Goal: Navigation & Orientation: Find specific page/section

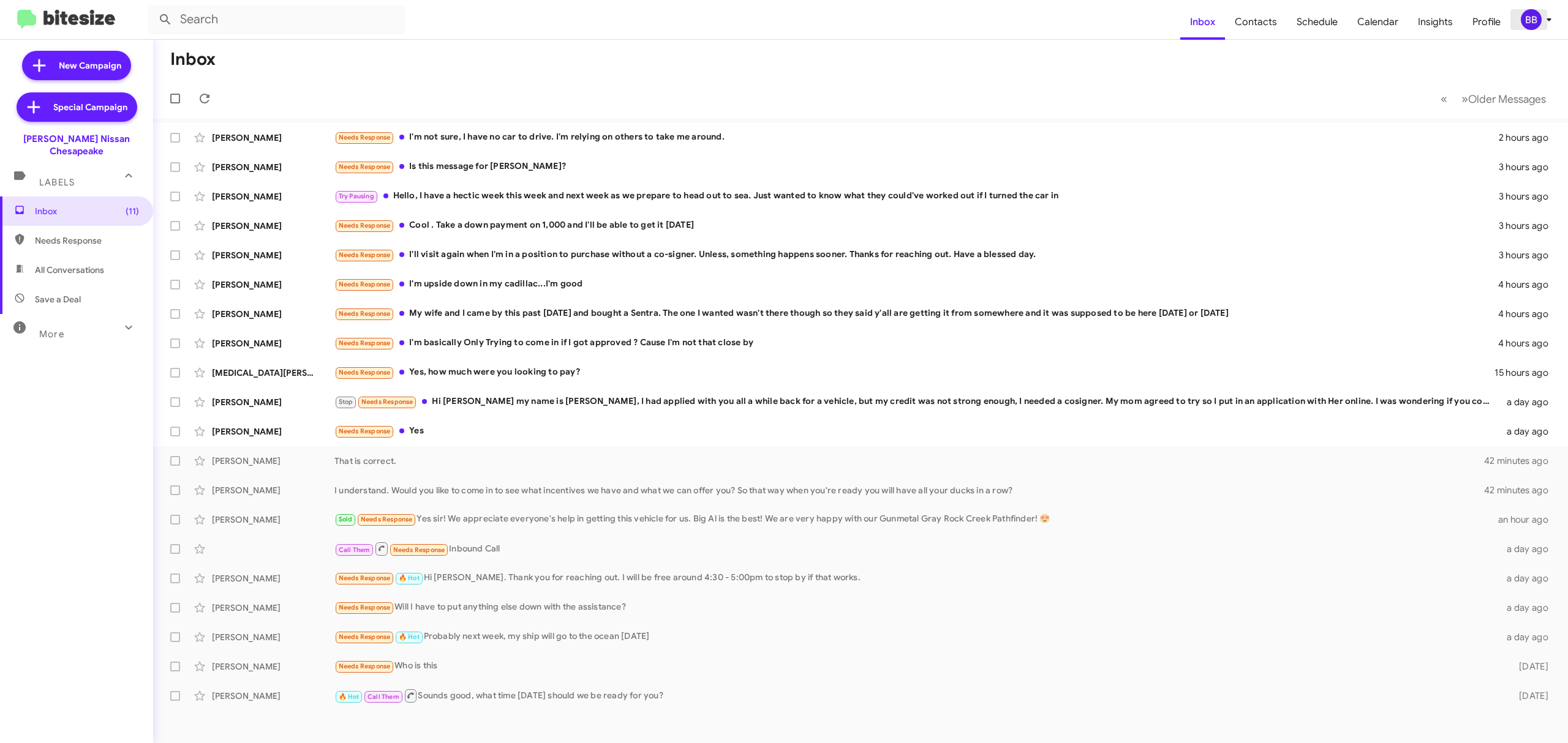
click at [1535, 23] on div "BB" at bounding box center [1532, 19] width 21 height 21
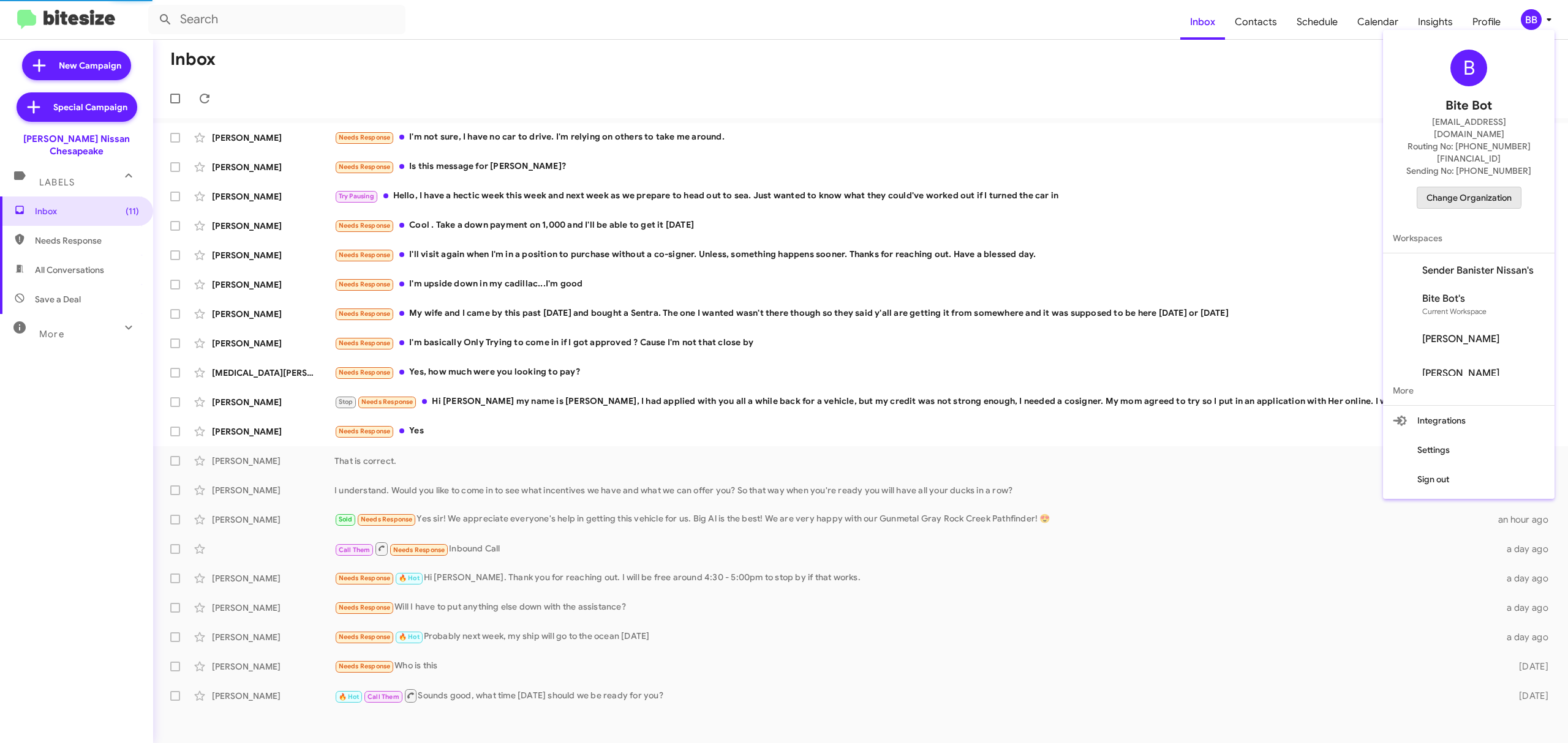
click at [1454, 187] on span "Change Organization" at bounding box center [1469, 198] width 85 height 21
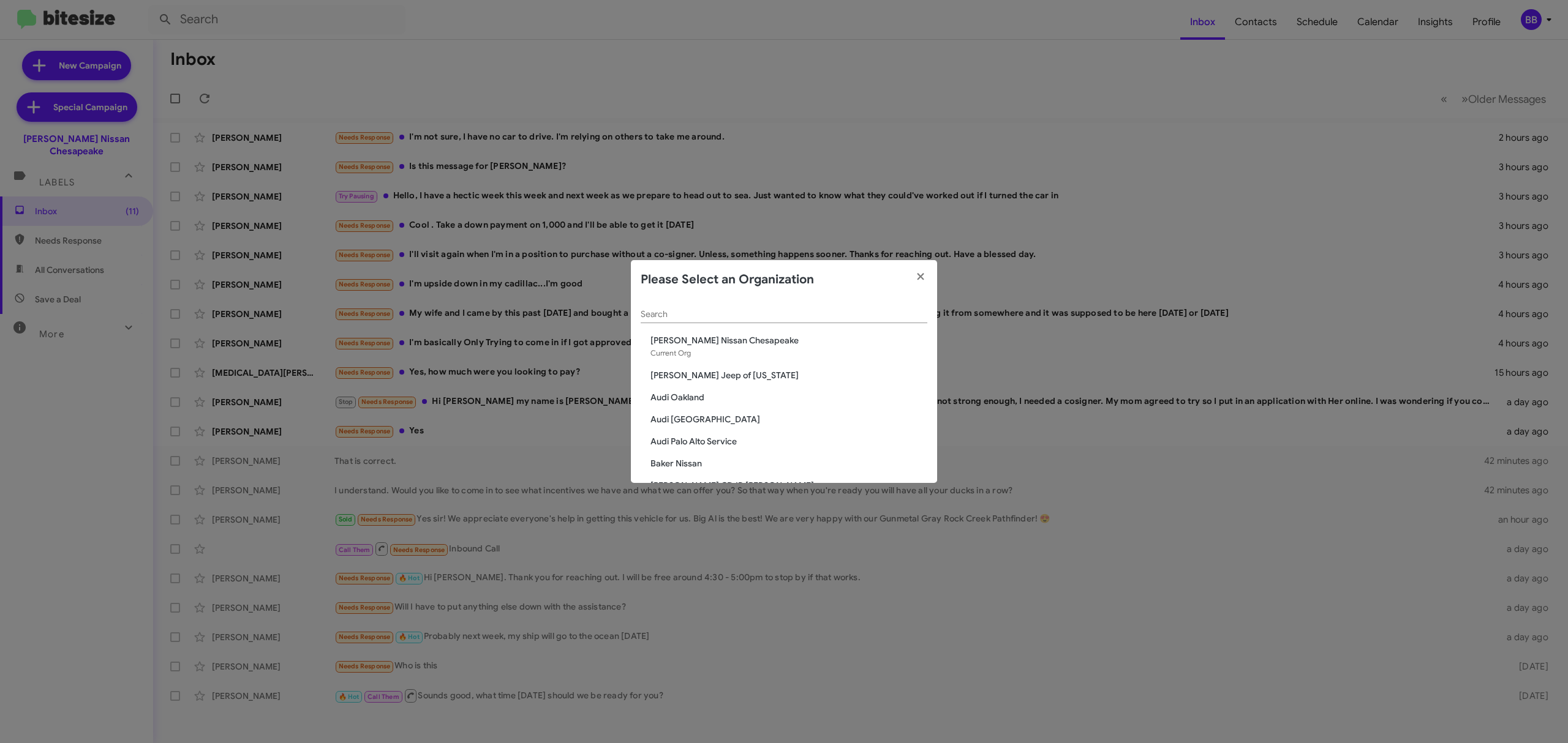
click at [887, 324] on div "Search" at bounding box center [784, 311] width 287 height 24
click at [876, 320] on div "Search" at bounding box center [784, 311] width 287 height 24
click at [809, 311] on input "Search" at bounding box center [784, 315] width 287 height 10
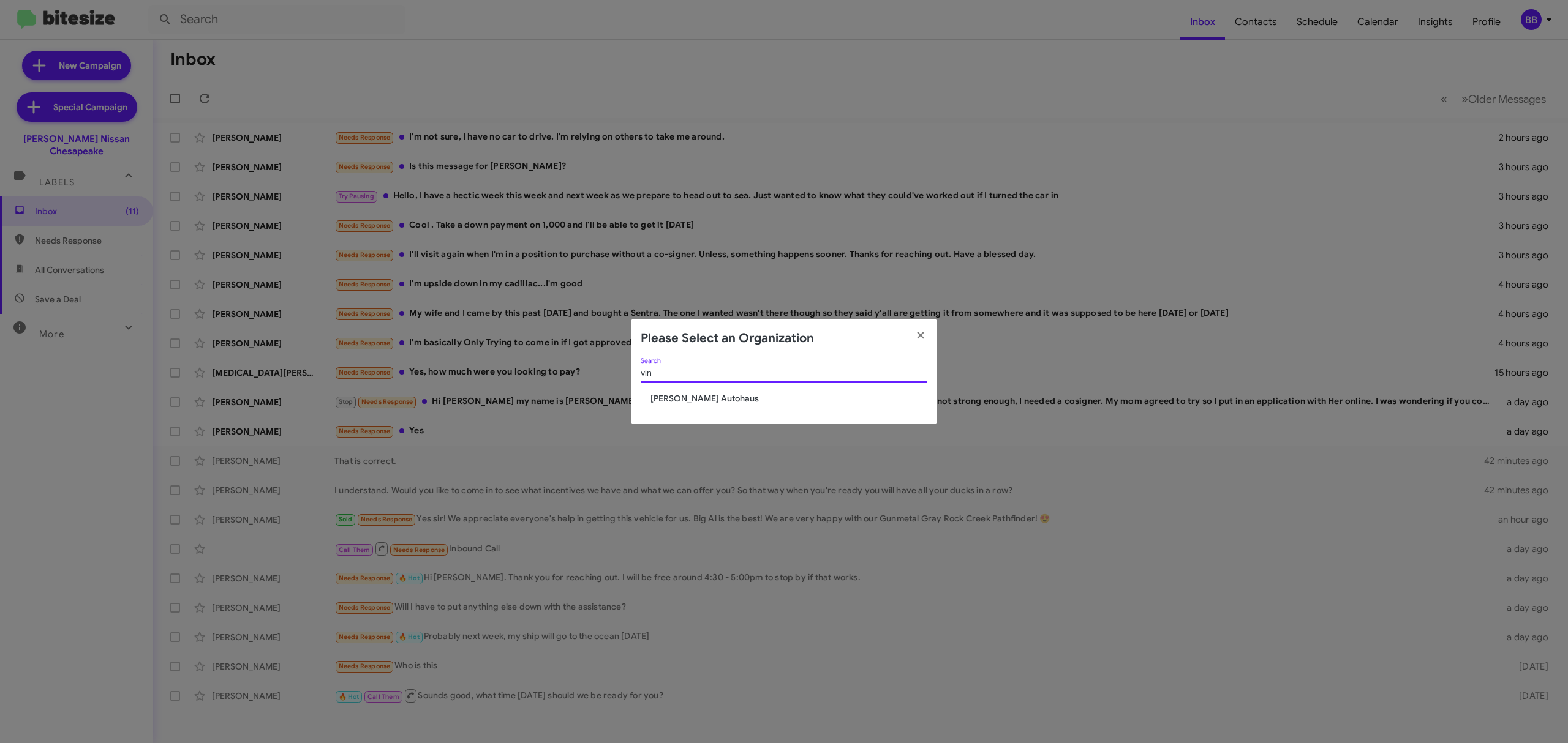
type input "vin"
click at [697, 397] on span "[PERSON_NAME] Autohaus" at bounding box center [789, 398] width 277 height 12
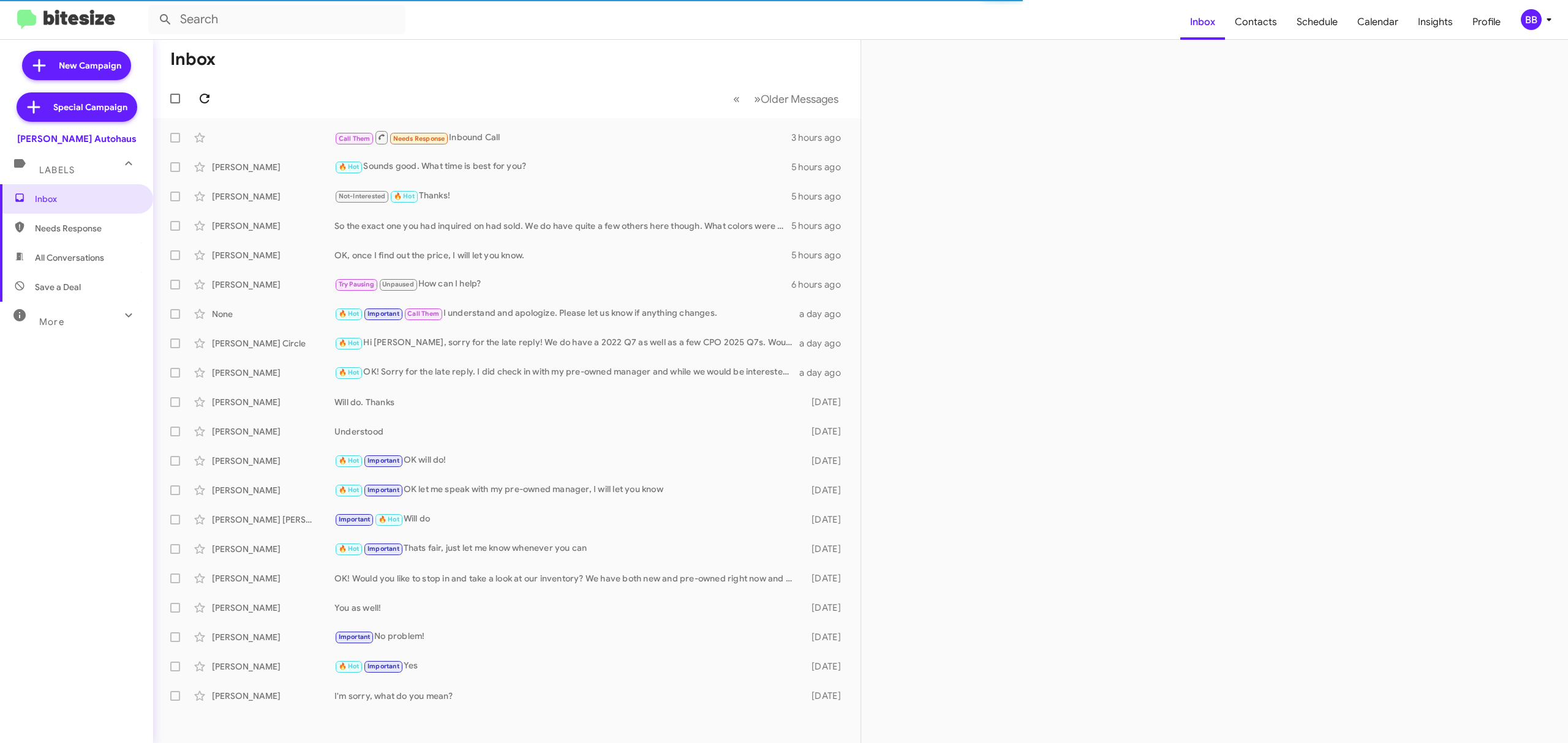
click at [204, 98] on icon at bounding box center [204, 98] width 15 height 15
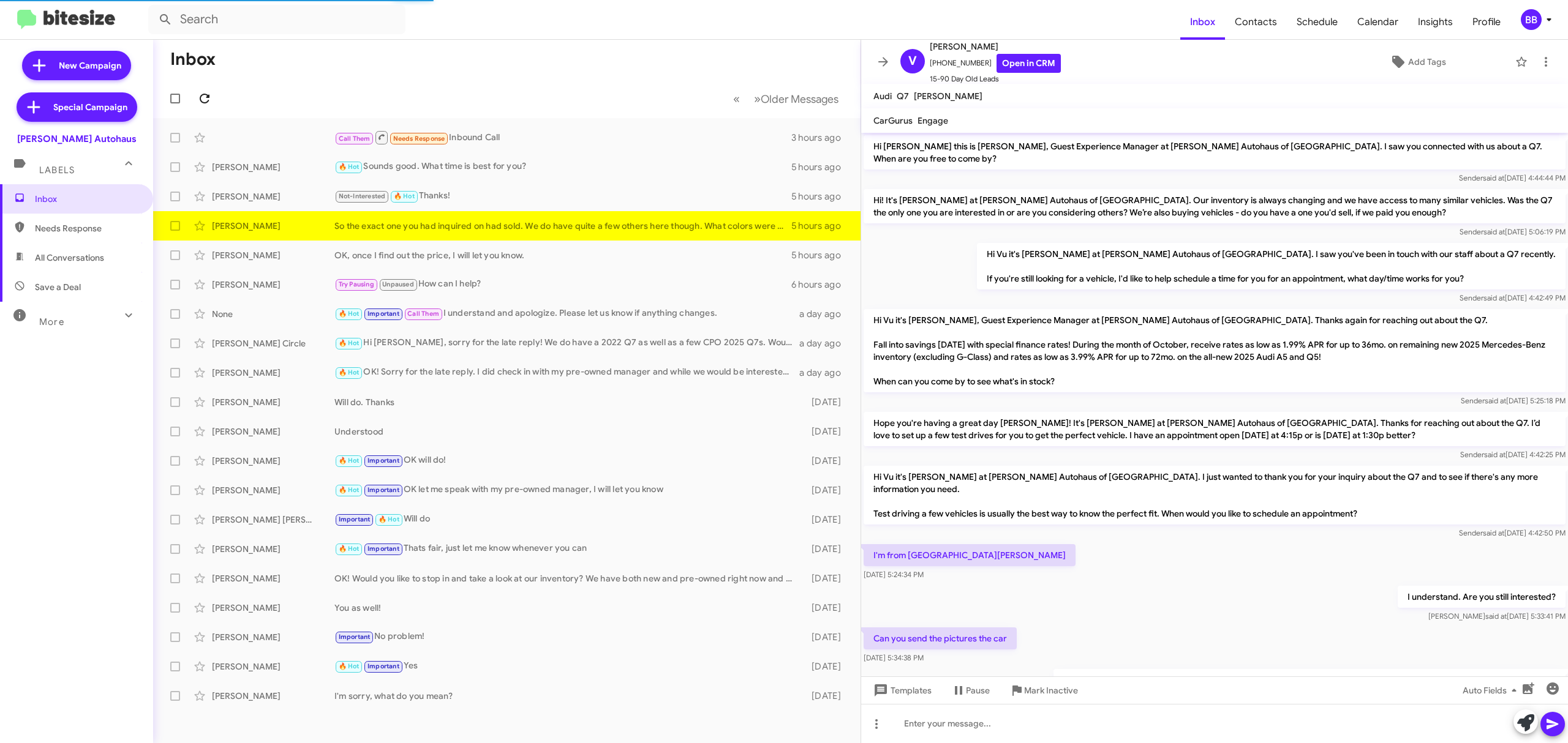
scroll to position [38, 0]
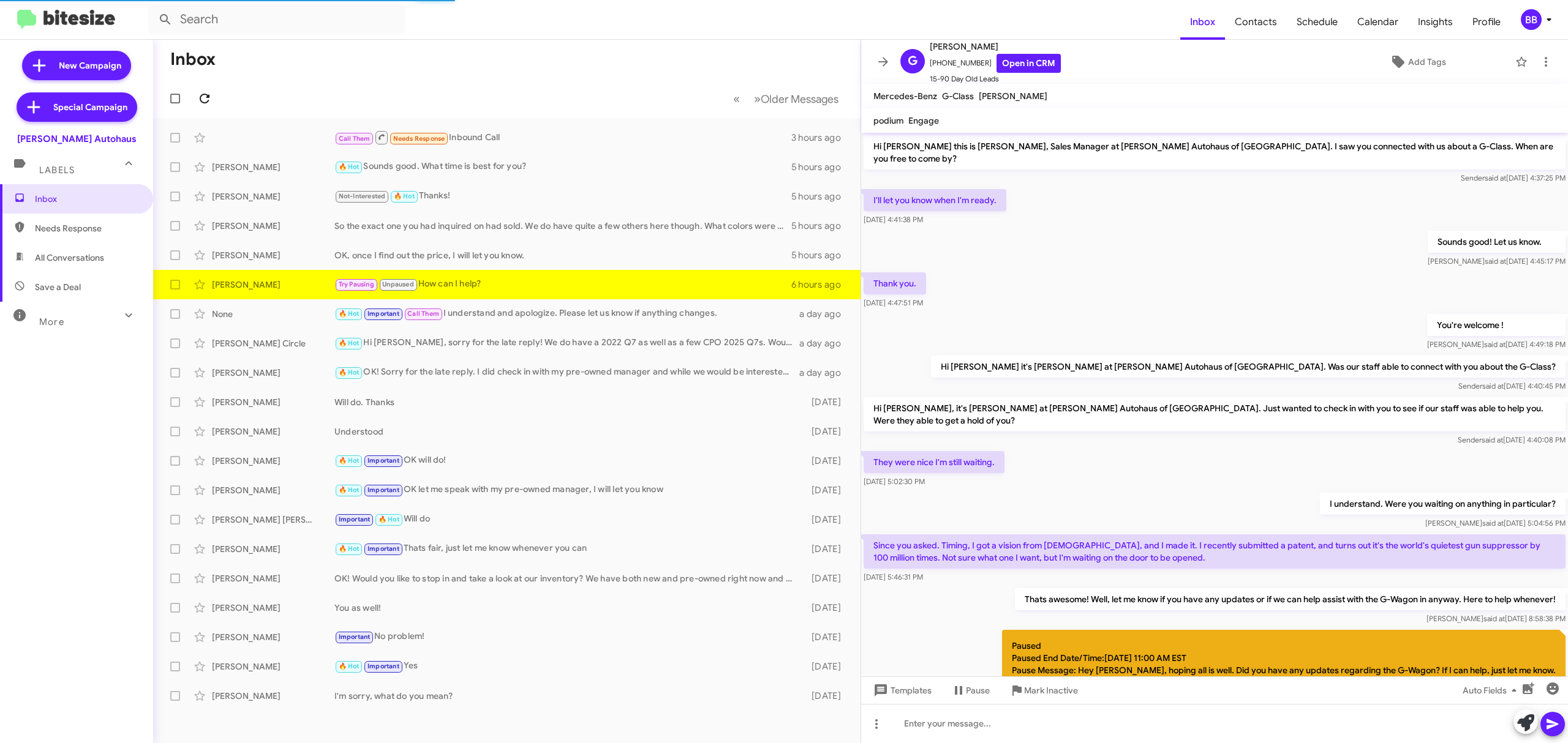
scroll to position [290, 0]
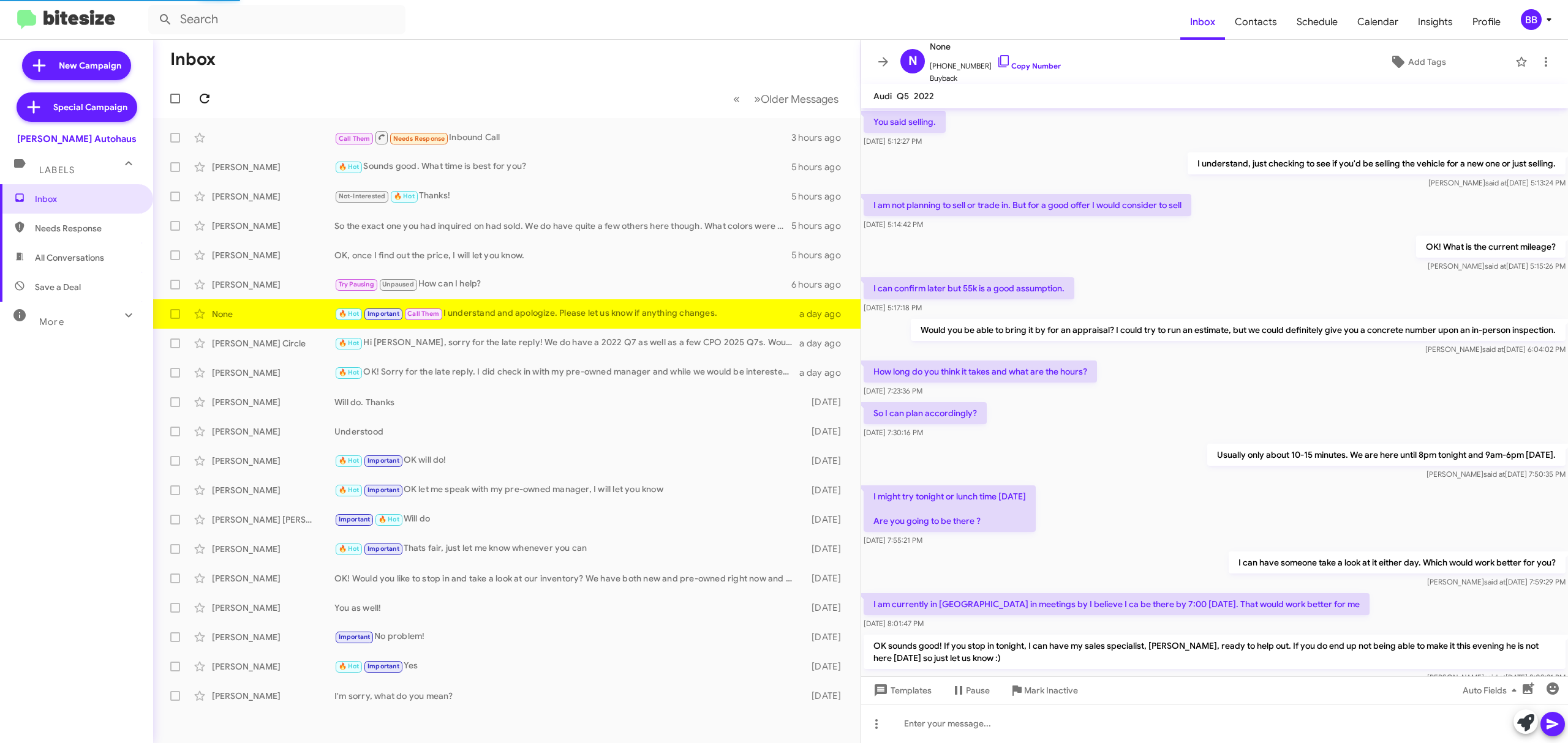
scroll to position [375, 0]
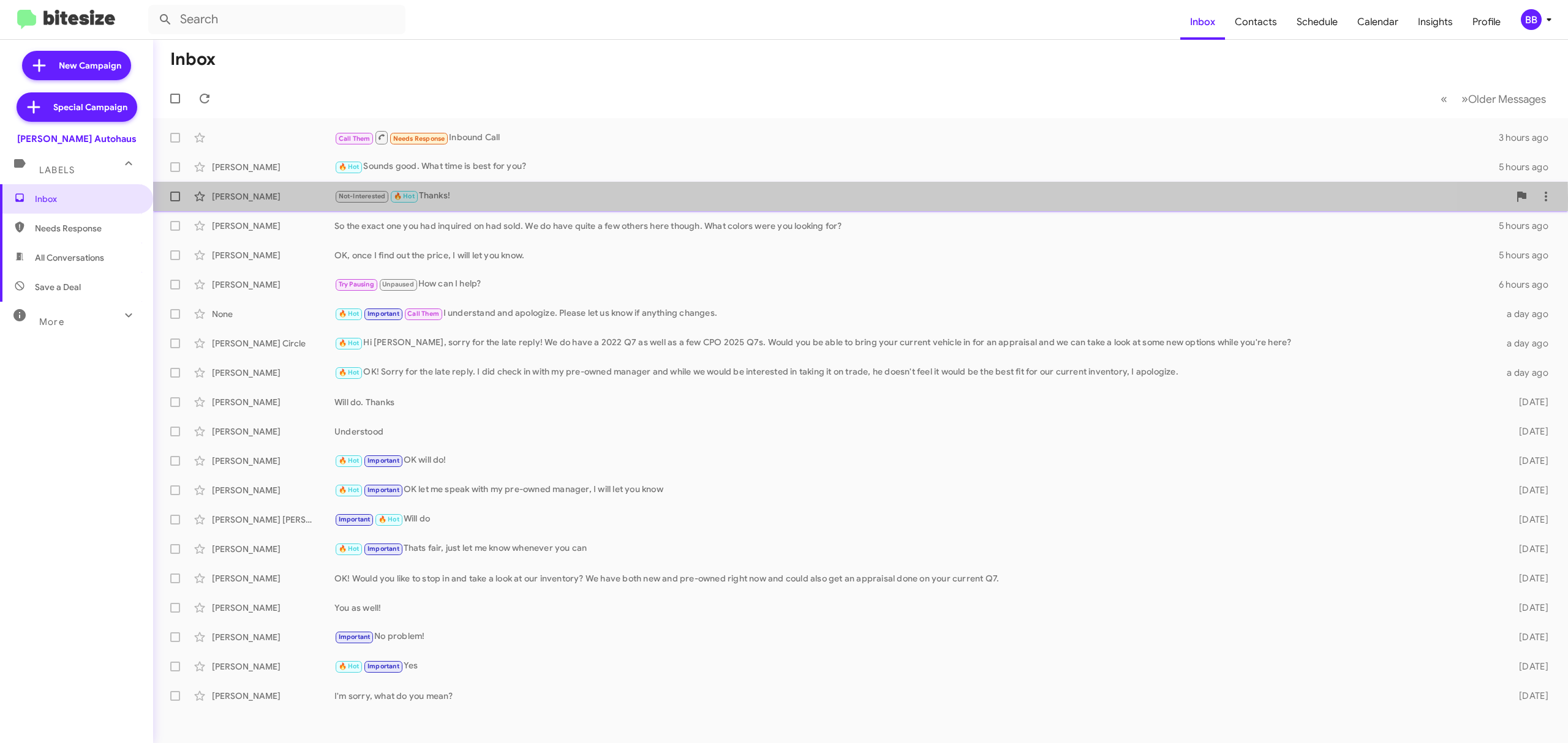
click at [501, 199] on div "Not-Interested 🔥 Hot Thanks!" at bounding box center [922, 196] width 1175 height 14
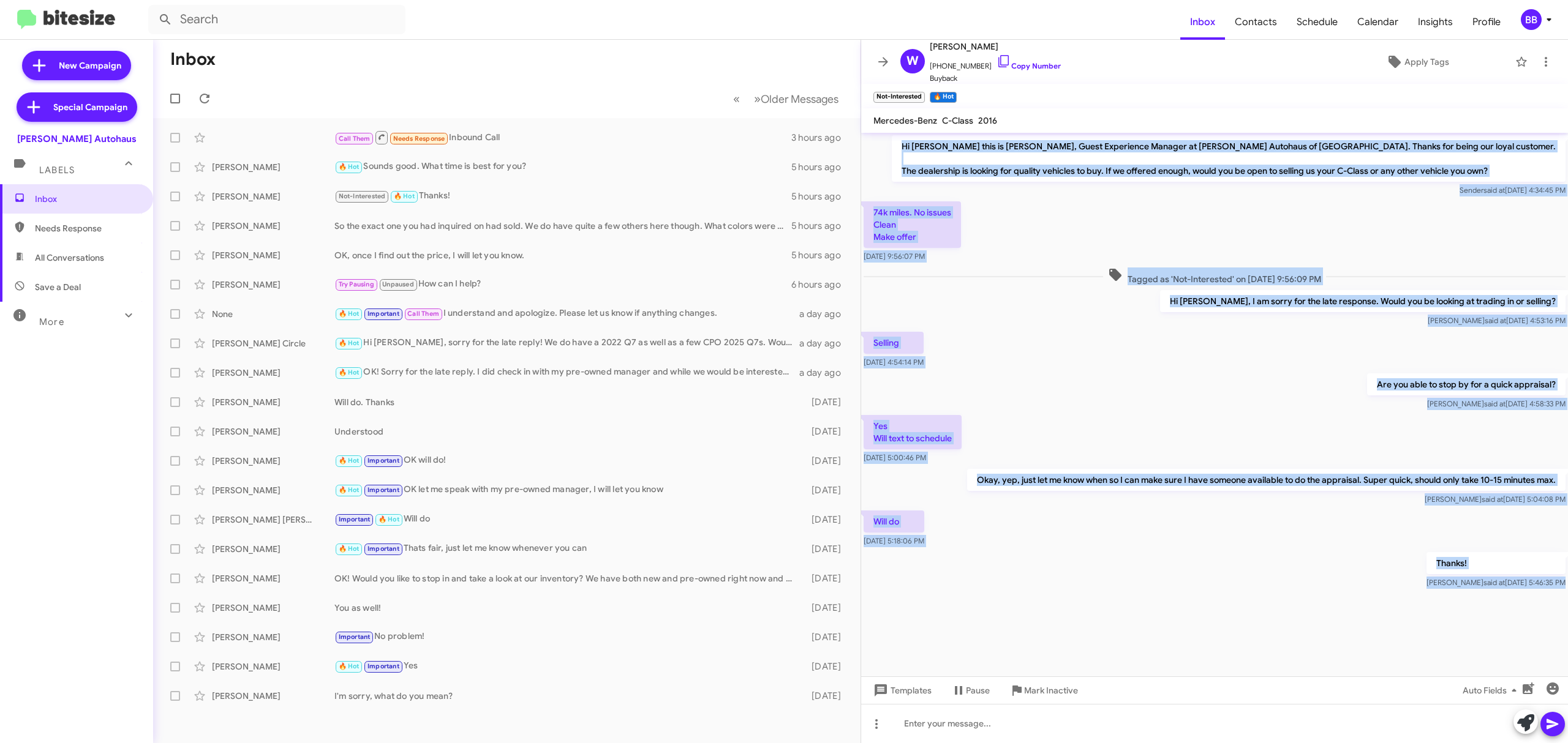
drag, startPoint x: 938, startPoint y: 139, endPoint x: 1414, endPoint y: 703, distance: 738.0
click at [1414, 703] on div "Hi William this is Aubrey Devers, Guest Experience Manager at Vin Devers Autoha…" at bounding box center [1214, 438] width 707 height 611
copy div "Hi William this is Aubrey Devers, Guest Experience Manager at Vin Devers Autoha…"
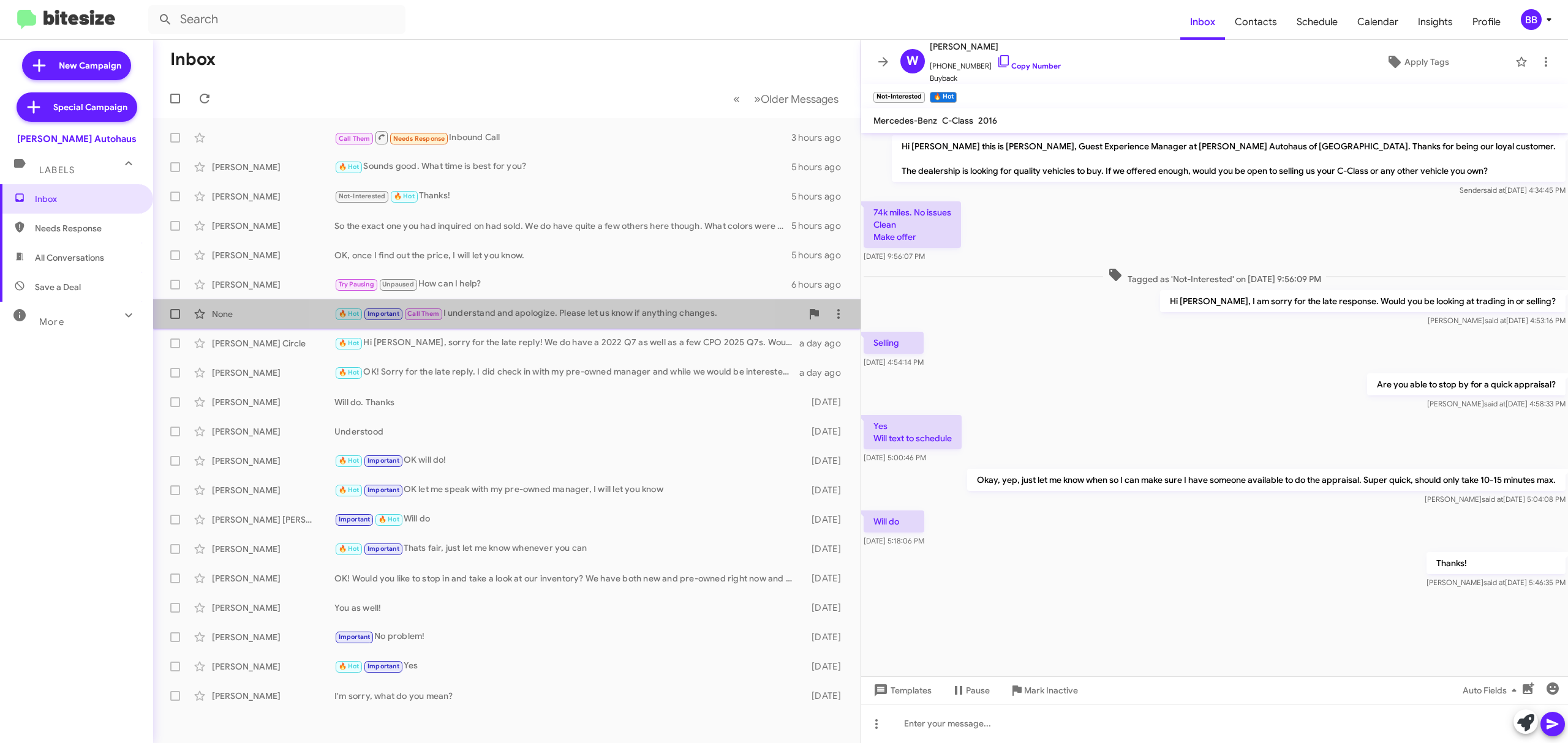
click at [515, 317] on div "🔥 Hot Important Call Them I understand and apologize. Please let us know if any…" at bounding box center [568, 314] width 468 height 14
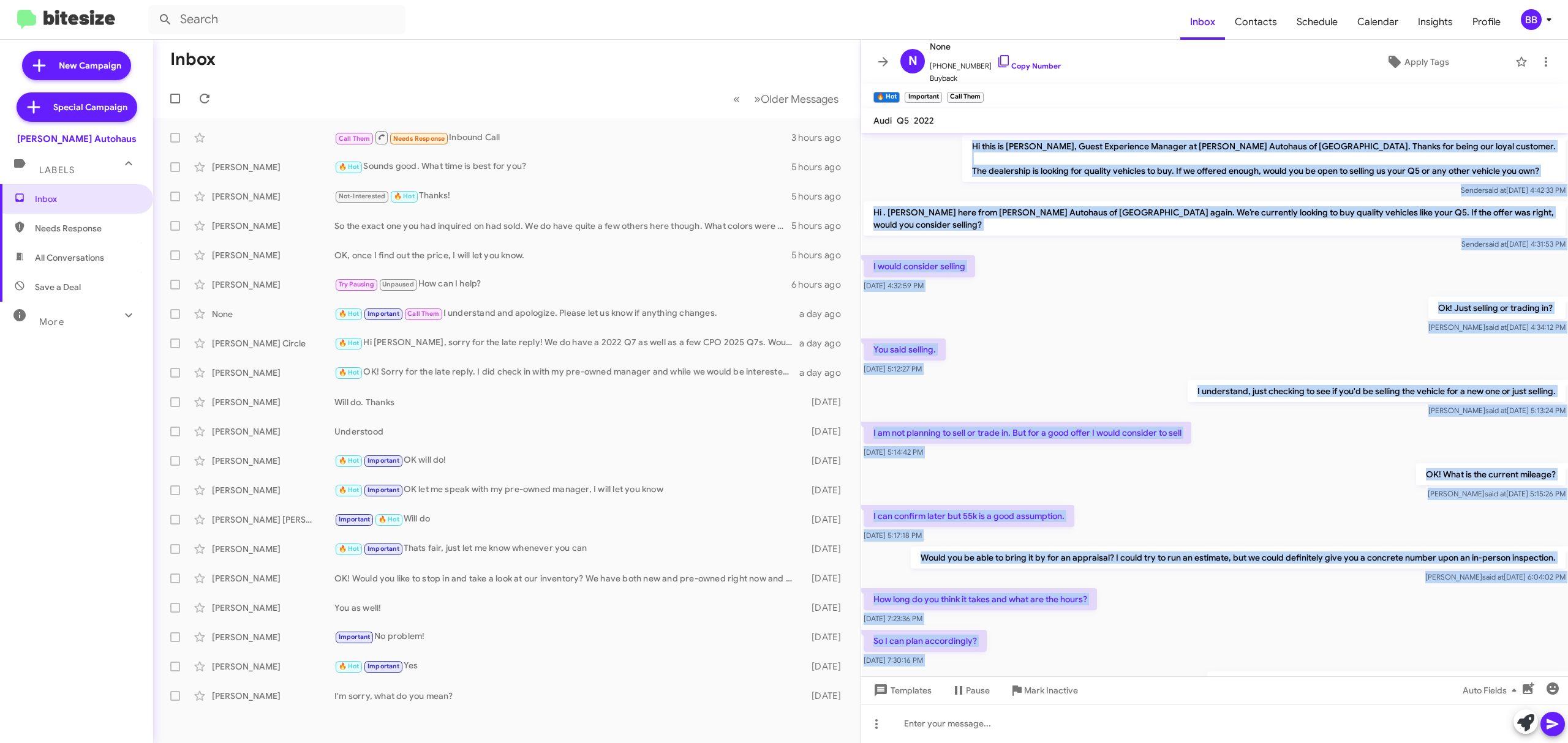
scroll to position [639, 0]
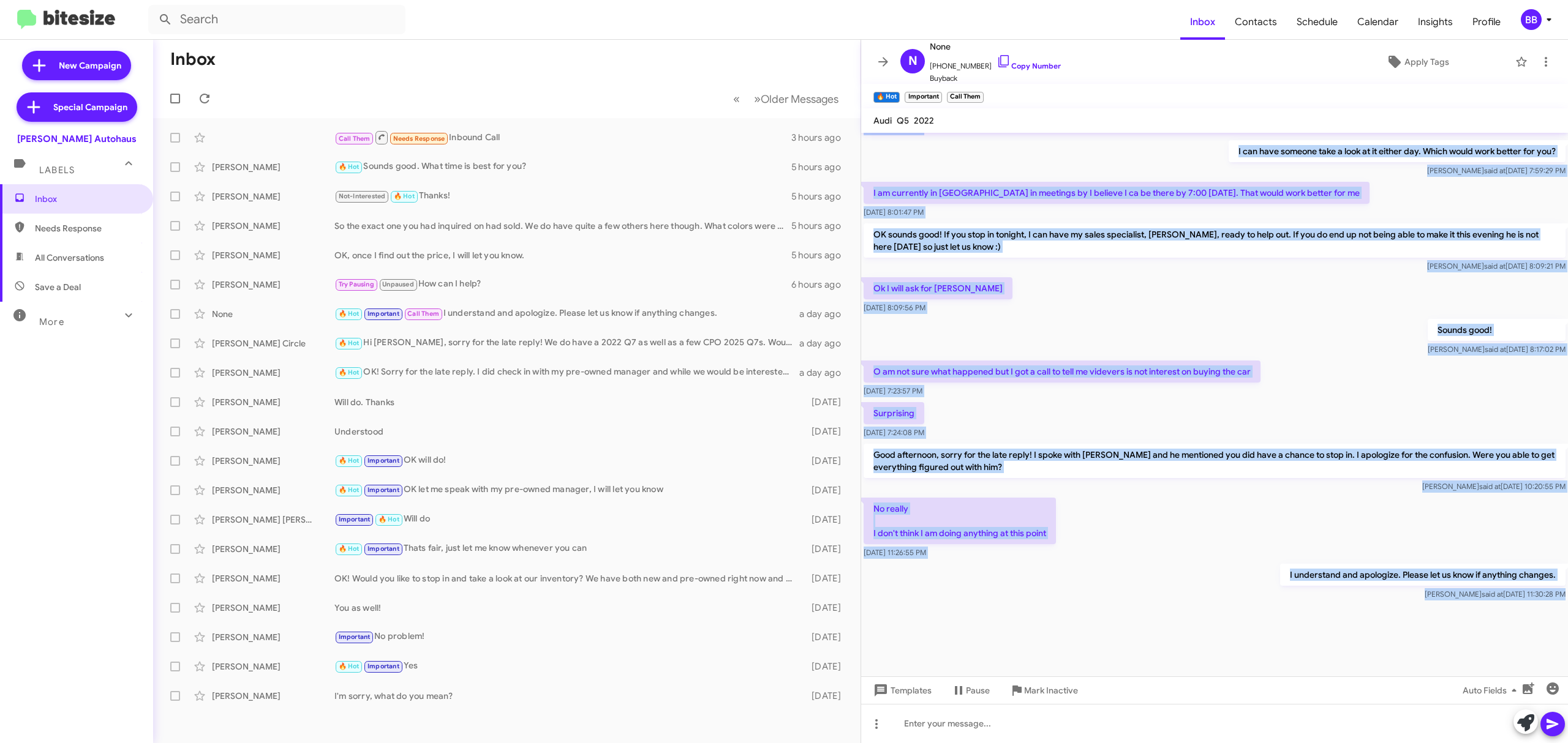
drag, startPoint x: 951, startPoint y: 143, endPoint x: 1118, endPoint y: 782, distance: 660.5
click at [1118, 742] on html "Inbox Contacts Schedule Calendar Insights Profile BB New Campaign Special Campa…" at bounding box center [784, 372] width 1568 height 743
copy div "Hi this is Aubrey Devers, Guest Experience Manager at Vin Devers Autohaus of Sy…"
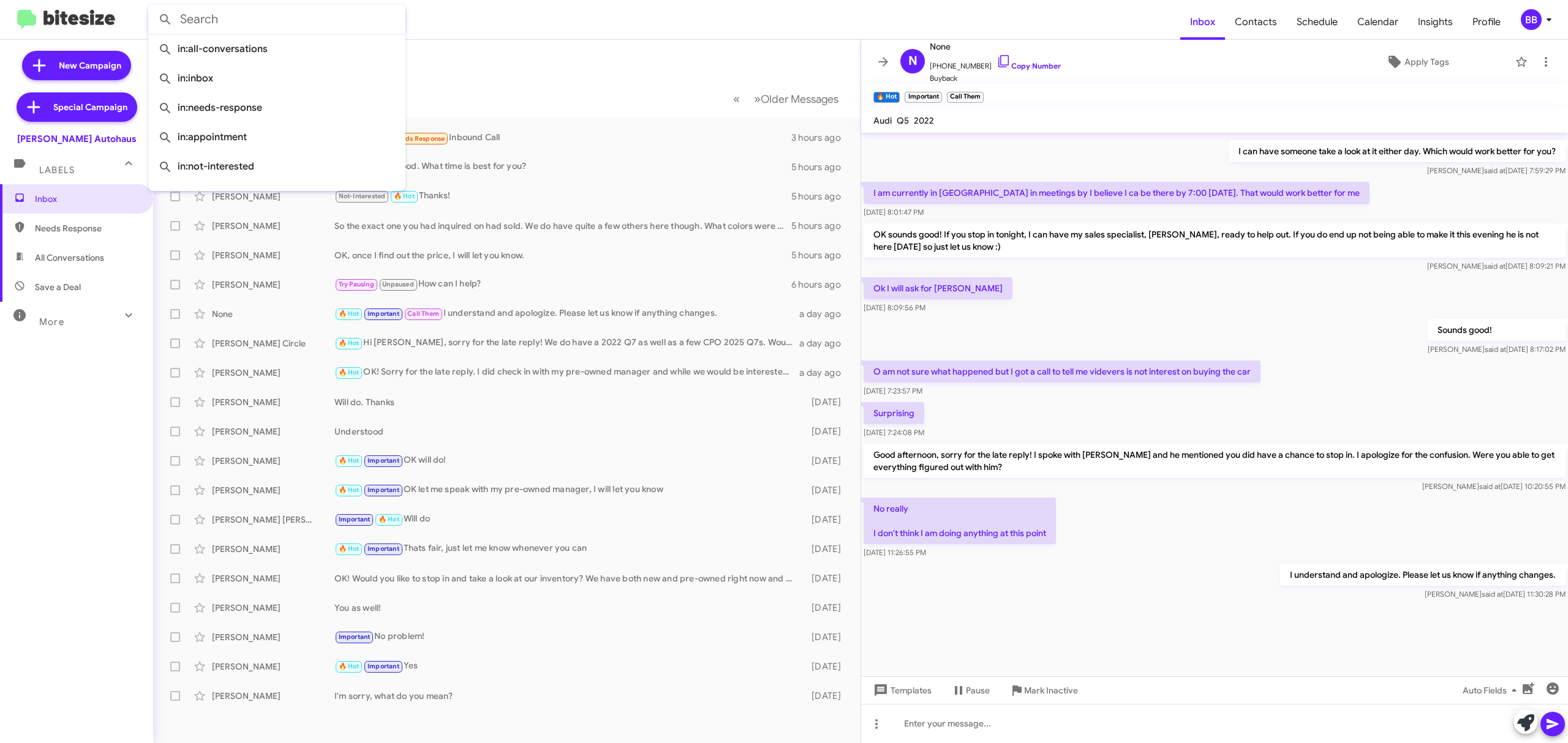
click at [246, 13] on input "text" at bounding box center [277, 20] width 257 height 29
click at [431, 402] on div "Will do. Thanks" at bounding box center [568, 402] width 468 height 12
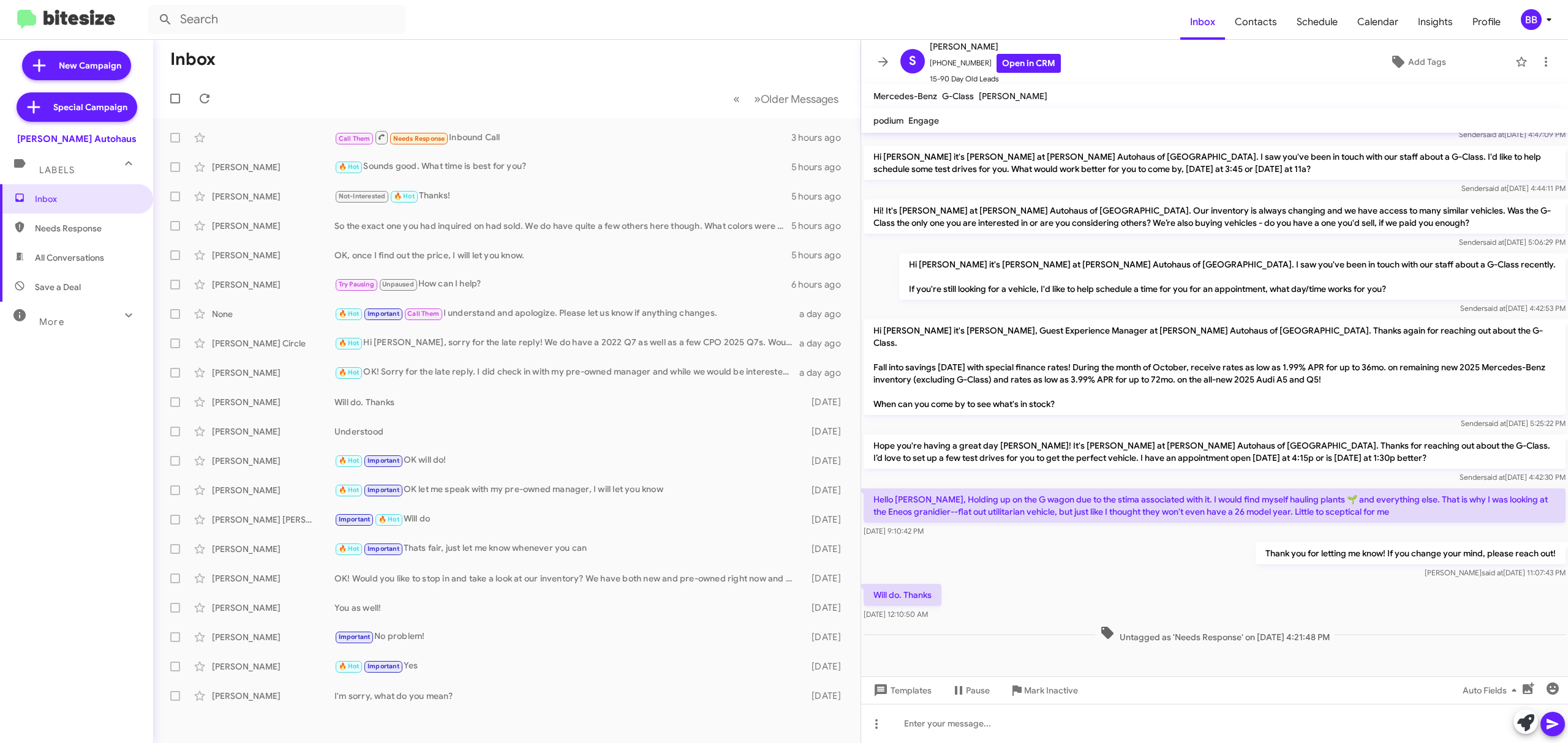
scroll to position [32, 0]
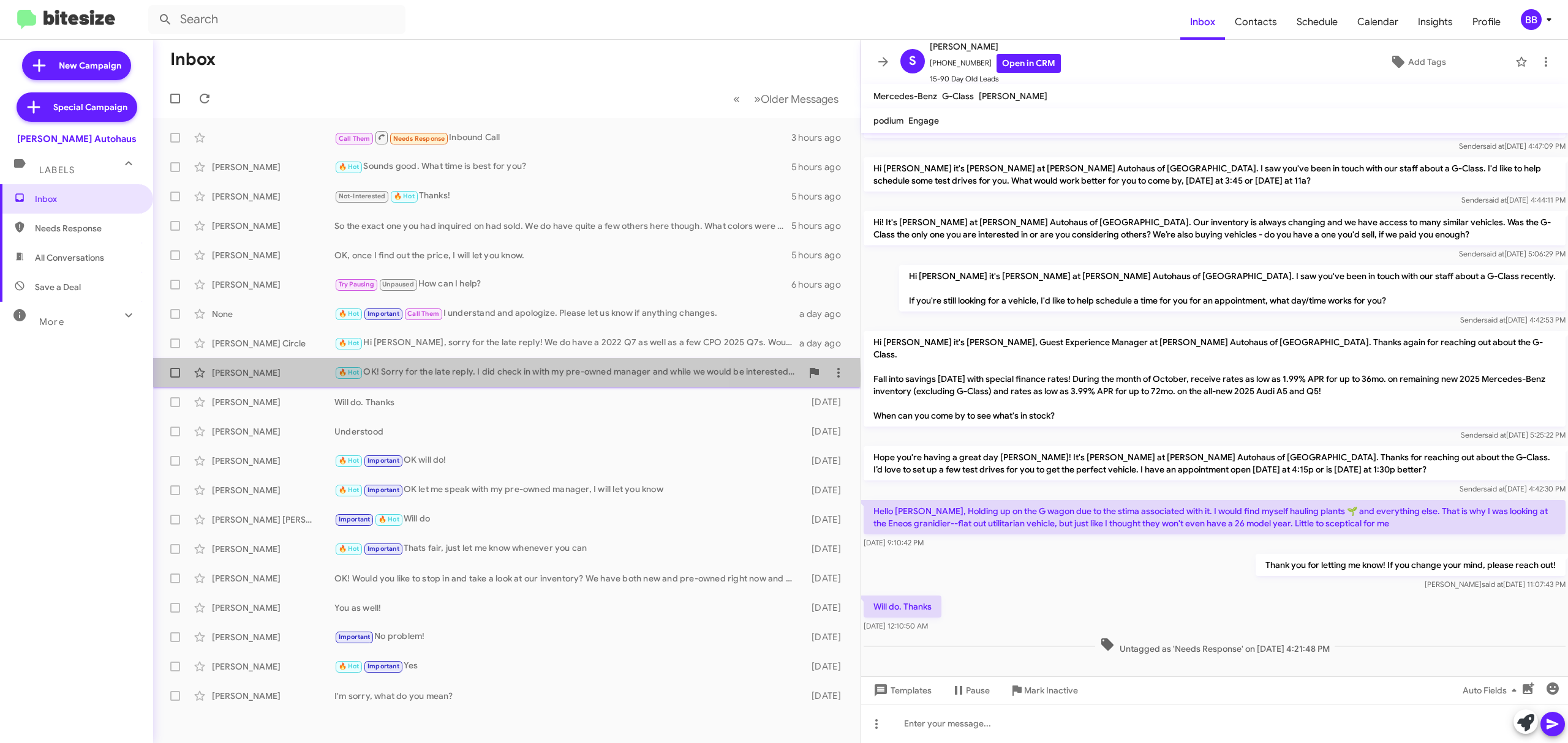
click at [406, 375] on div "🔥 Hot OK! Sorry for the late reply. I did check in with my pre-owned manager an…" at bounding box center [568, 373] width 468 height 14
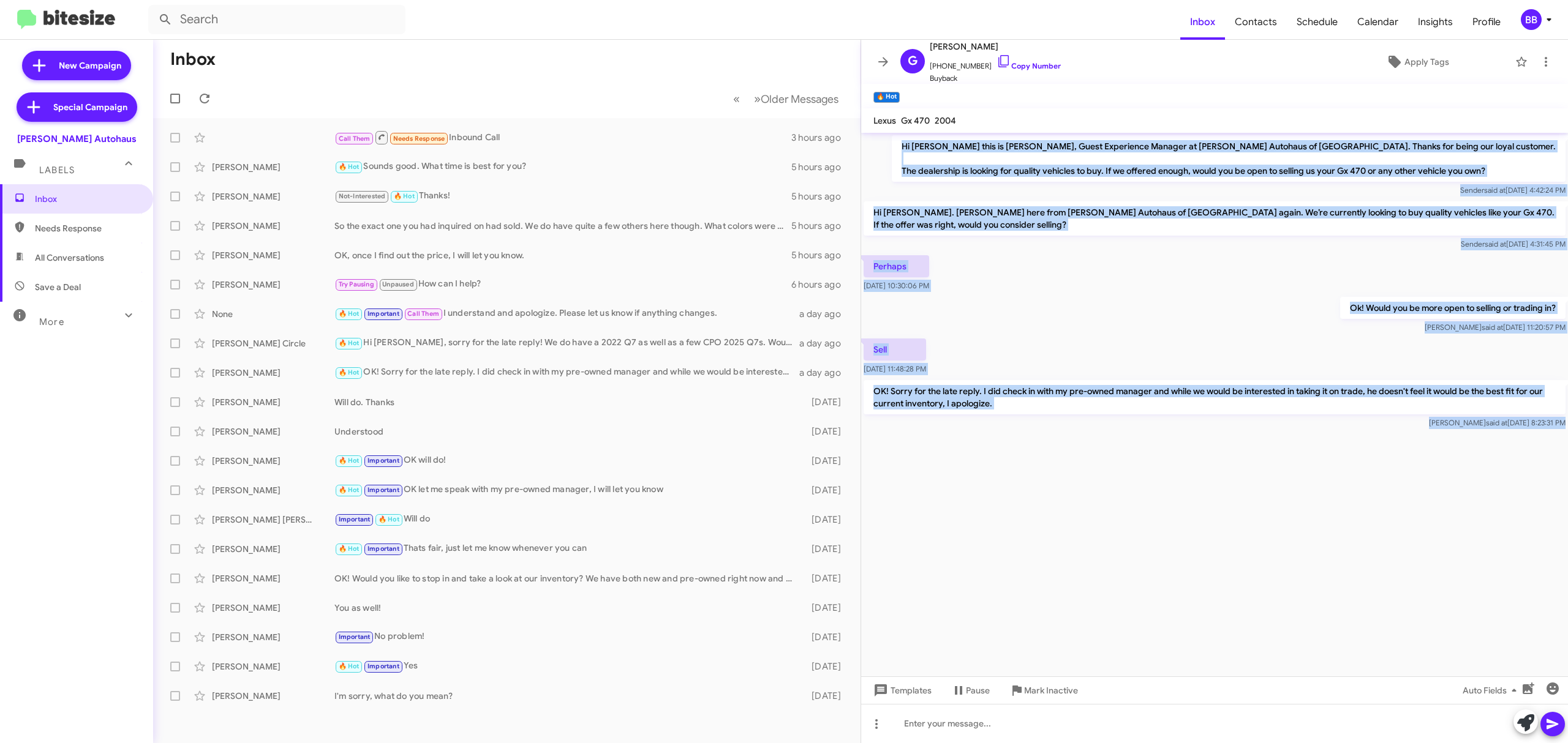
drag, startPoint x: 951, startPoint y: 147, endPoint x: 1143, endPoint y: 468, distance: 374.0
click at [1143, 468] on cdk-virtual-scroll-viewport "Hi Grzegorz this is Aubrey Devers, Guest Experience Manager at Vin Devers Autoh…" at bounding box center [1214, 405] width 707 height 544
copy div "Hi Grzegorz this is Aubrey Devers, Guest Experience Manager at Vin Devers Autoh…"
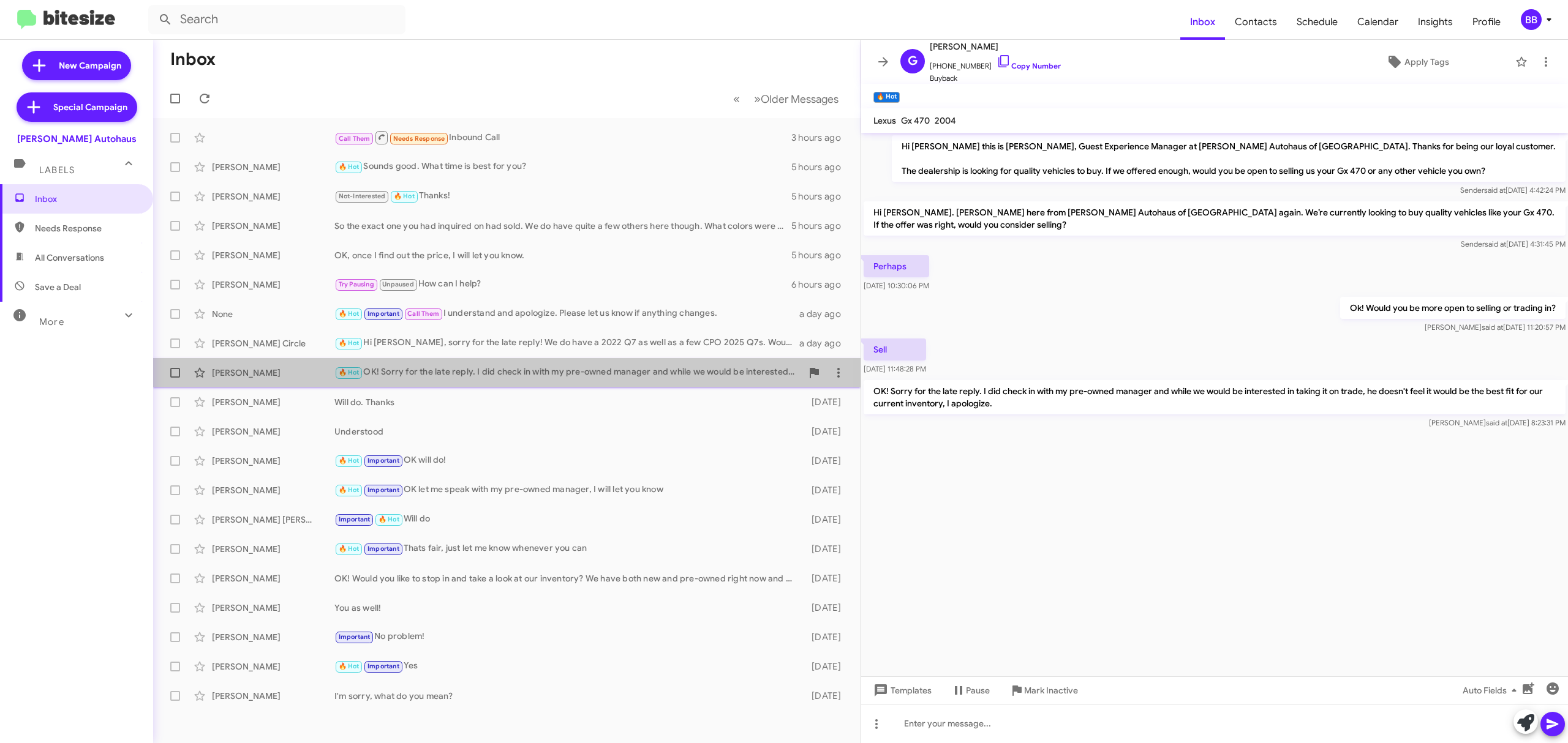
click at [312, 364] on div "Grzegorz Moroz 🔥 Hot OK! Sorry for the late reply. I did check in with my pre-o…" at bounding box center [507, 373] width 688 height 24
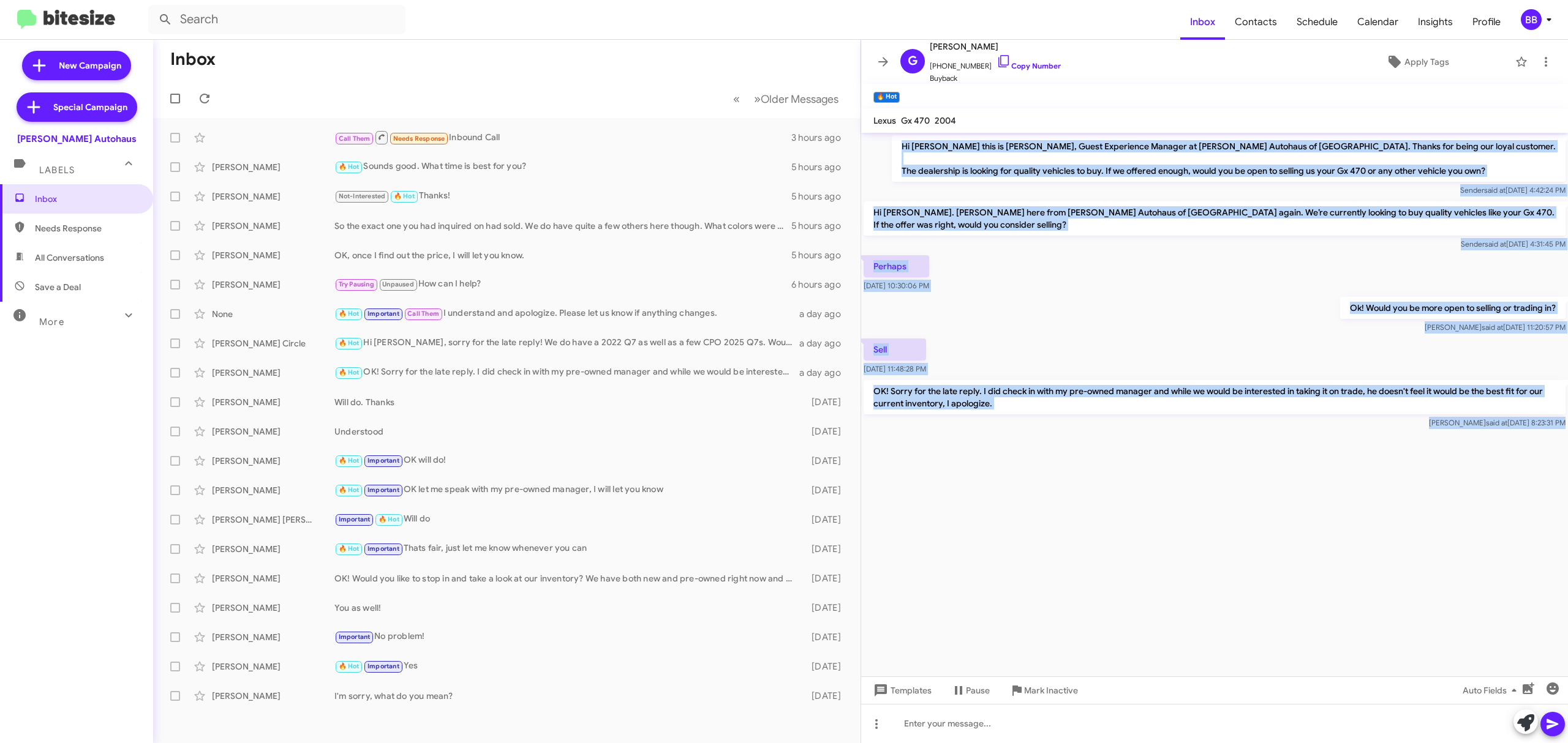
drag, startPoint x: 907, startPoint y: 143, endPoint x: 1300, endPoint y: 551, distance: 566.5
click at [1300, 551] on cdk-virtual-scroll-viewport "Hi Grzegorz this is Aubrey Devers, Guest Experience Manager at Vin Devers Autoh…" at bounding box center [1214, 405] width 707 height 544
copy div "Hi Grzegorz this is Aubrey Devers, Guest Experience Manager at Vin Devers Autoh…"
click at [1526, 21] on div "BB" at bounding box center [1532, 19] width 21 height 21
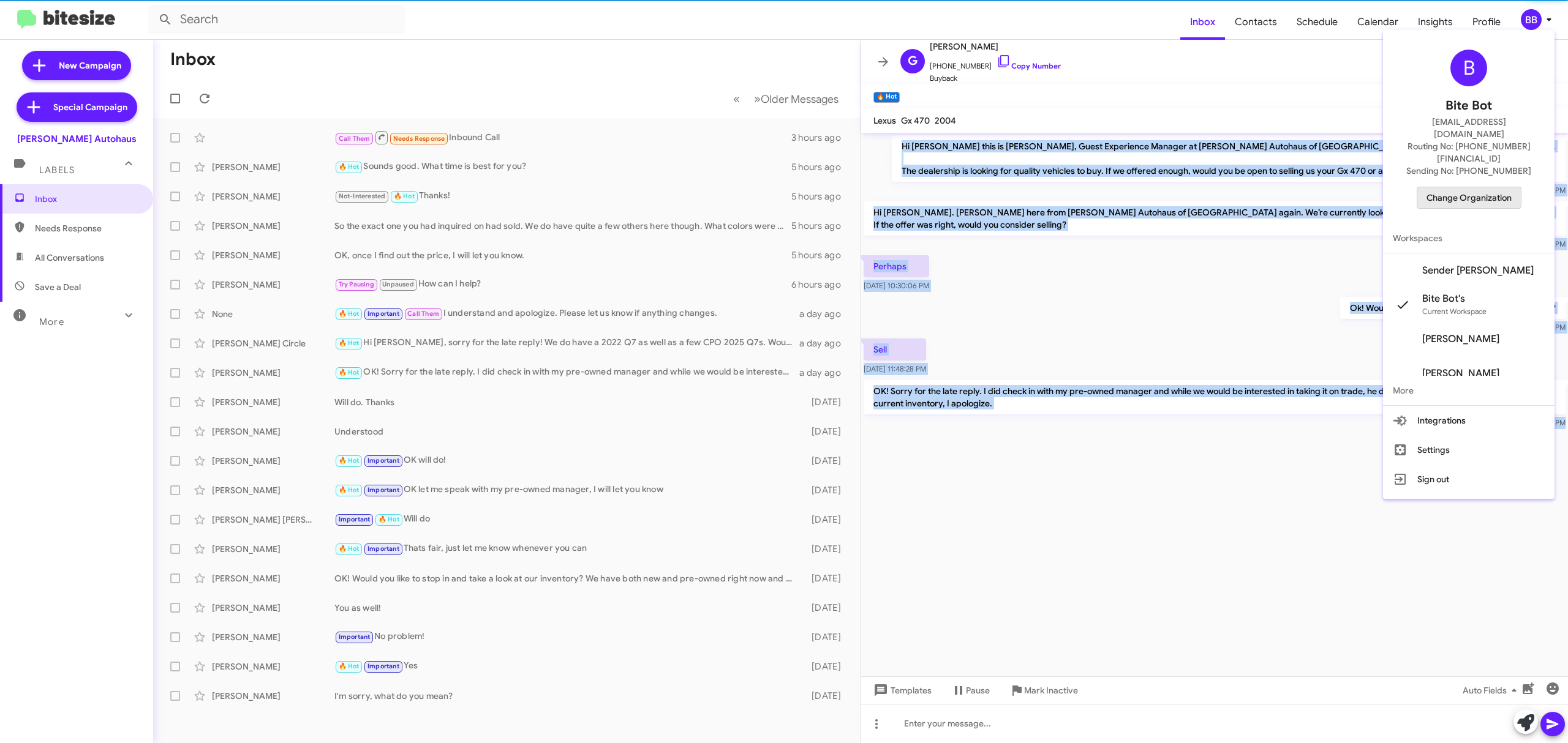
click at [1450, 187] on span "Change Organization" at bounding box center [1469, 198] width 85 height 21
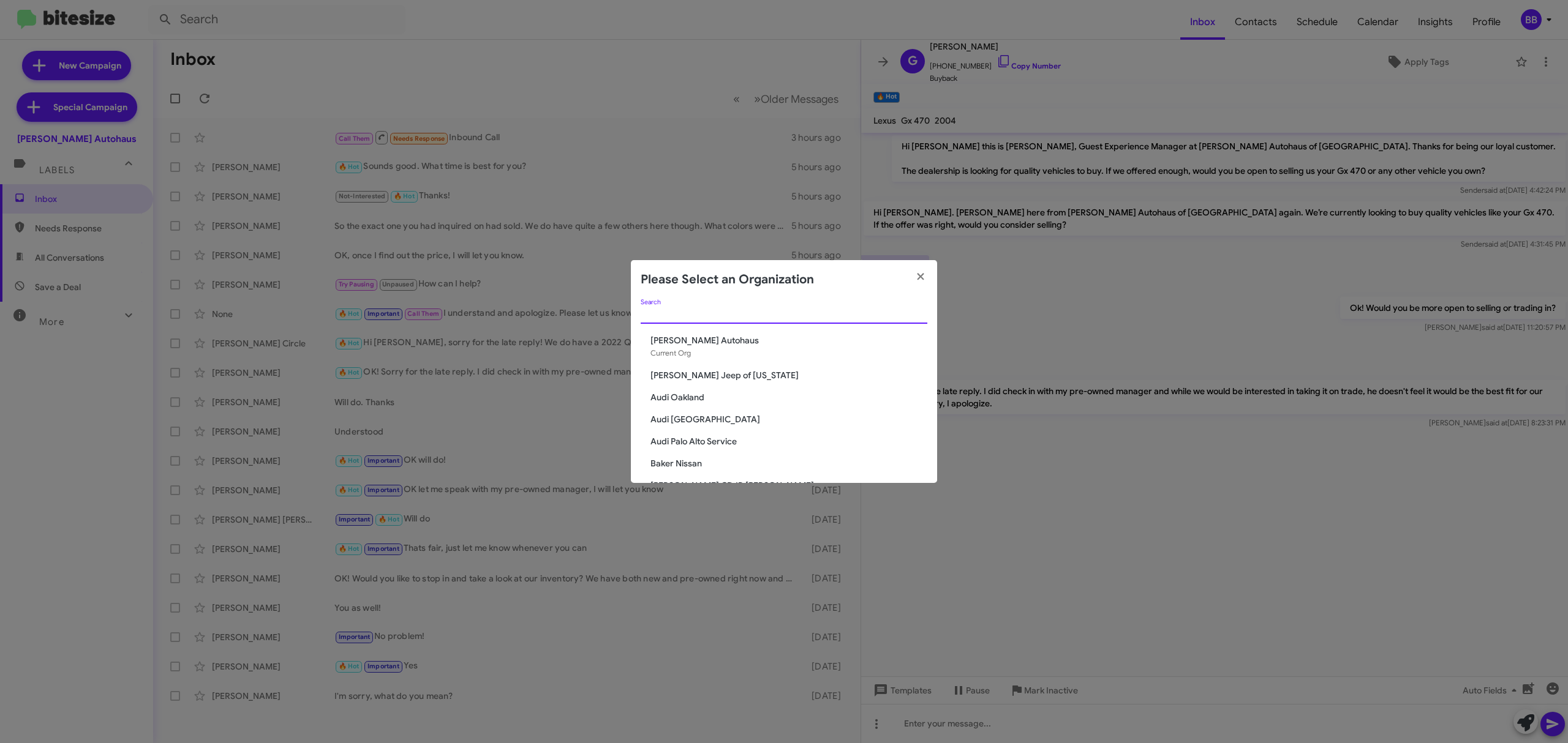
click at [682, 315] on input "Search" at bounding box center [784, 315] width 287 height 10
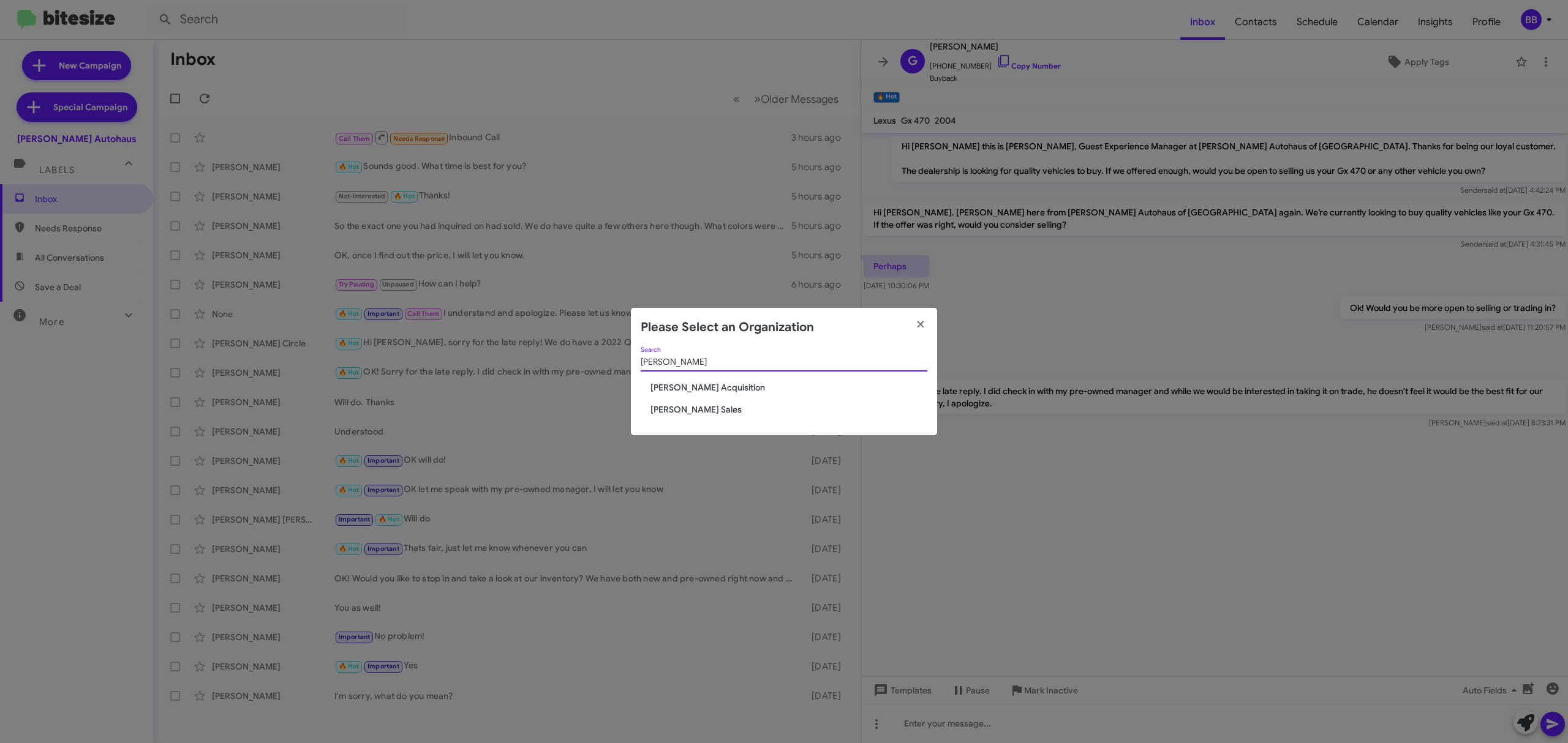
type input "tony"
drag, startPoint x: 685, startPoint y: 402, endPoint x: 704, endPoint y: 412, distance: 21.5
click at [704, 412] on div "tony Search Tony Honda Acquisition Tony Honda Sales" at bounding box center [784, 391] width 306 height 89
click at [704, 412] on span "[PERSON_NAME] Sales" at bounding box center [789, 409] width 277 height 12
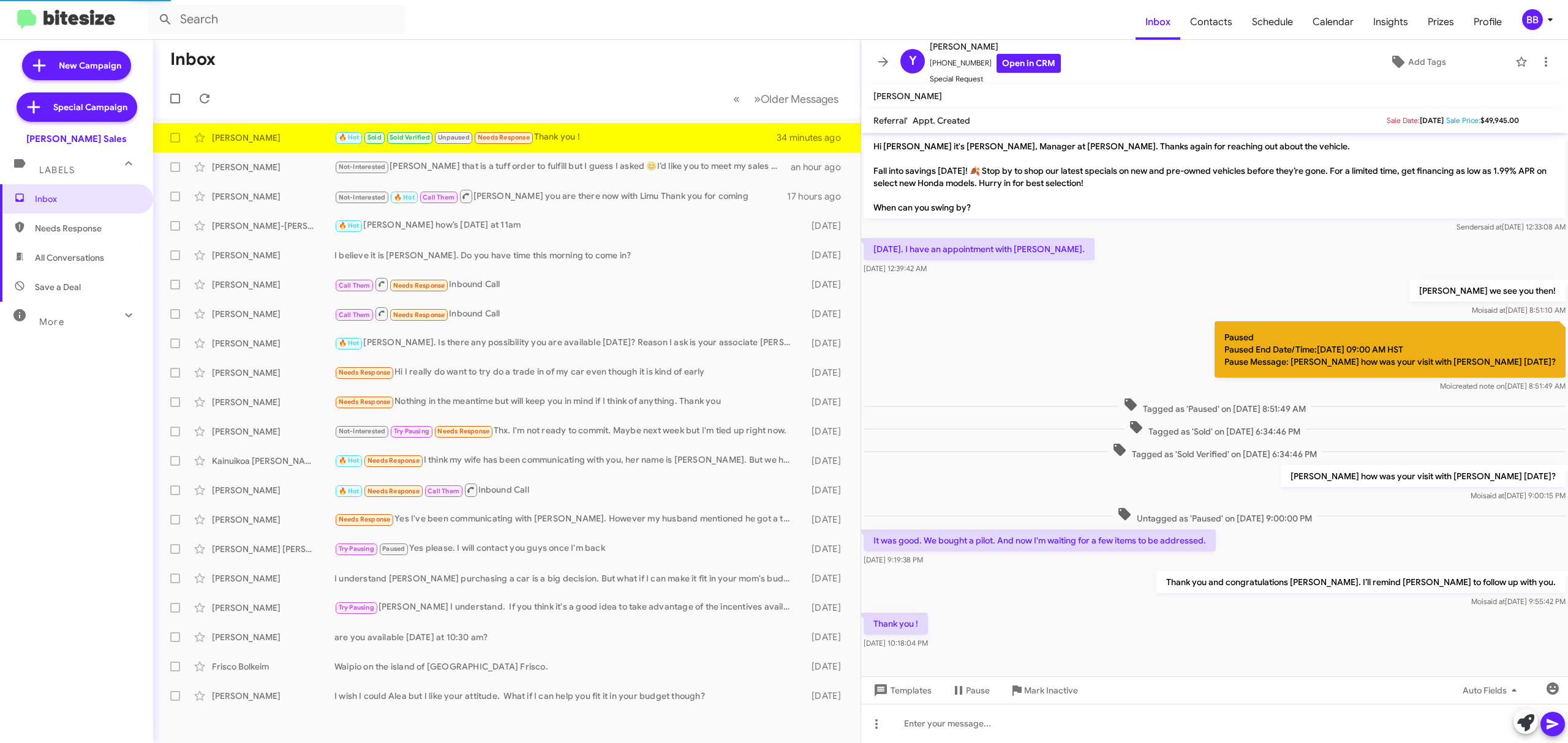
scroll to position [13, 0]
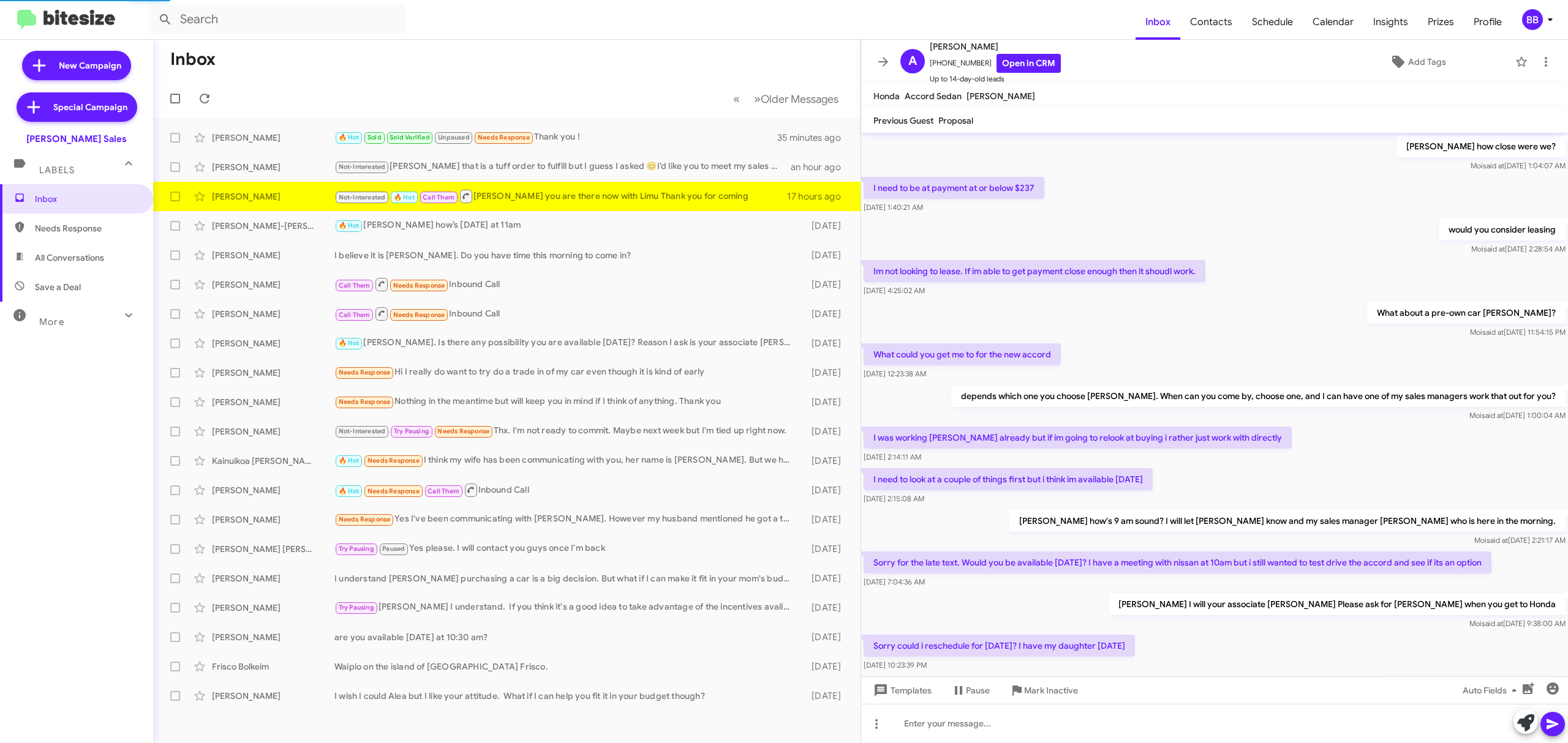
scroll to position [331, 0]
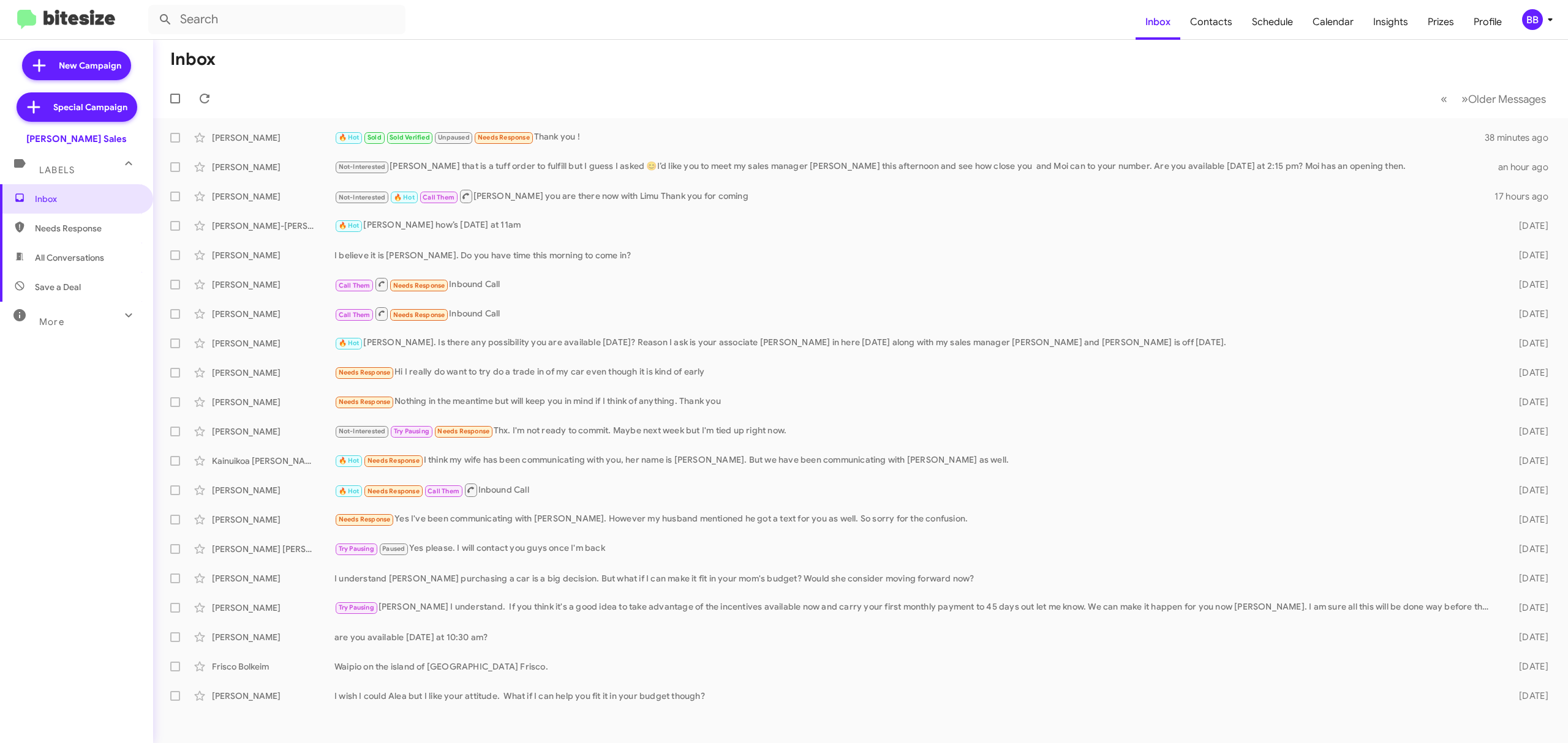
click at [1541, 10] on span "BB" at bounding box center [1540, 19] width 36 height 21
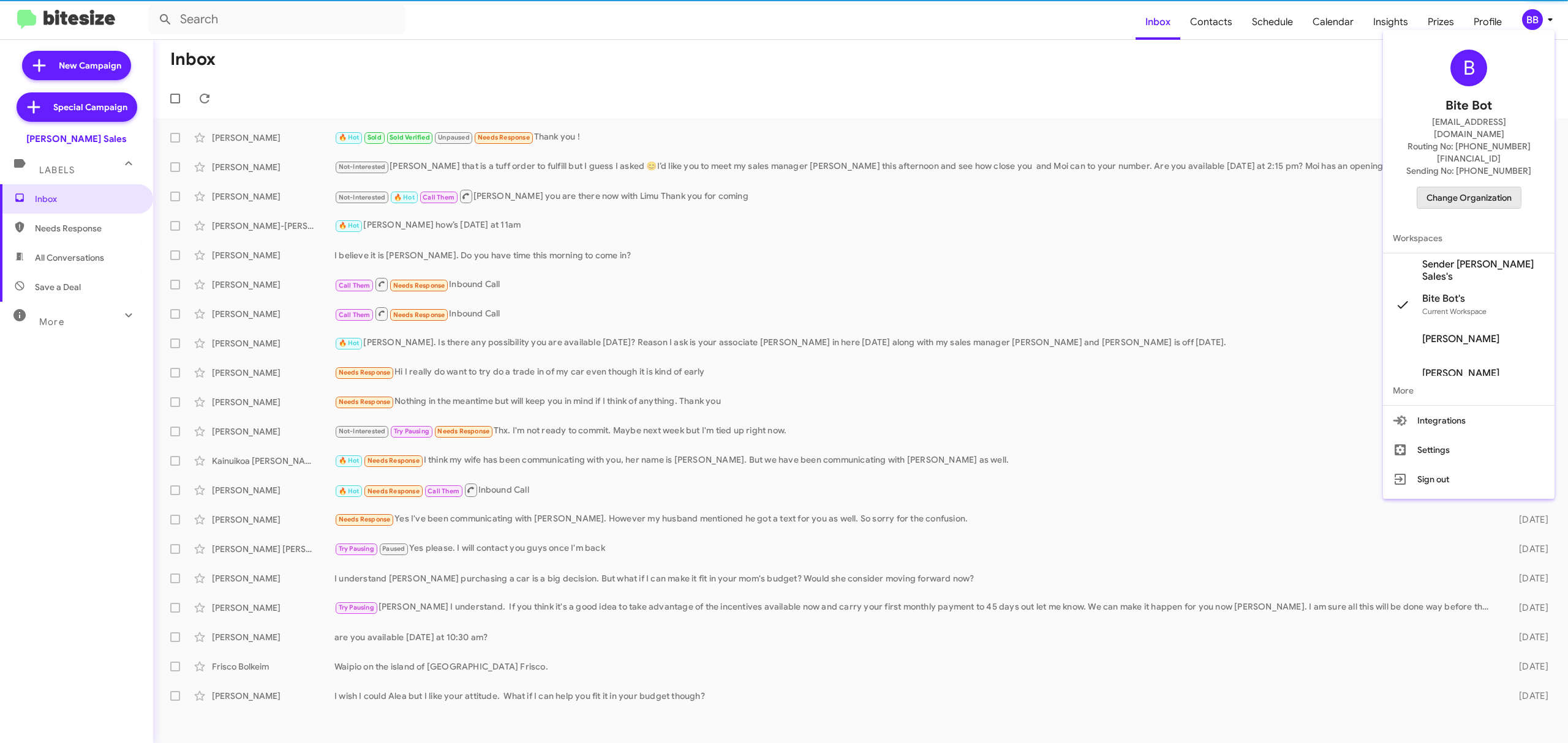
click at [1453, 187] on span "Change Organization" at bounding box center [1469, 198] width 85 height 21
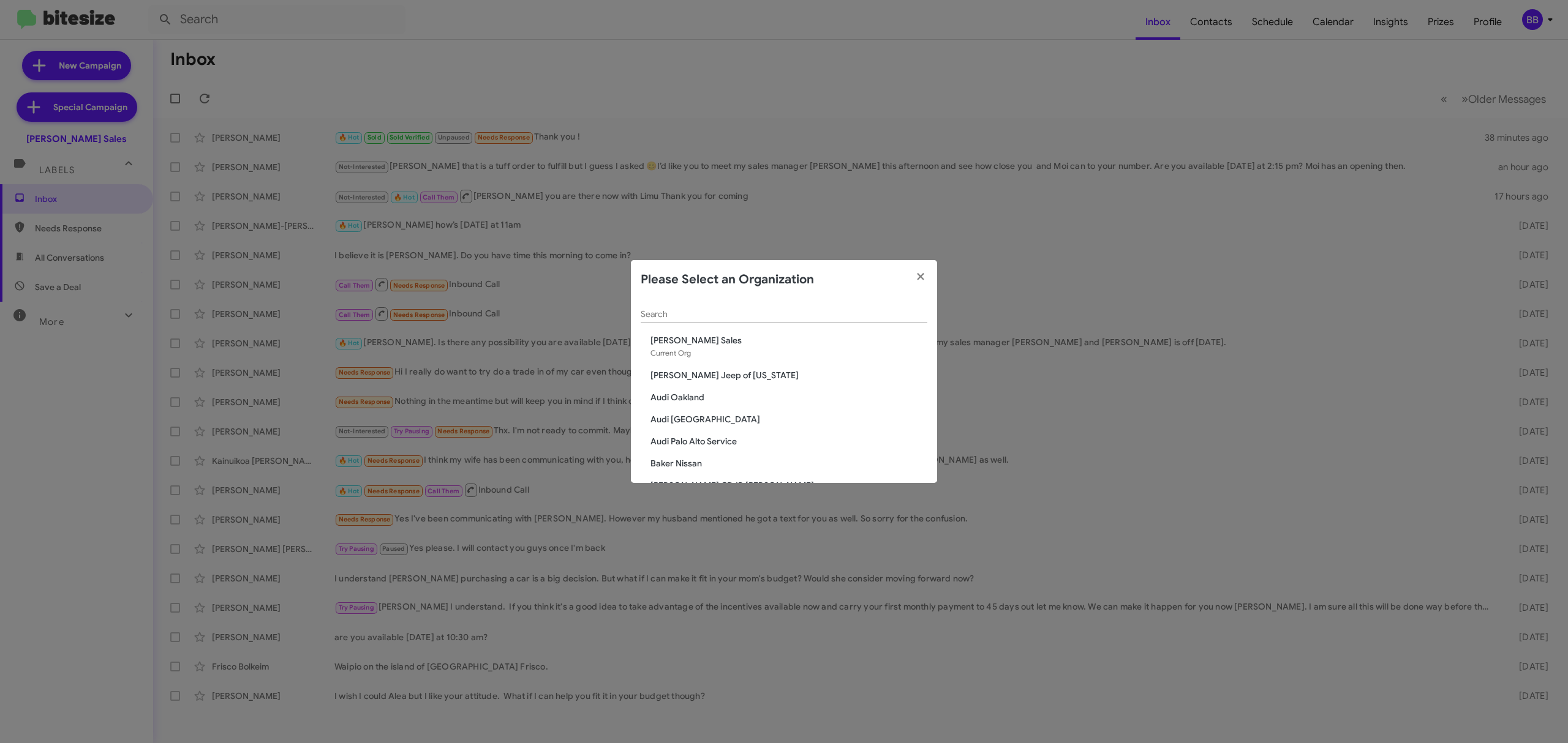
click at [660, 302] on div "Search" at bounding box center [784, 311] width 287 height 24
click at [674, 302] on div "Search" at bounding box center [784, 311] width 287 height 24
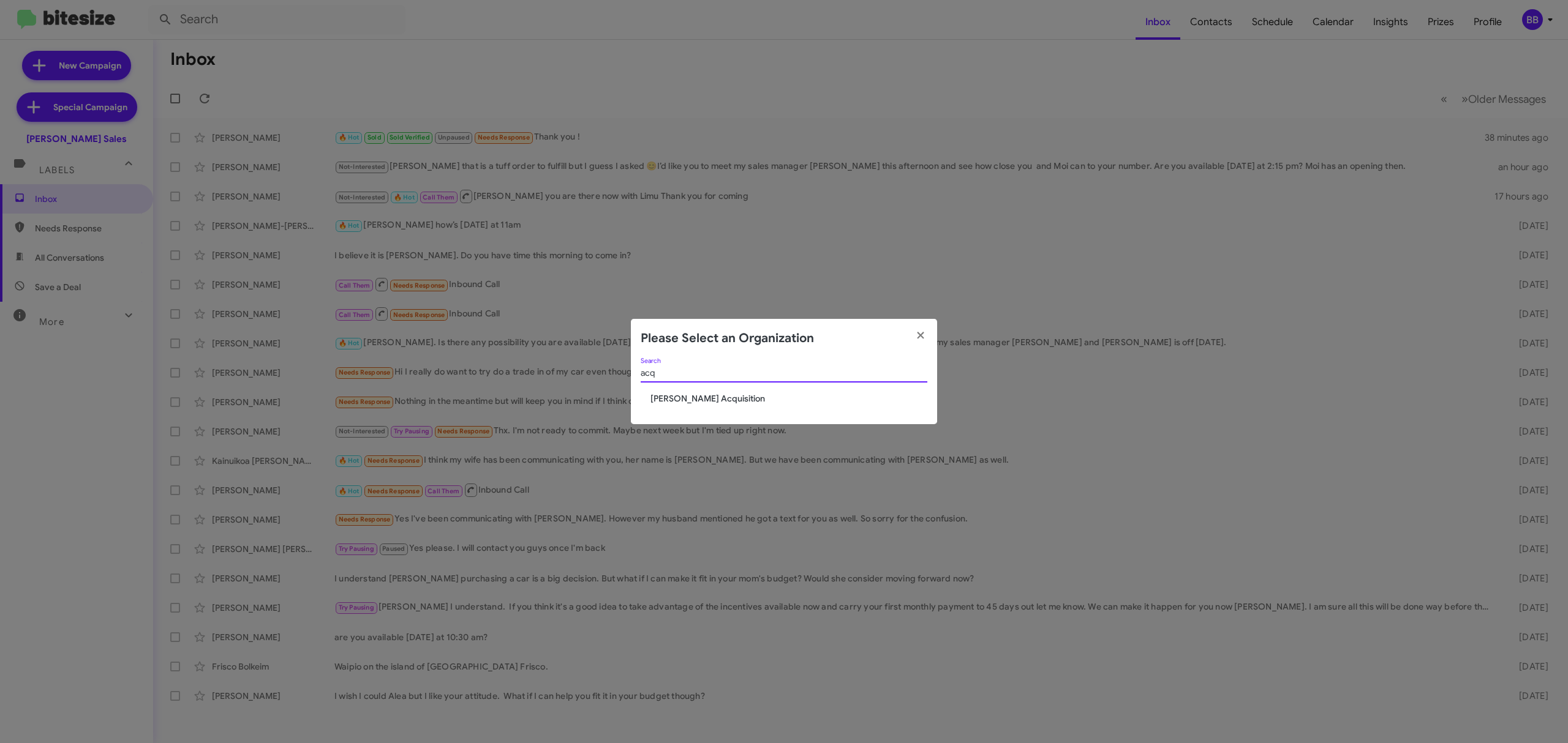
type input "acq"
click at [701, 400] on span "[PERSON_NAME] Acquisition" at bounding box center [789, 398] width 277 height 12
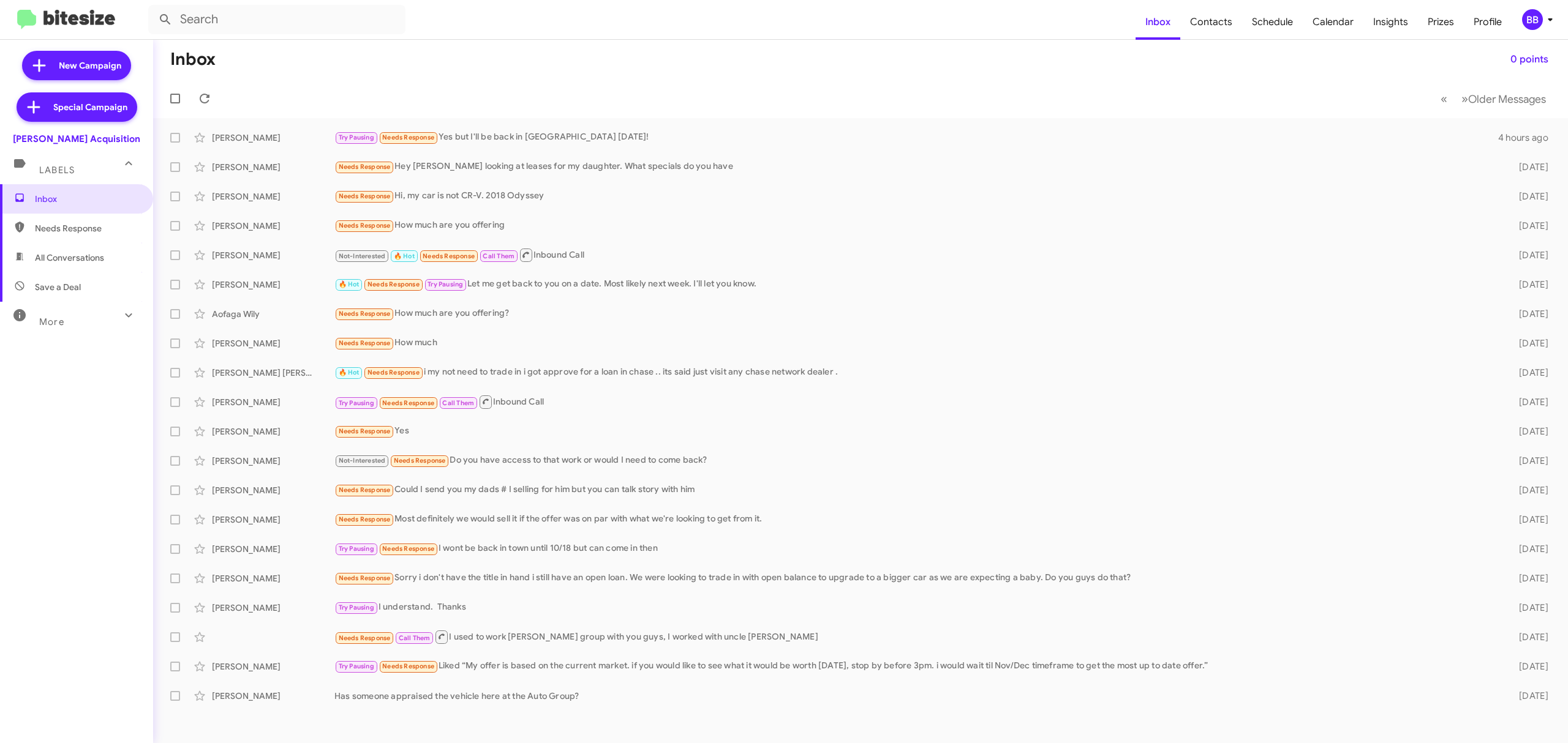
click at [1549, 20] on icon at bounding box center [1550, 19] width 15 height 15
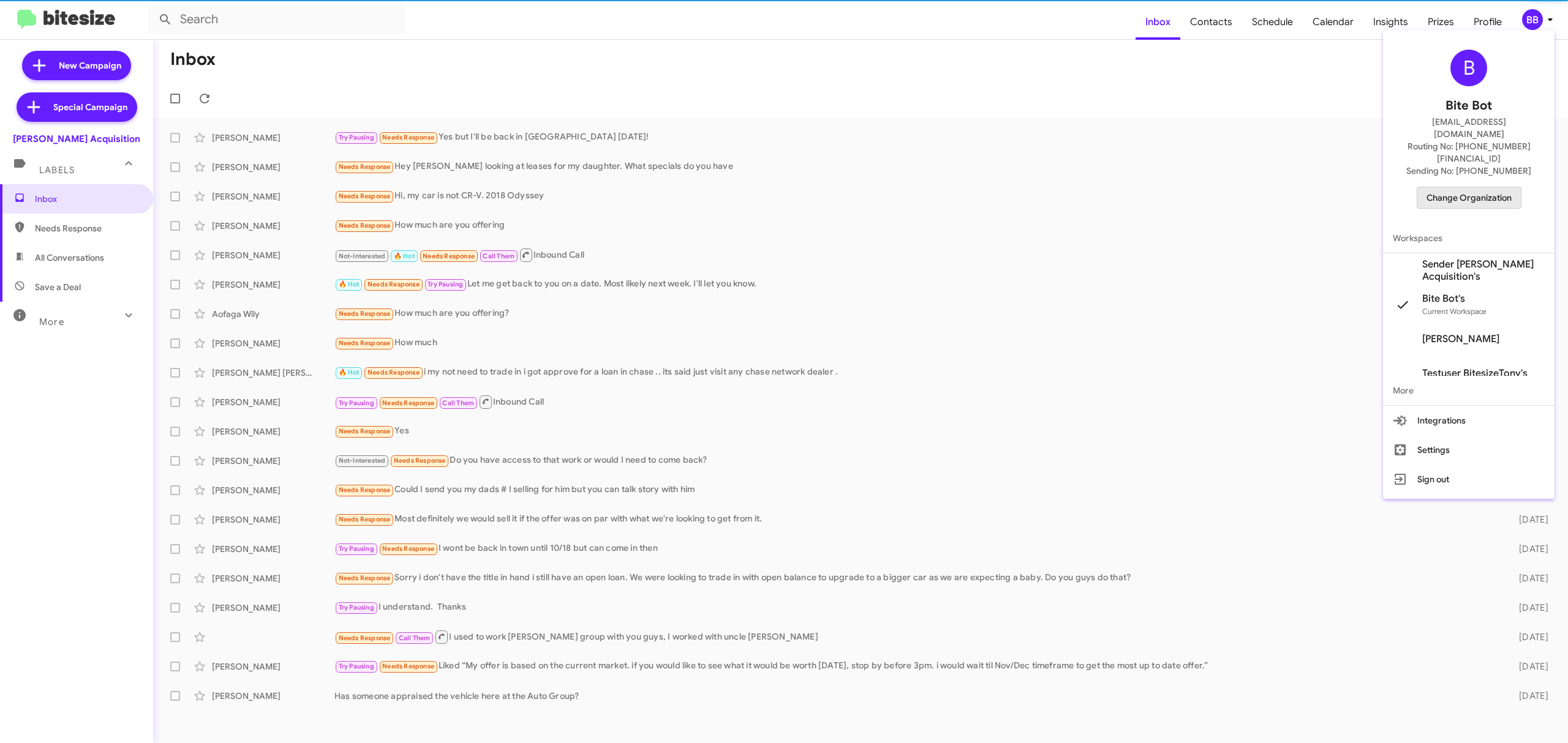
click at [1463, 187] on span "Change Organization" at bounding box center [1469, 198] width 85 height 21
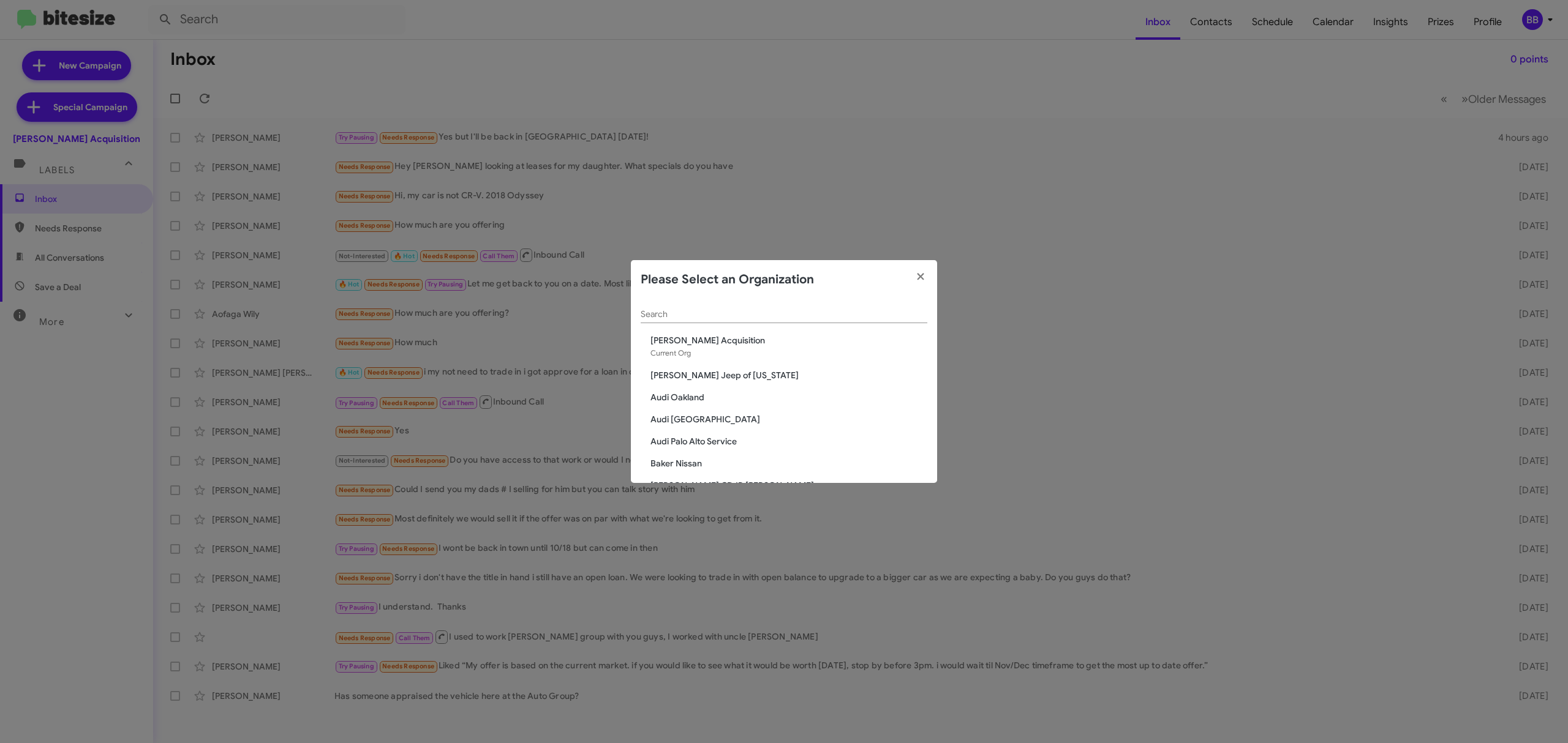
click at [748, 320] on div "Search" at bounding box center [784, 311] width 287 height 24
click at [774, 310] on input "Search" at bounding box center [784, 315] width 287 height 10
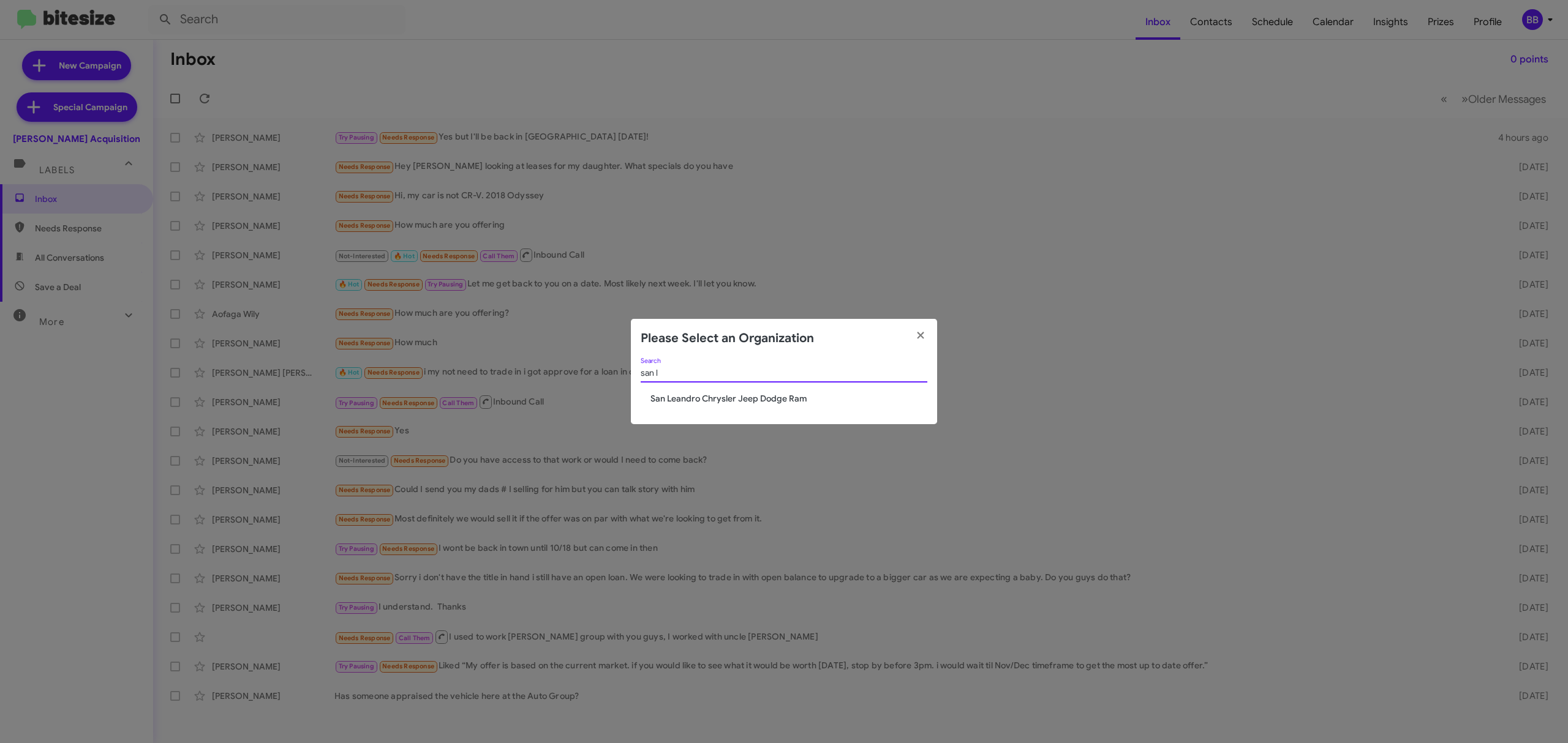
type input "san l"
click at [707, 392] on div "san l Search" at bounding box center [784, 375] width 287 height 35
click at [708, 396] on span "San Leandro Chrysler Jeep Dodge Ram" at bounding box center [789, 398] width 277 height 12
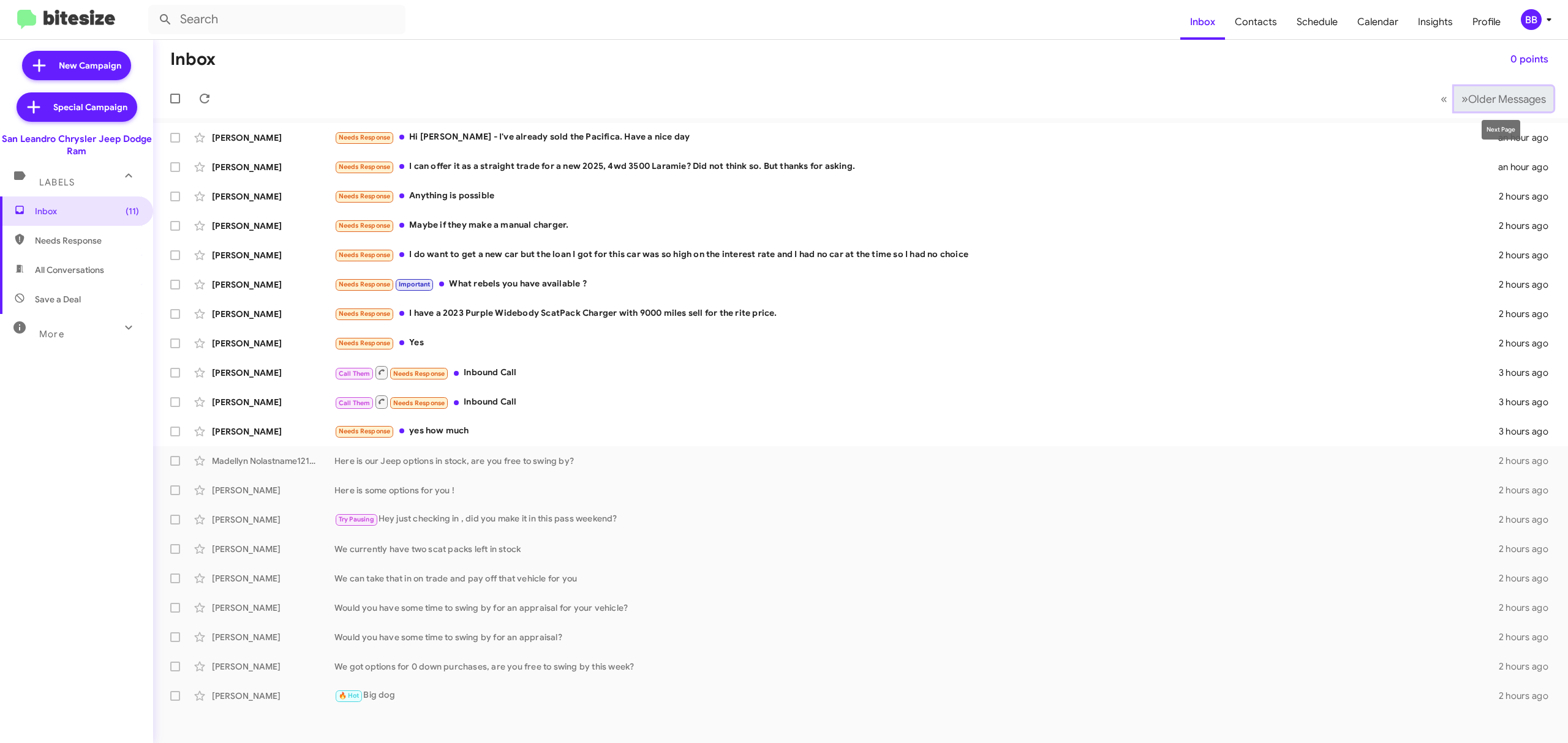
click at [1493, 97] on span "Older Messages" at bounding box center [1507, 99] width 78 height 13
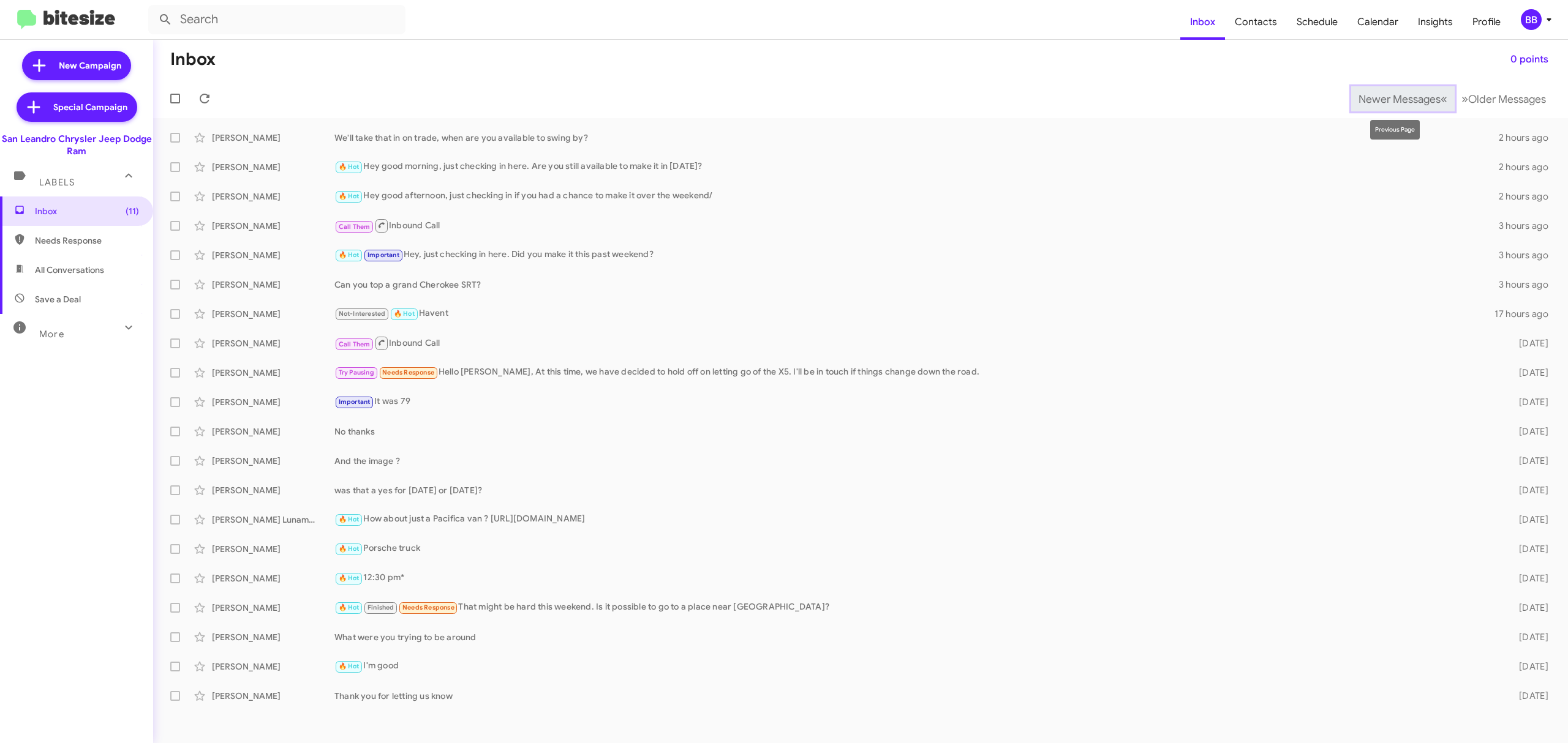
click at [1404, 93] on span "Newer Messages" at bounding box center [1400, 99] width 82 height 13
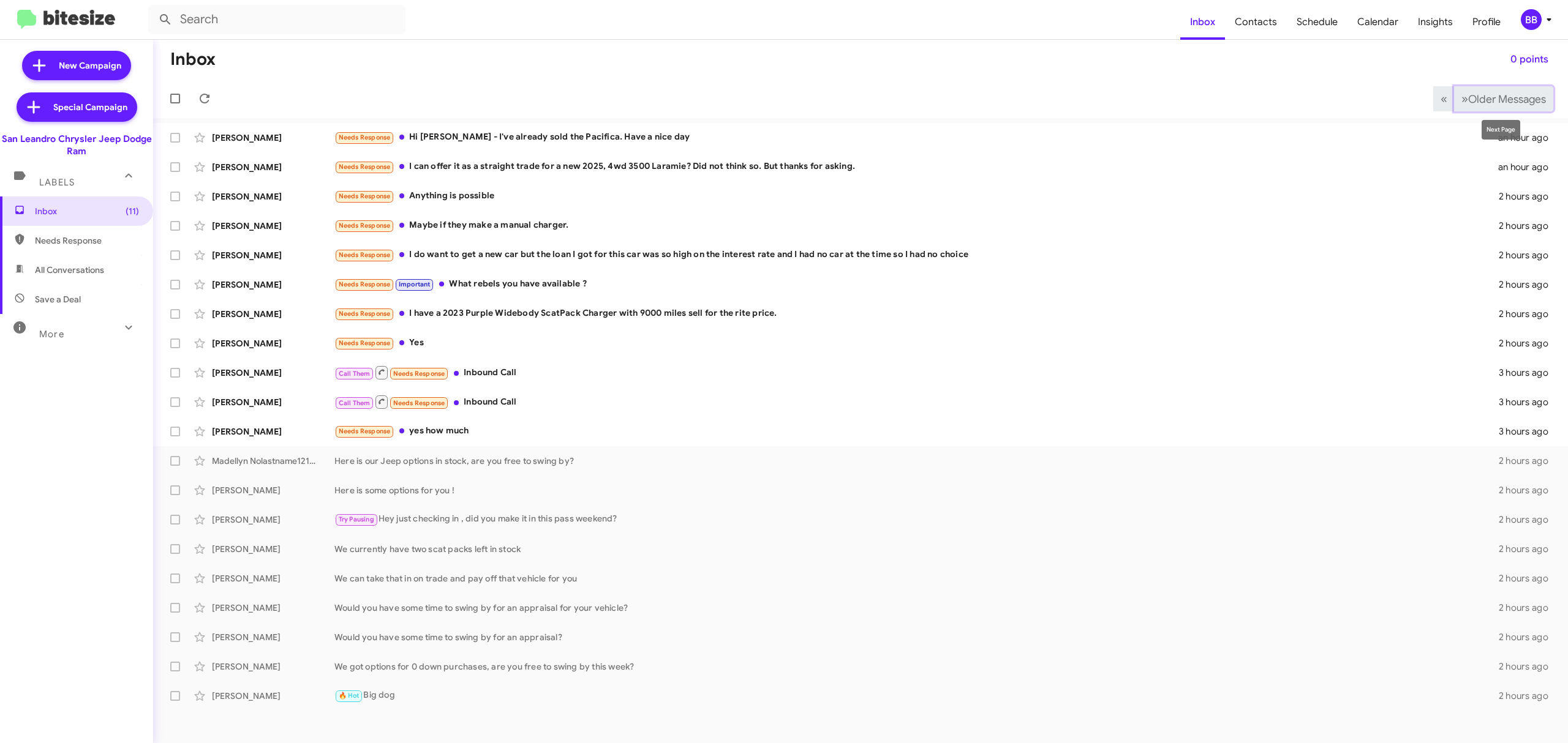
click at [1486, 91] on button "» Next Older Messages" at bounding box center [1503, 98] width 99 height 25
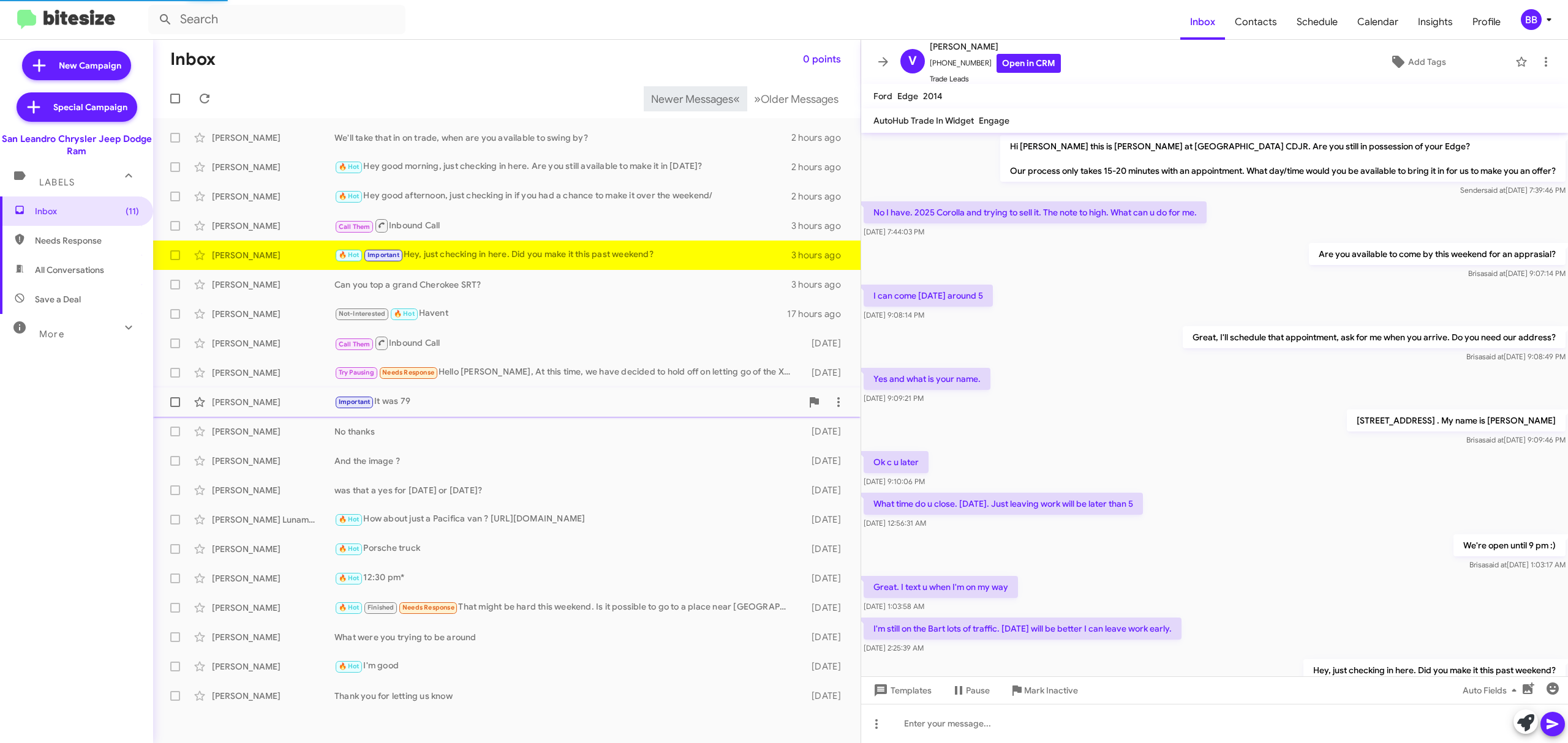
scroll to position [62, 0]
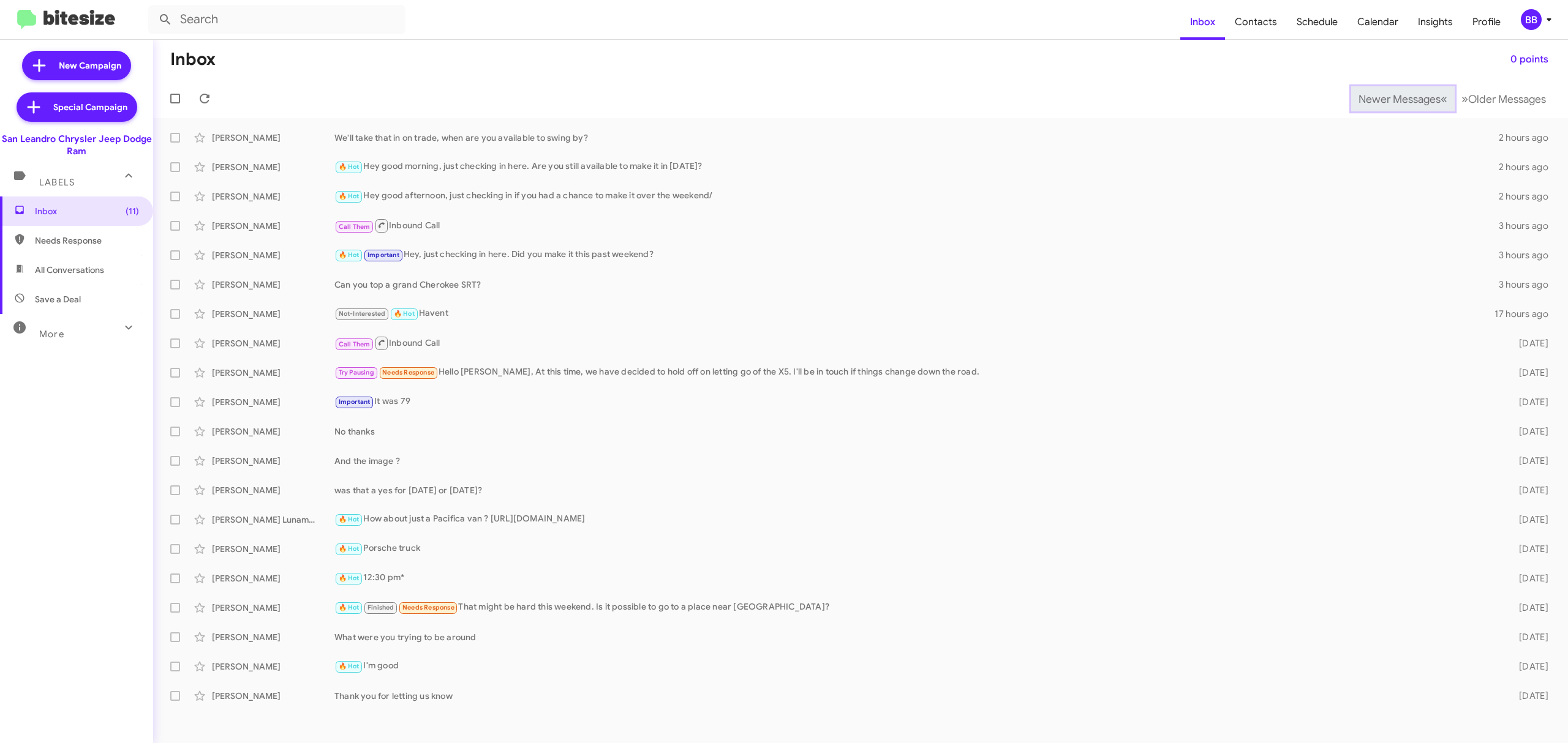
click at [1390, 98] on span "Newer Messages" at bounding box center [1400, 99] width 82 height 13
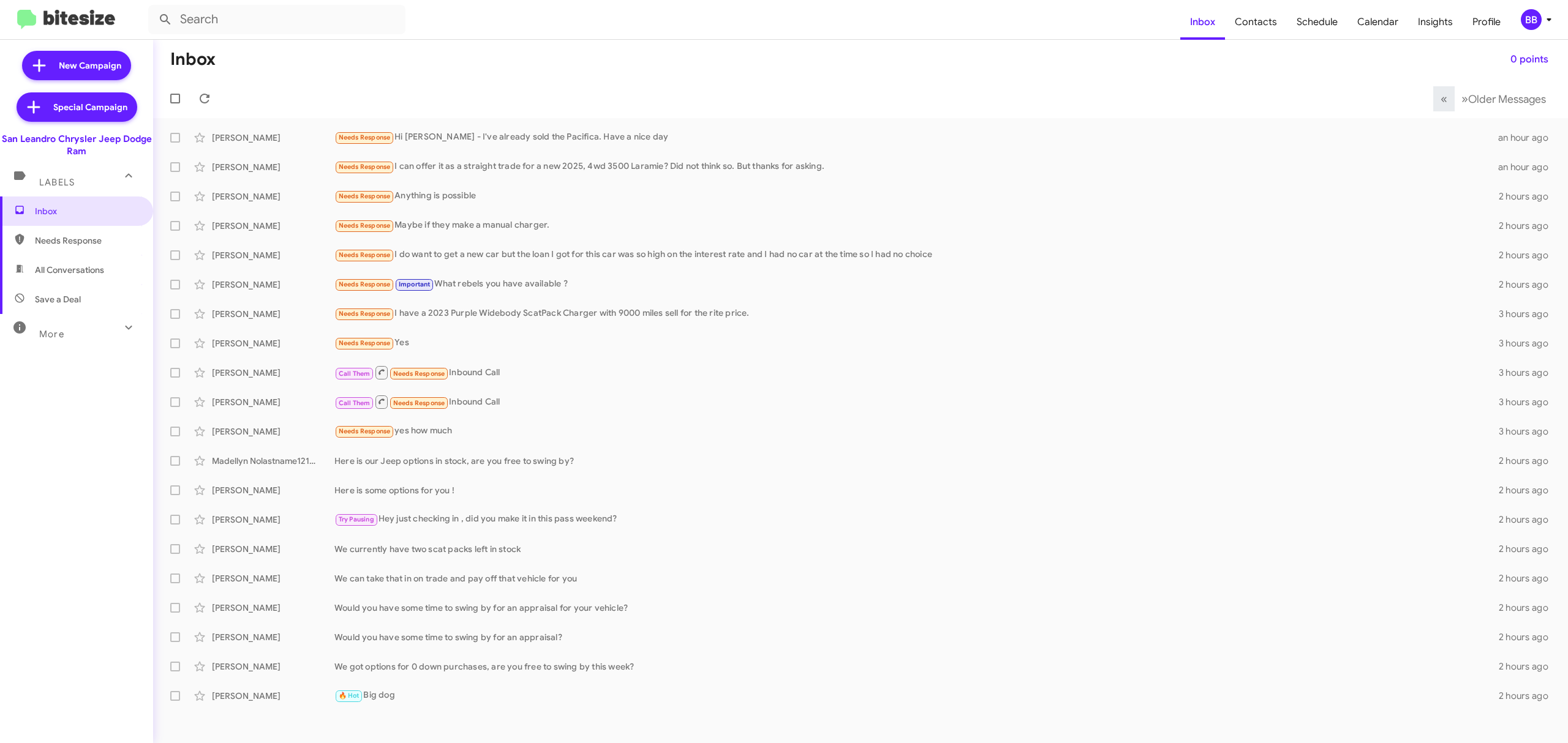
click at [1532, 4] on mat-toolbar "Inbox Contacts Schedule Calendar Insights Profile BB" at bounding box center [784, 19] width 1568 height 39
click at [1532, 13] on div "BB" at bounding box center [1532, 19] width 21 height 21
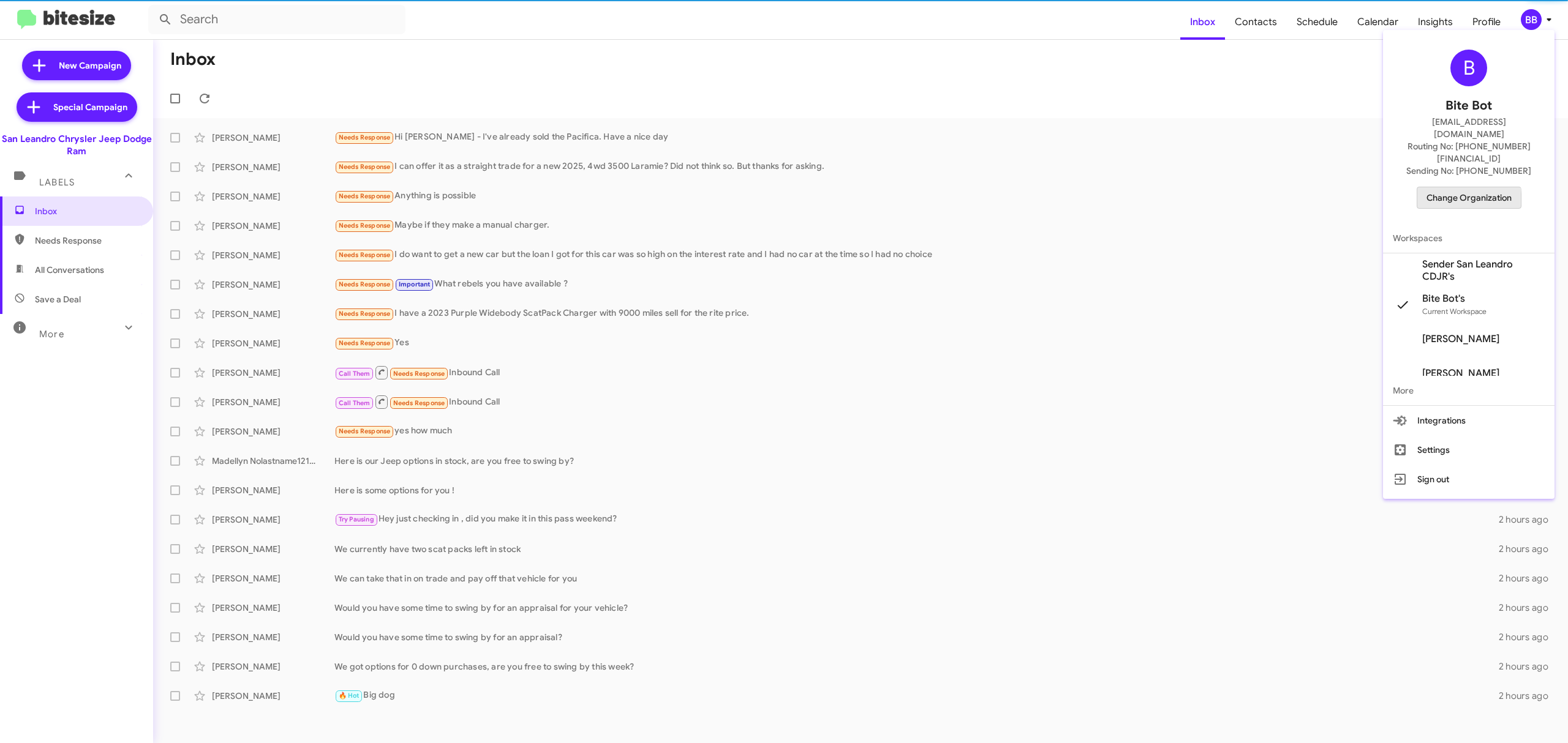
click at [1429, 187] on span "Change Organization" at bounding box center [1469, 198] width 85 height 21
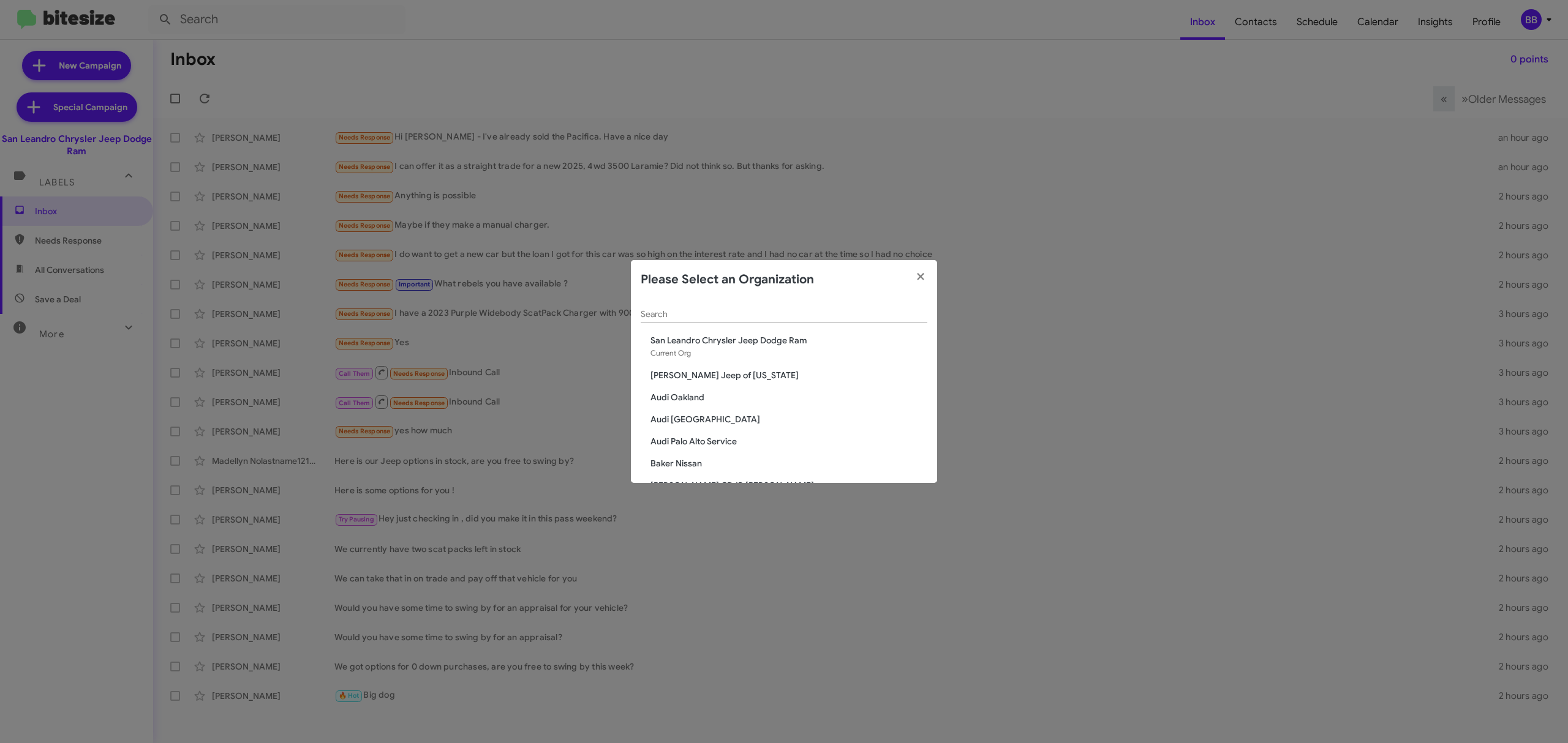
paste input "[PERSON_NAME] Nissan"
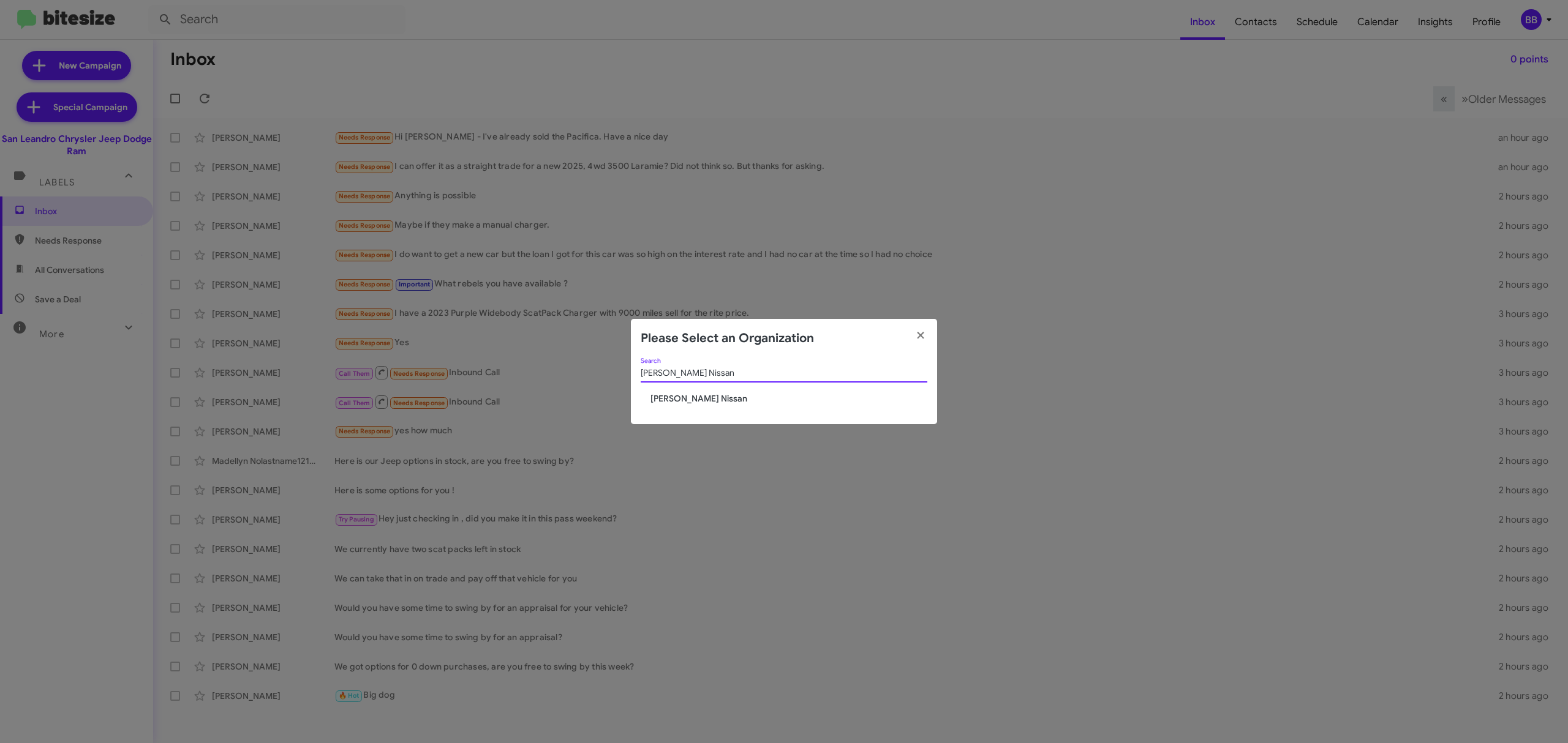
click at [741, 310] on modal-container "Please Select an Organization Ed Hicks Nissan Search Ed Hicks Nissan" at bounding box center [784, 372] width 1568 height 743
type input "[PERSON_NAME] Nissan"
click at [685, 396] on span "[PERSON_NAME] Nissan" at bounding box center [789, 398] width 277 height 12
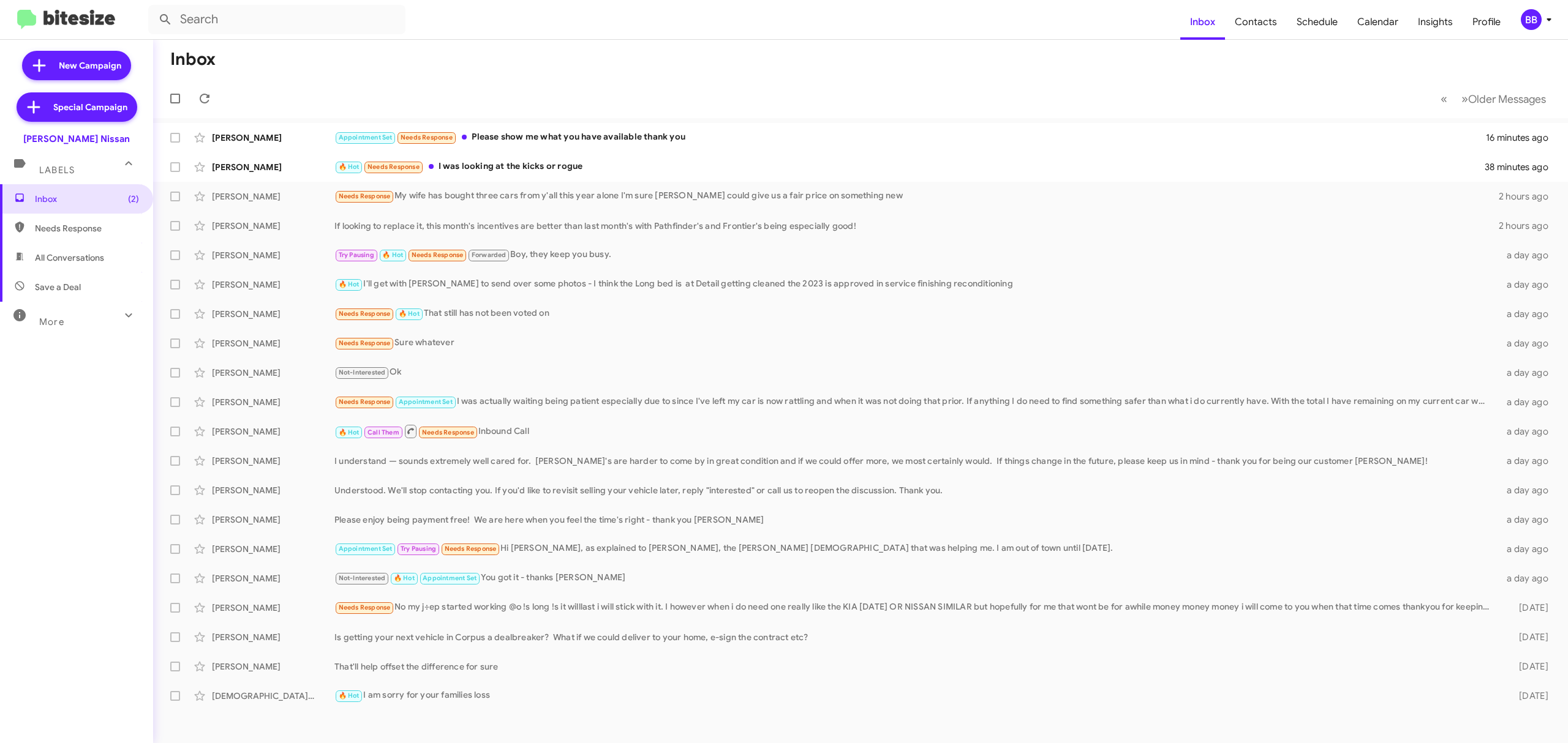
click at [119, 322] on mat-icon at bounding box center [129, 315] width 20 height 20
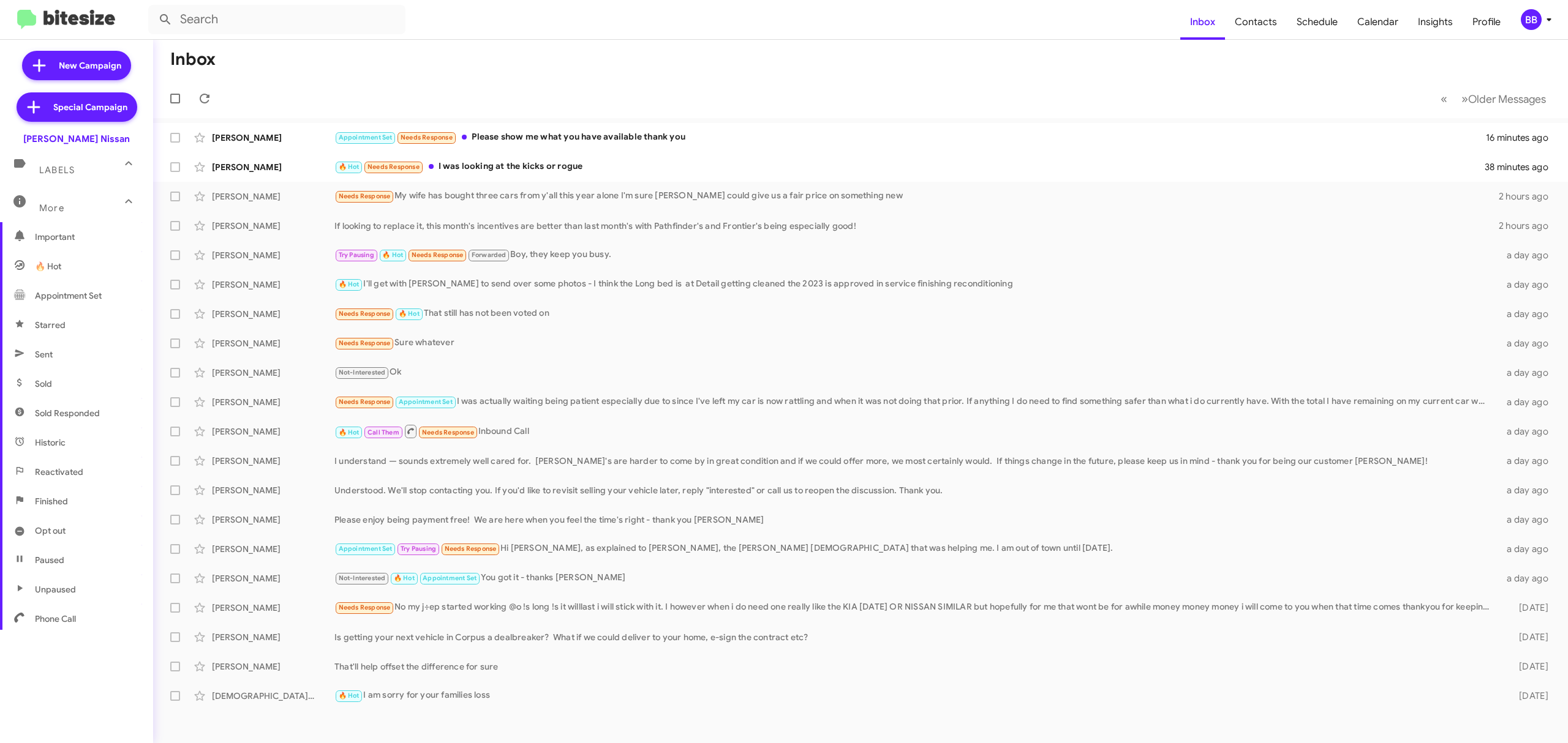
scroll to position [131, 0]
click at [70, 513] on span "Opt out" at bounding box center [76, 519] width 153 height 29
type input "in:opt-out"
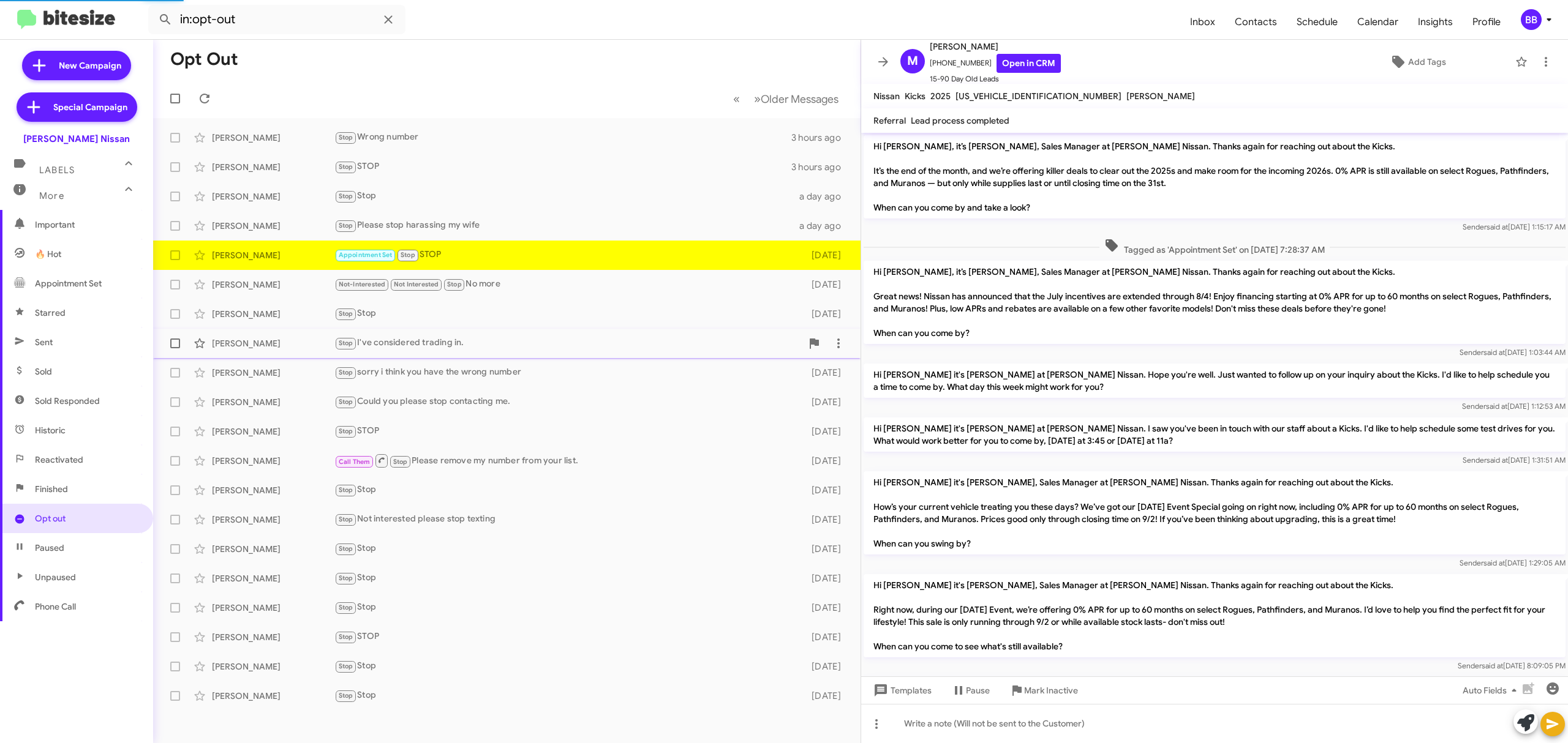
scroll to position [606, 0]
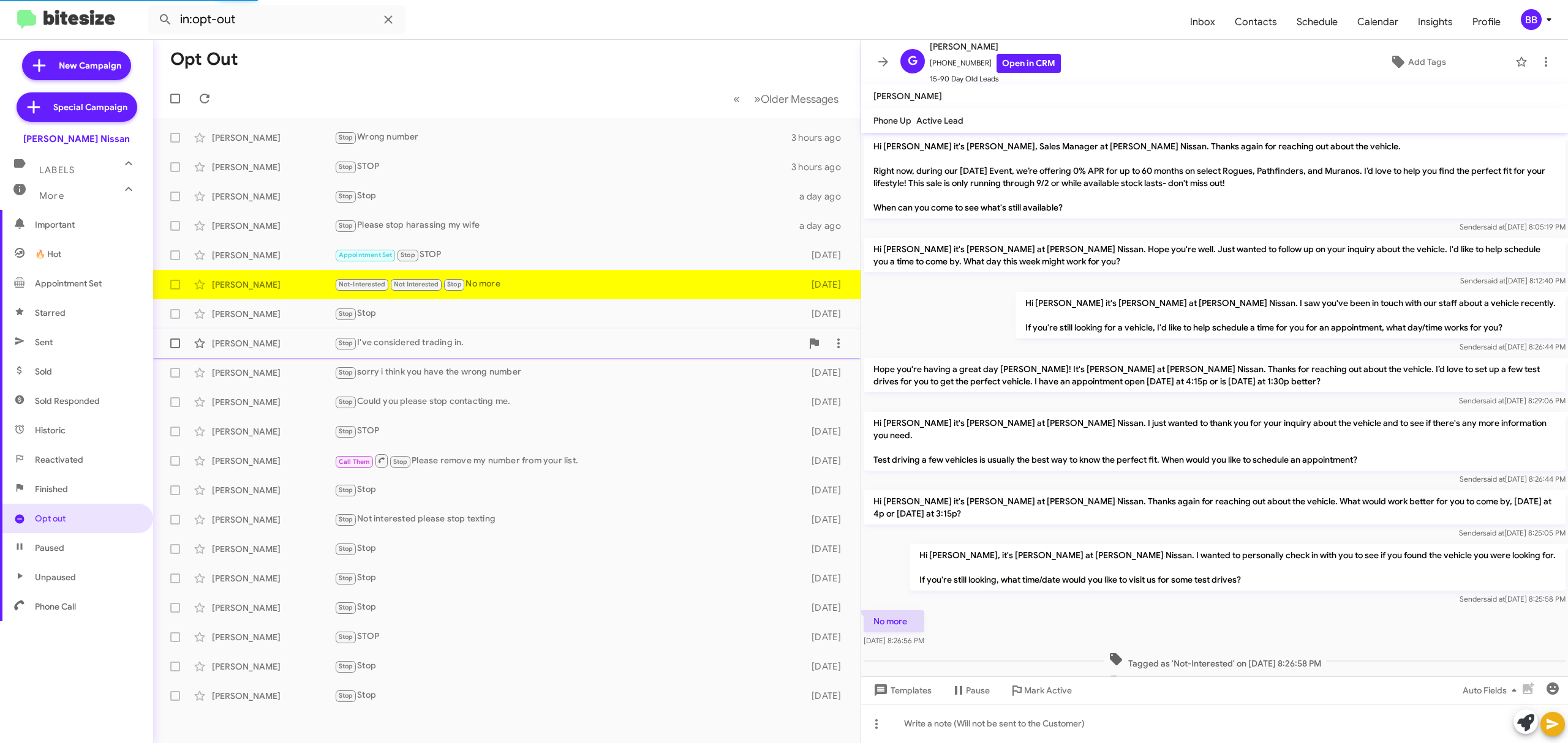
scroll to position [63, 0]
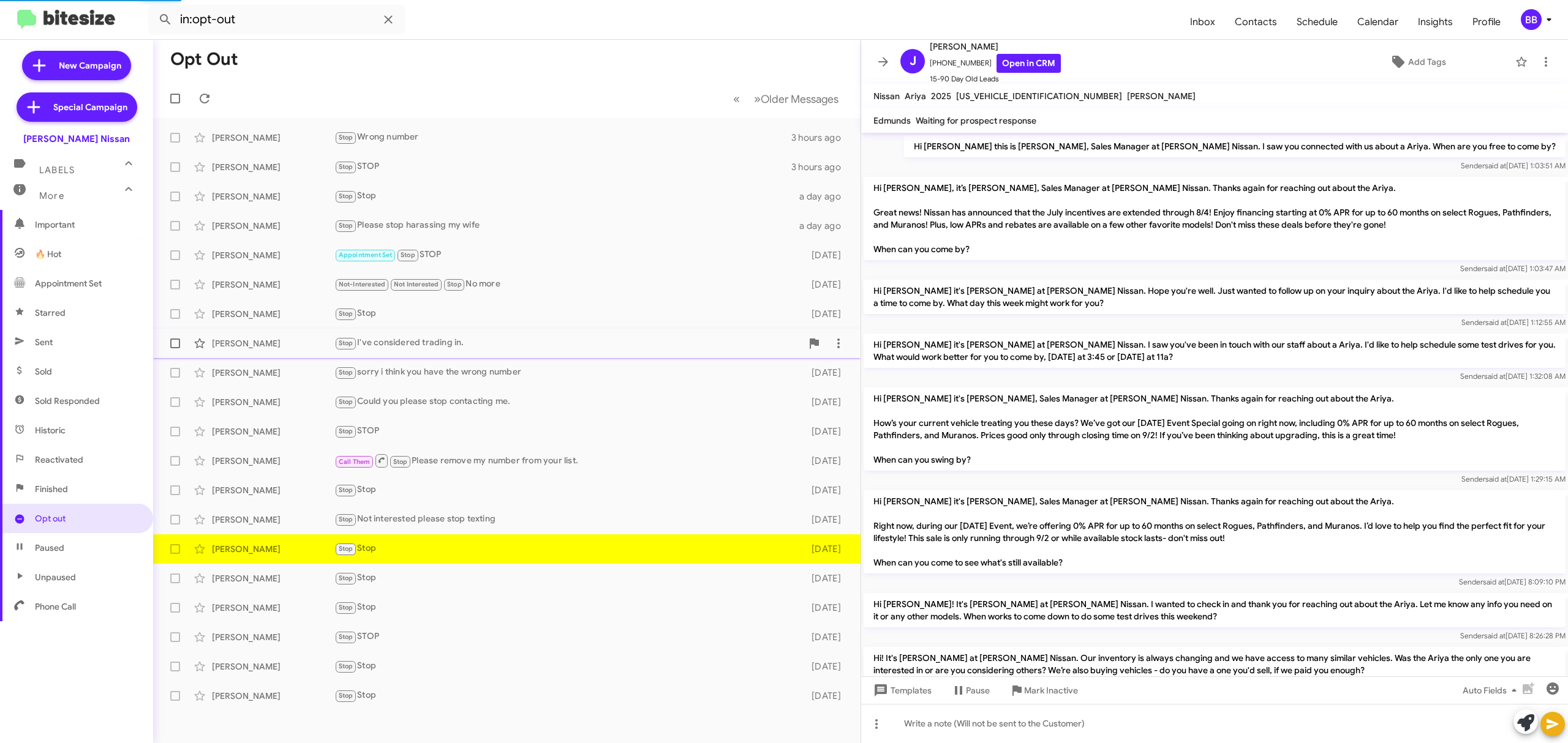
scroll to position [393, 0]
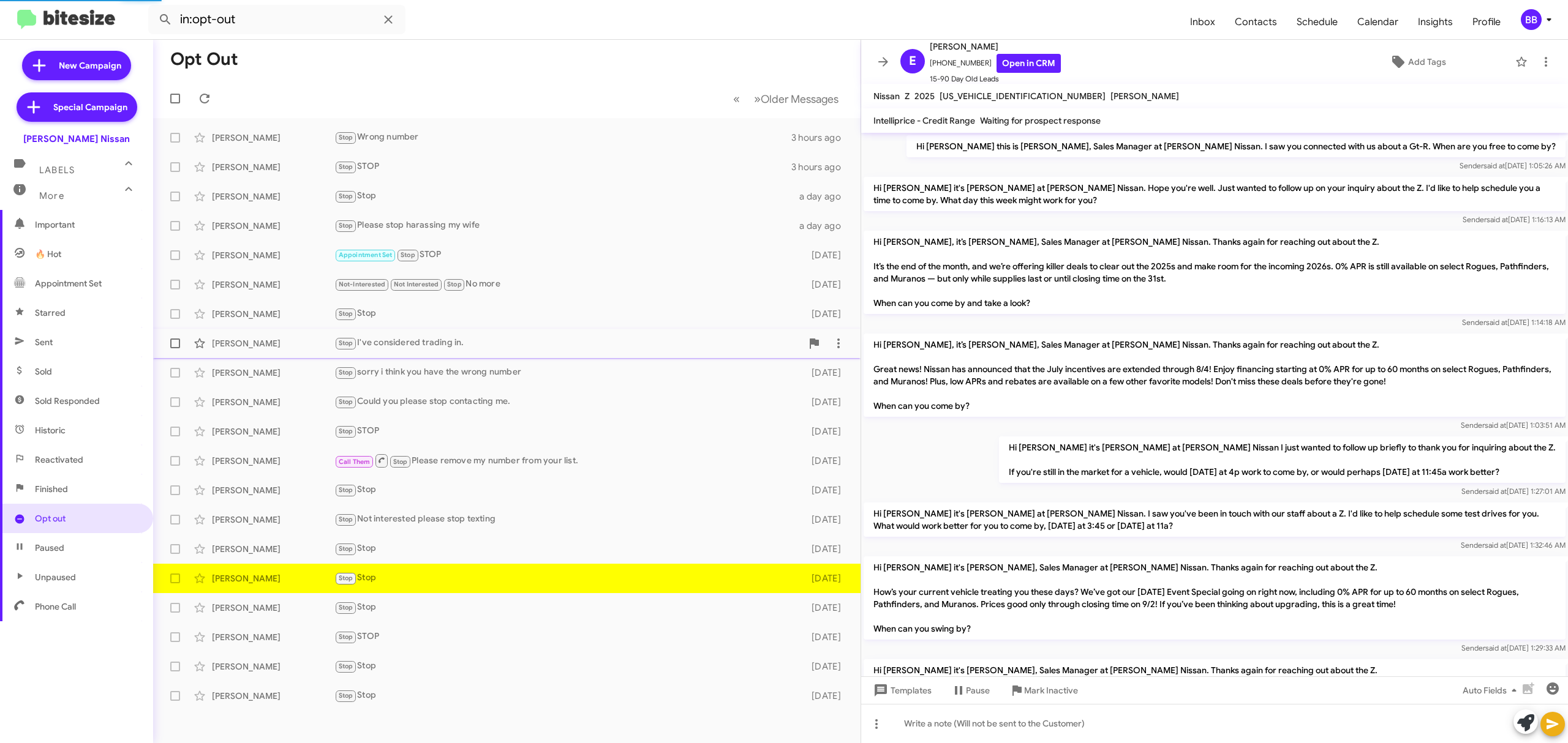
scroll to position [567, 0]
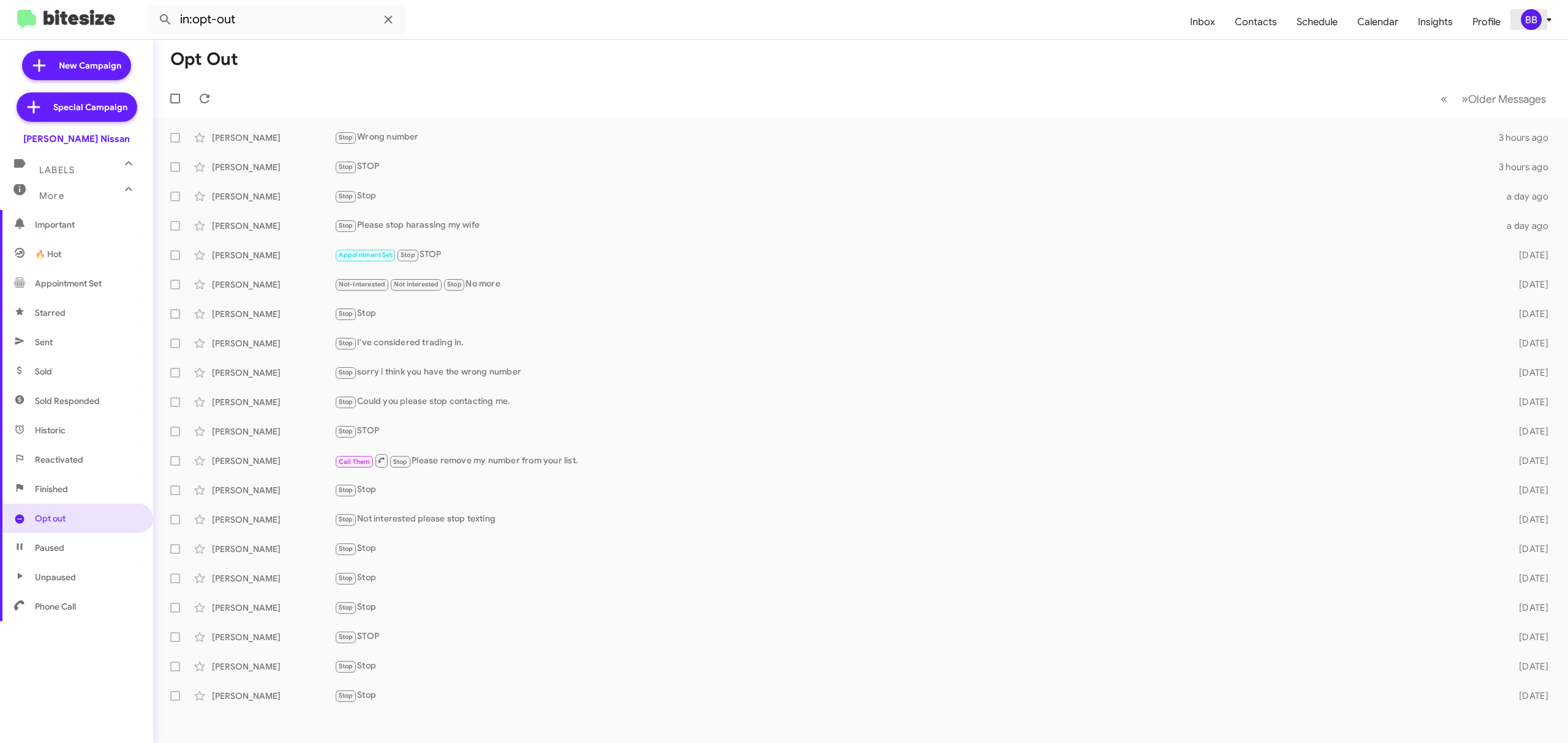
click at [1528, 15] on div "BB" at bounding box center [1532, 19] width 21 height 21
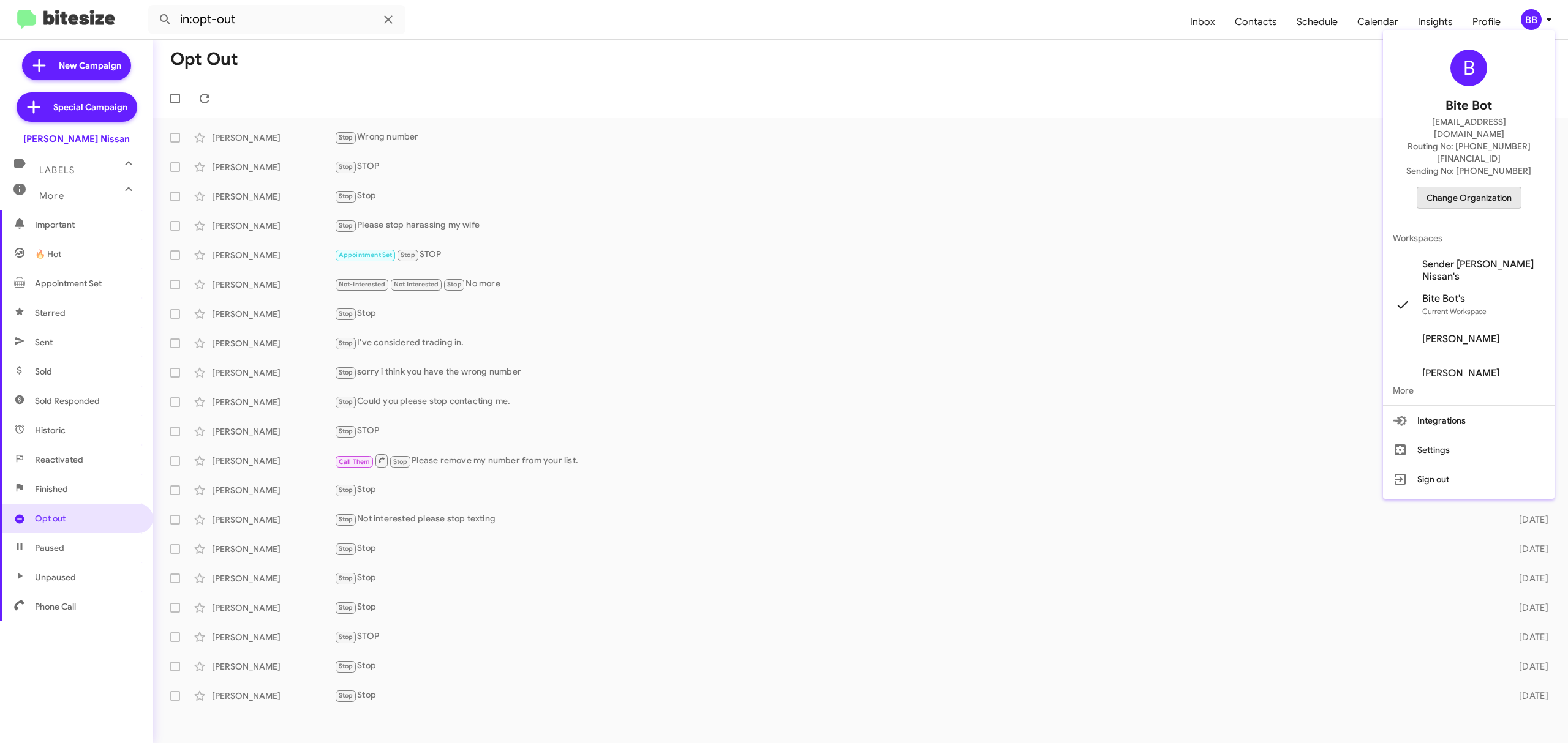
click at [1461, 187] on span "Change Organization" at bounding box center [1469, 198] width 85 height 21
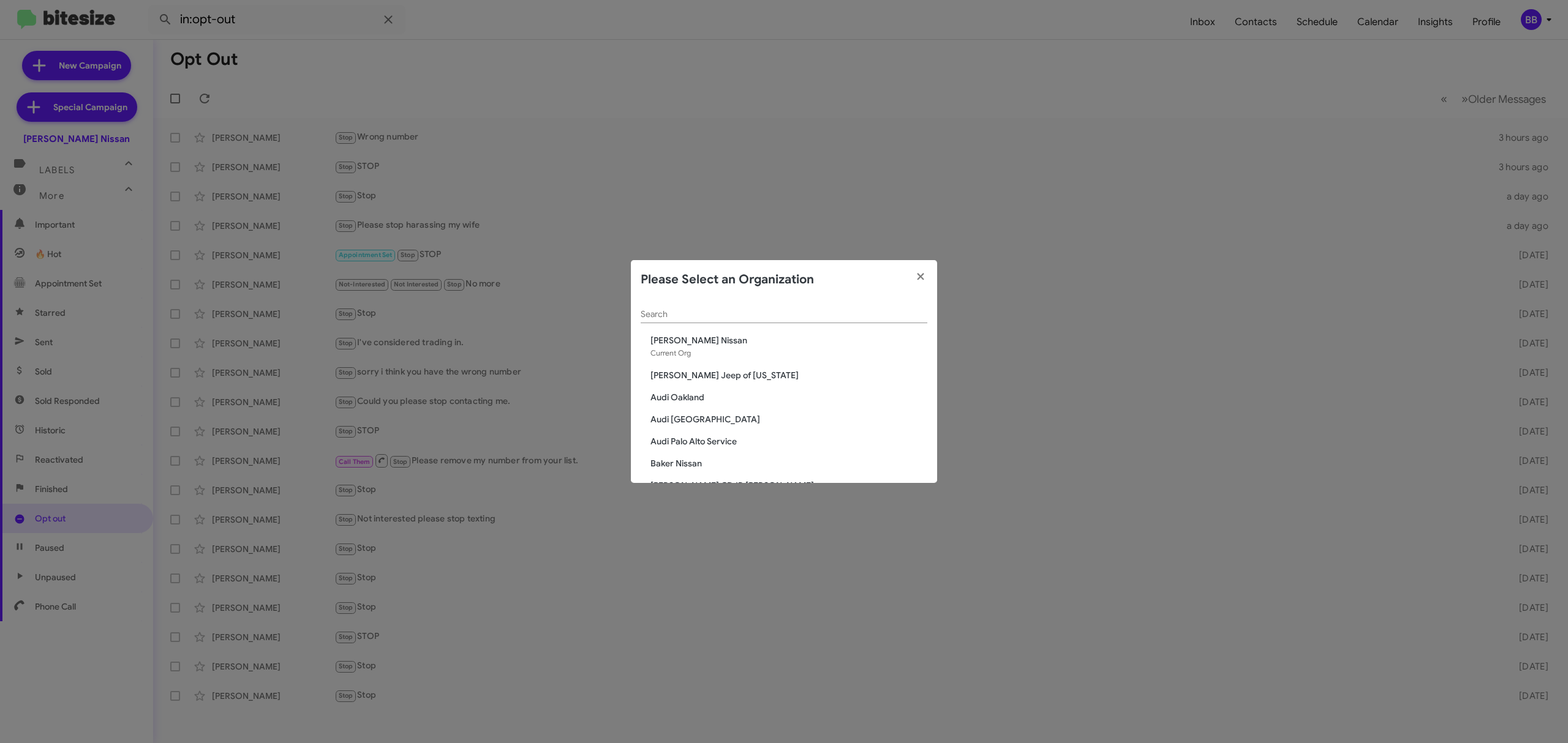
click at [801, 314] on input "Search" at bounding box center [784, 315] width 287 height 10
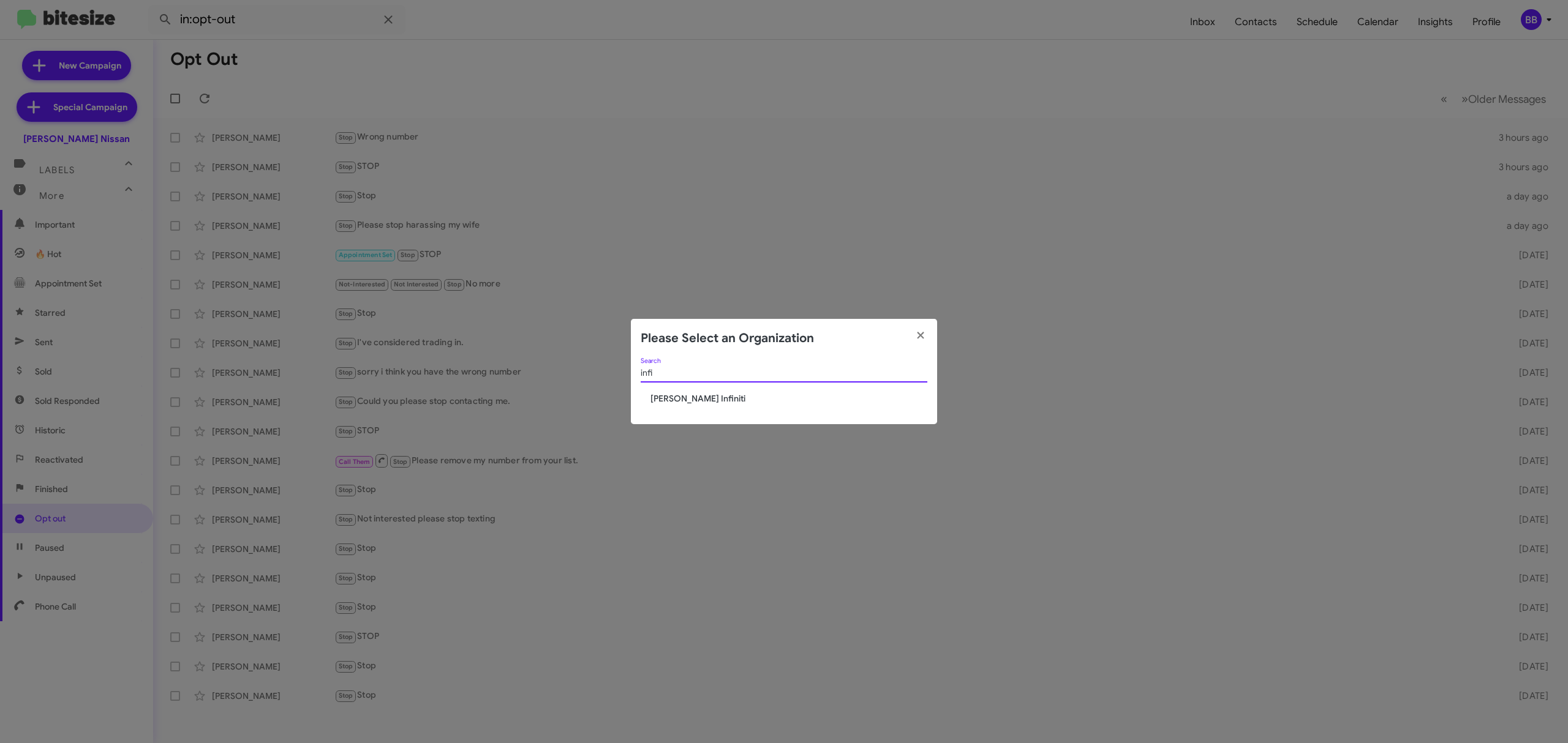
type input "infi"
click at [696, 400] on span "[PERSON_NAME] Infiniti" at bounding box center [789, 398] width 277 height 12
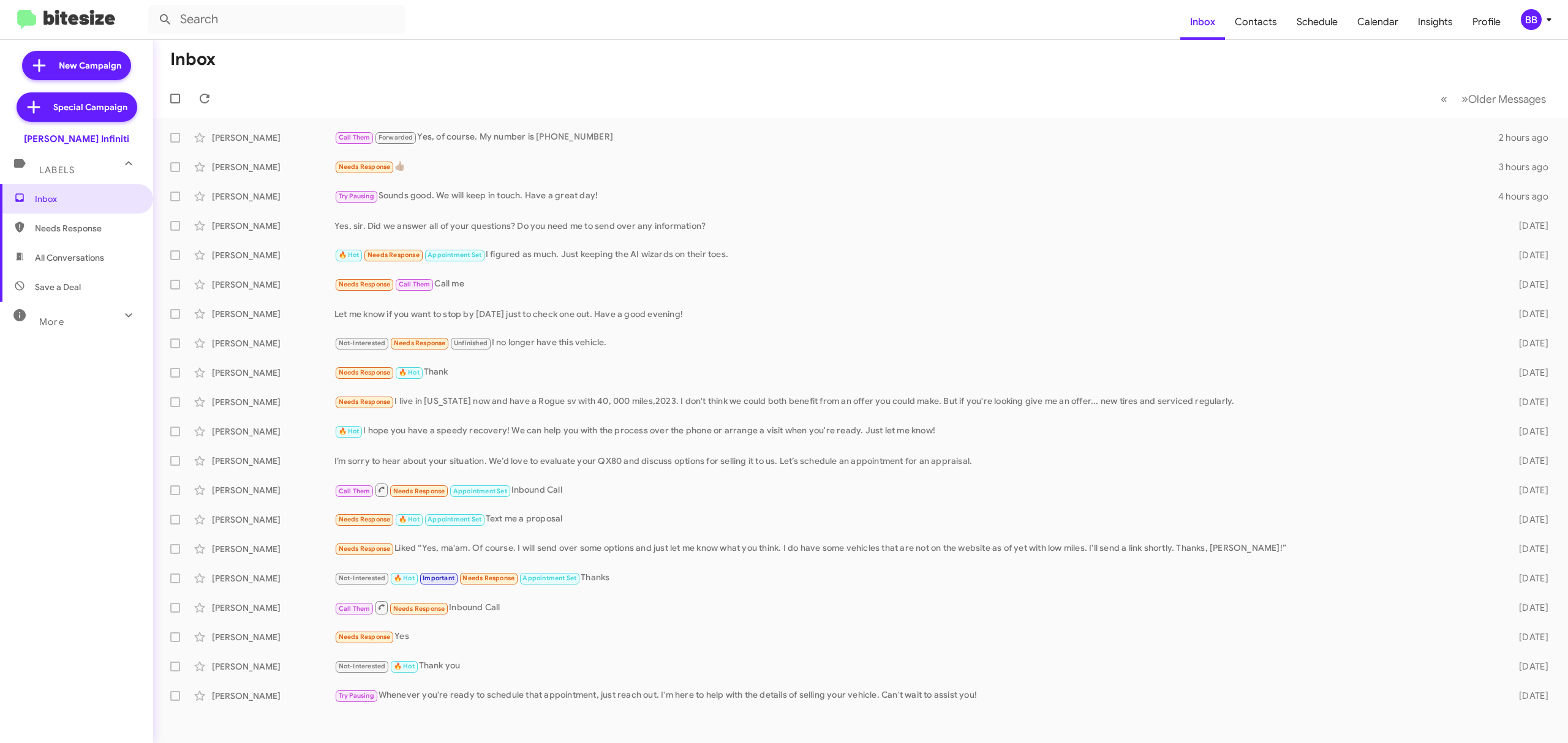
click at [72, 336] on div "Inbox Needs Response All Conversations Save a Deal More Important 🔥 Hot Appoint…" at bounding box center [76, 407] width 153 height 446
click at [96, 306] on div "More" at bounding box center [64, 317] width 109 height 22
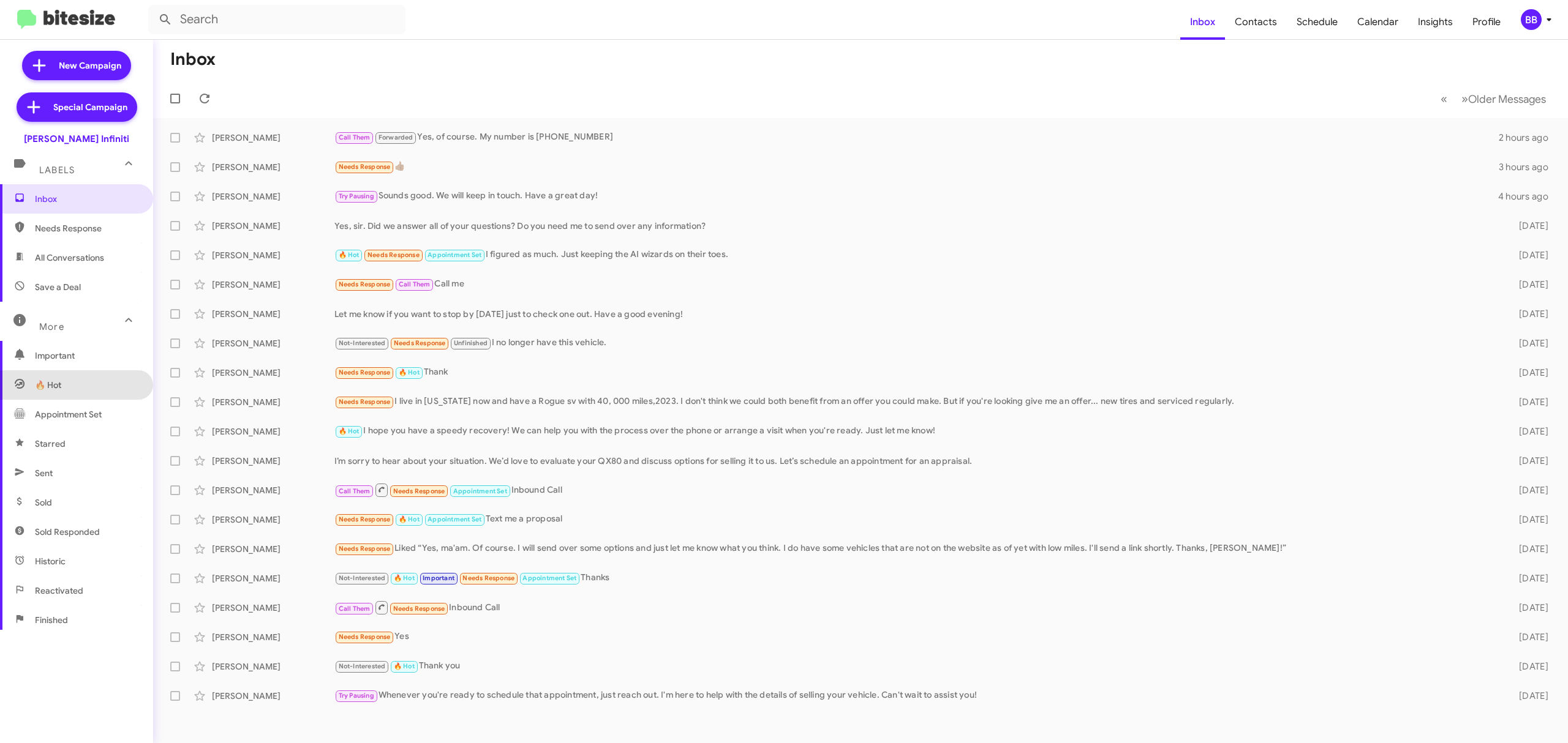
click at [138, 377] on span "🔥 Hot" at bounding box center [76, 385] width 153 height 29
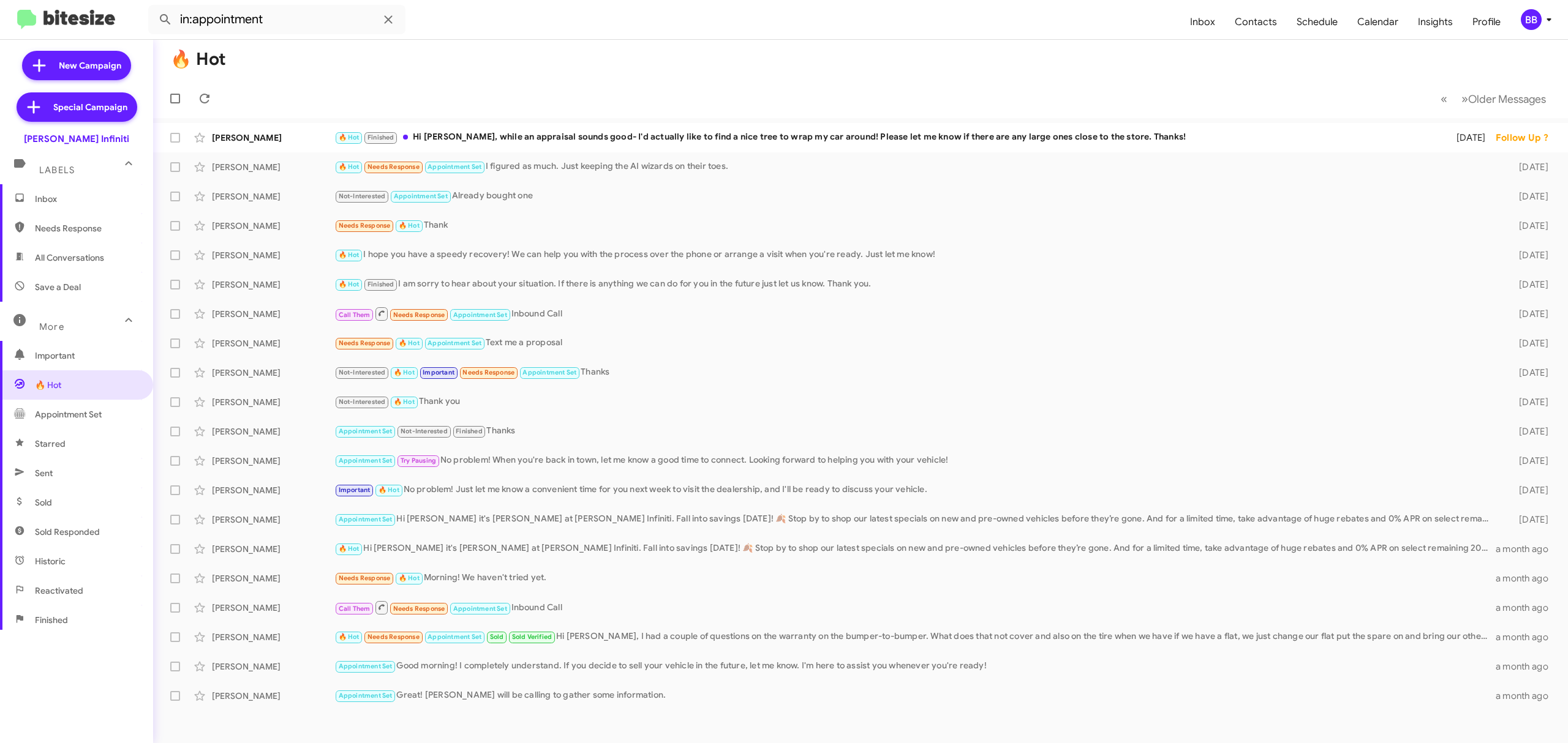
scroll to position [131, 0]
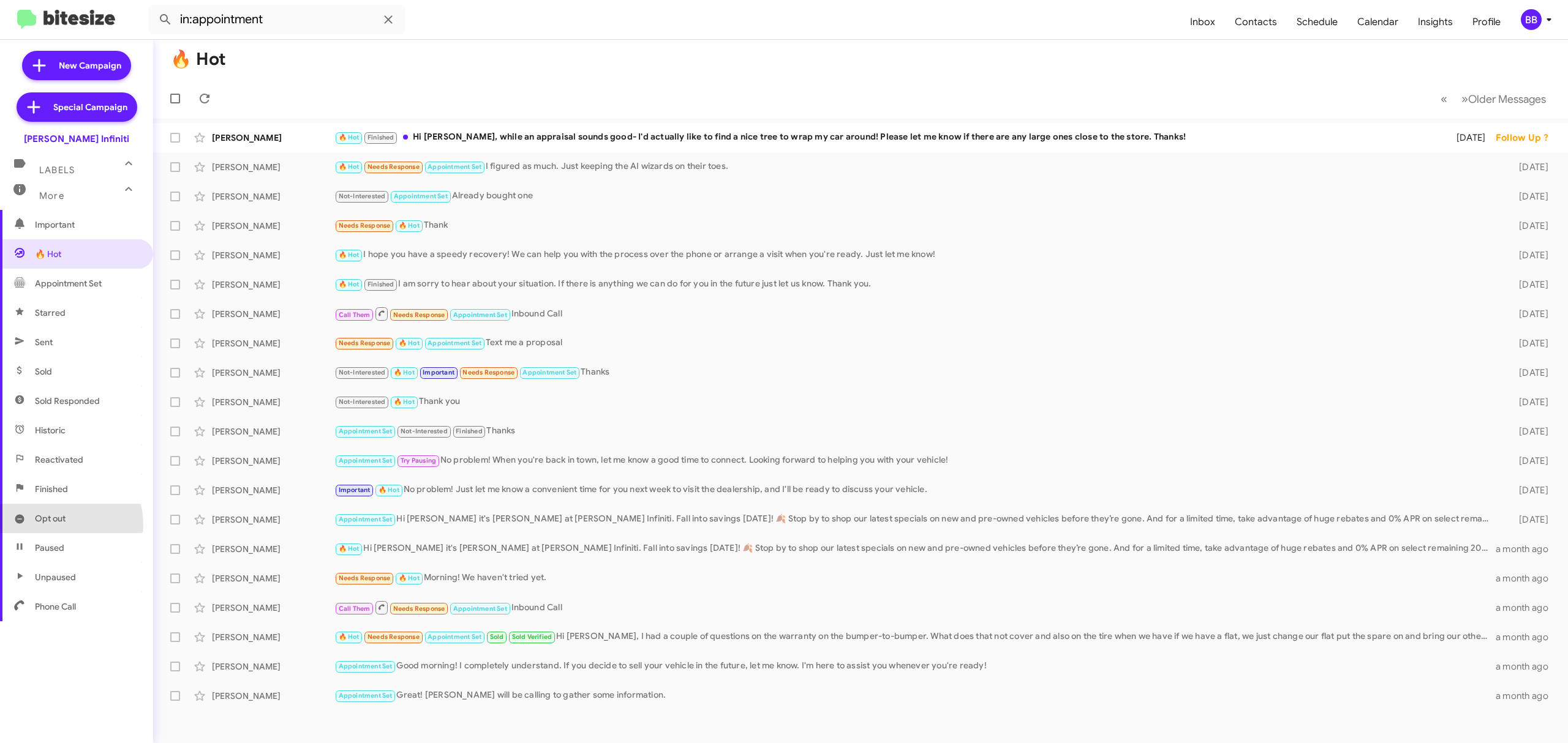
click at [57, 525] on span "Opt out" at bounding box center [76, 519] width 153 height 29
type input "in:opt-out"
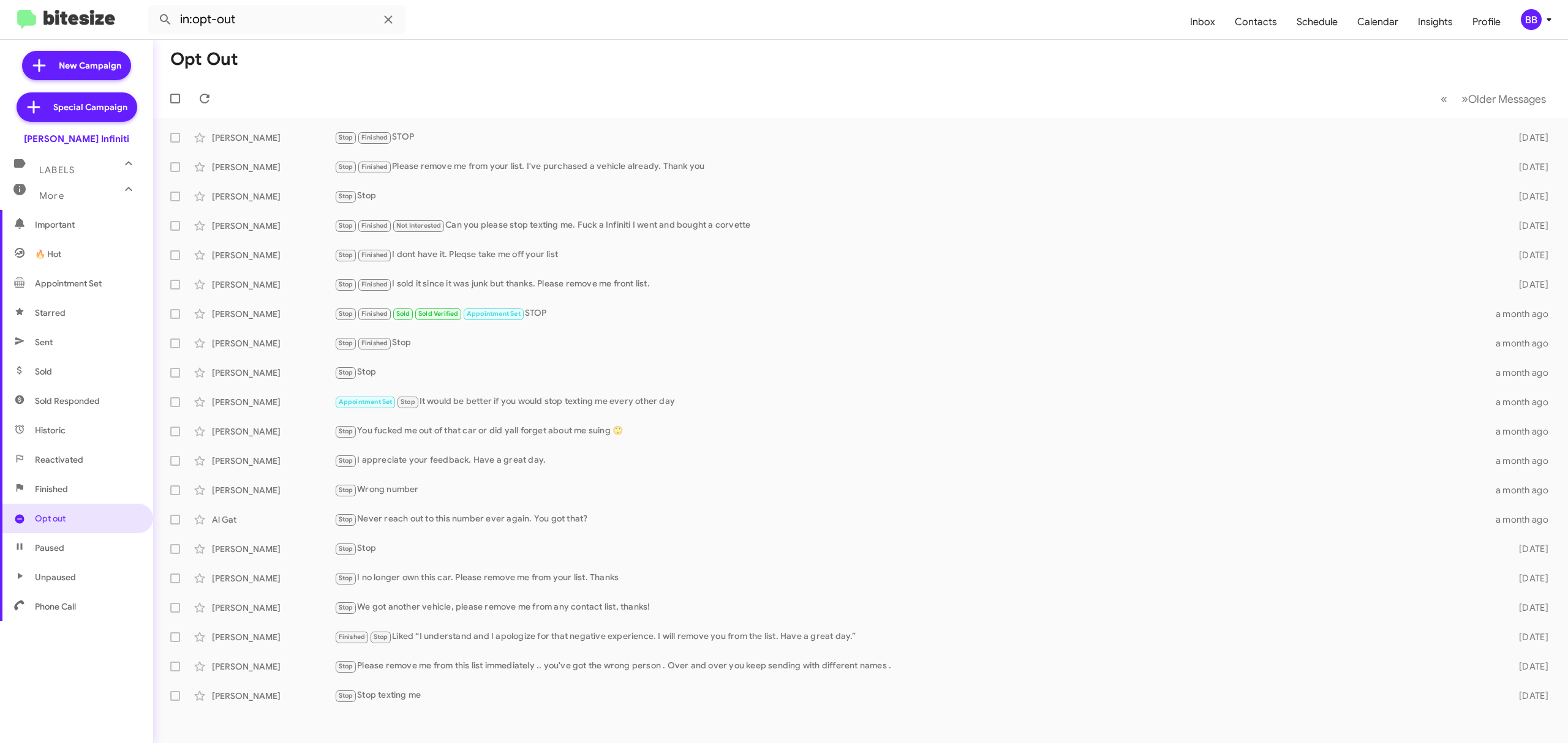
click at [1530, 32] on mat-toolbar "in:opt-out Inbox Contacts Schedule Calendar Insights Profile BB" at bounding box center [784, 19] width 1568 height 39
click at [1529, 10] on div "BB" at bounding box center [1532, 19] width 21 height 21
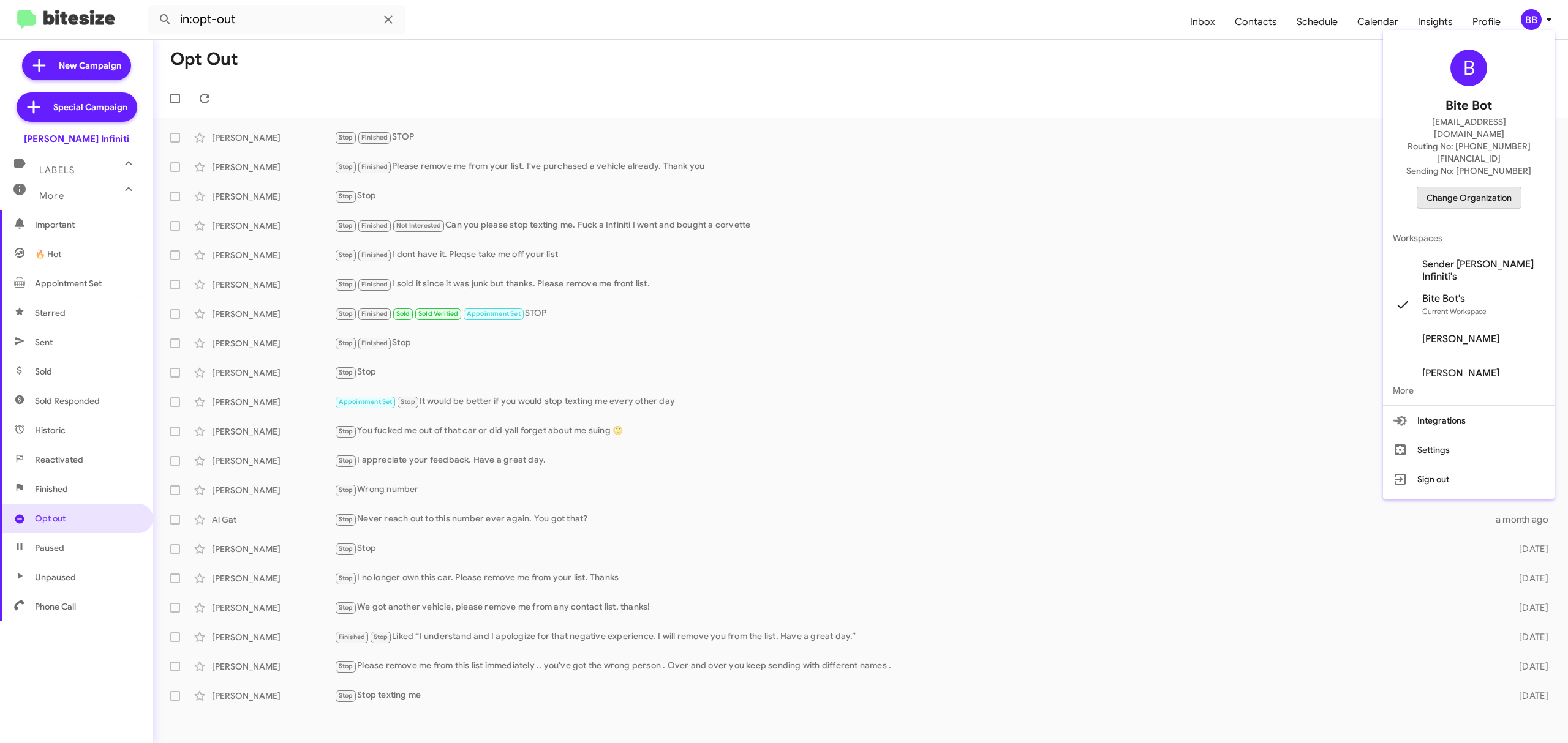
click at [1453, 187] on span "Change Organization" at bounding box center [1469, 198] width 85 height 21
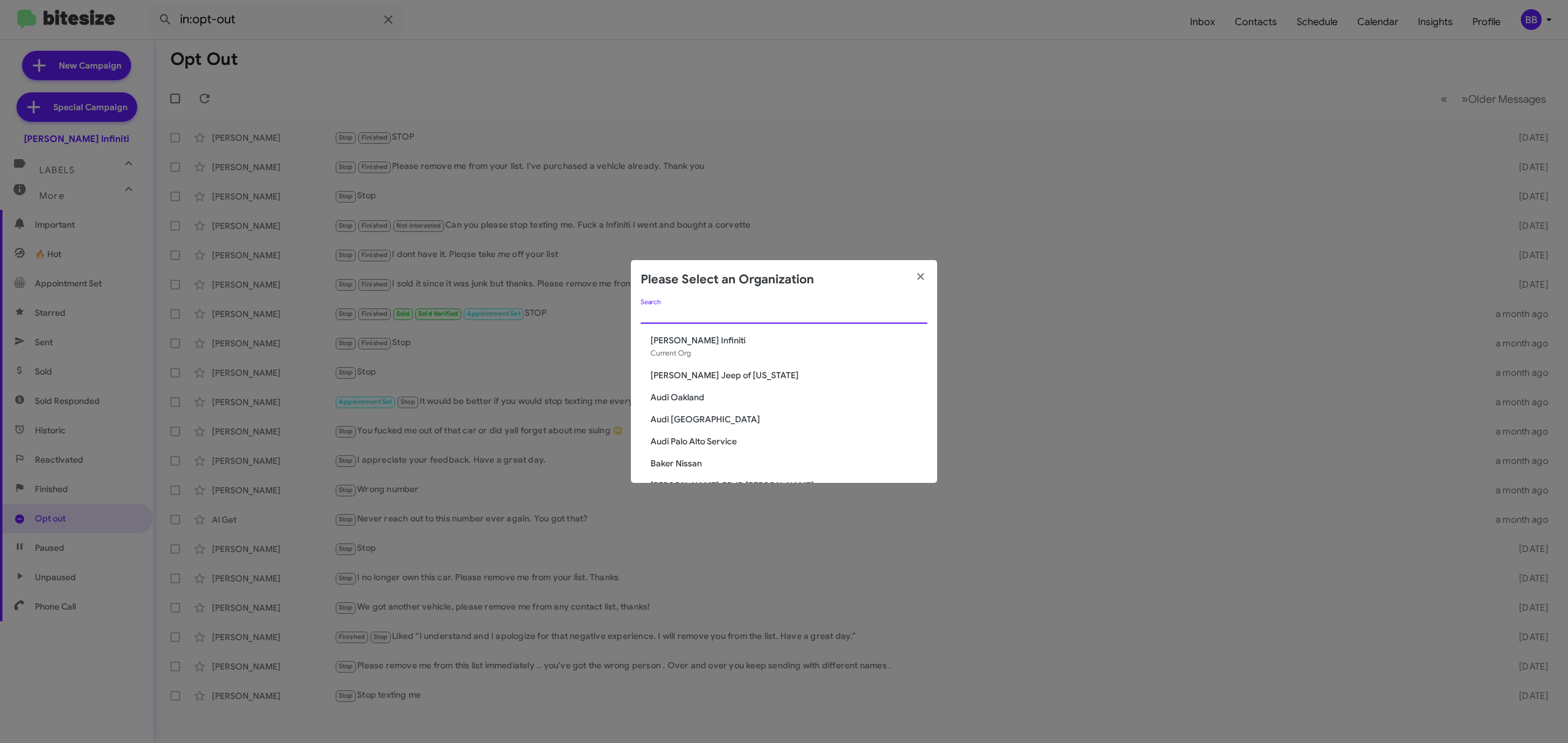
click at [821, 315] on input "Search" at bounding box center [784, 315] width 287 height 10
click at [821, 315] on div "im Search" at bounding box center [784, 311] width 287 height 24
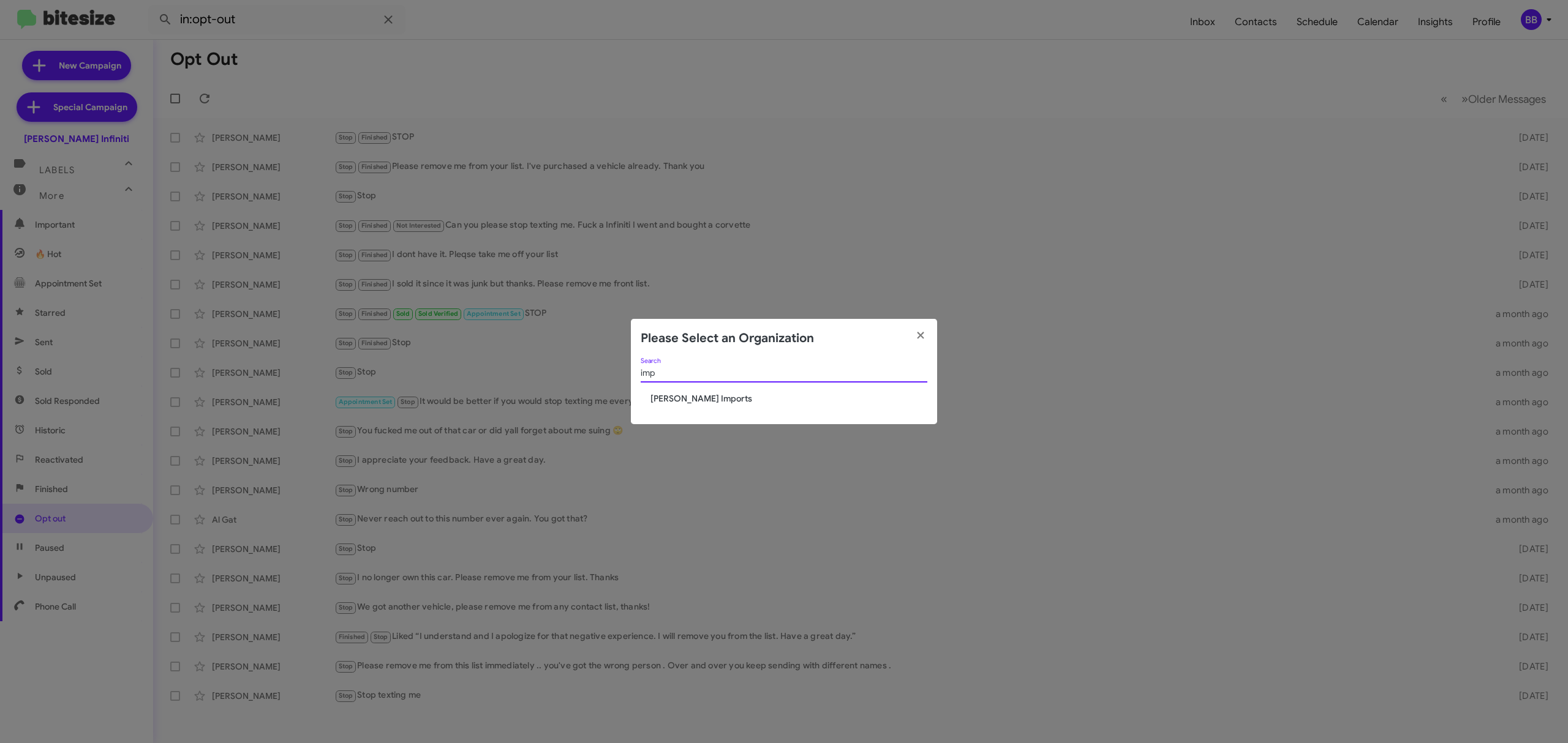
type input "imp"
click at [697, 400] on span "[PERSON_NAME] Imports" at bounding box center [789, 398] width 277 height 12
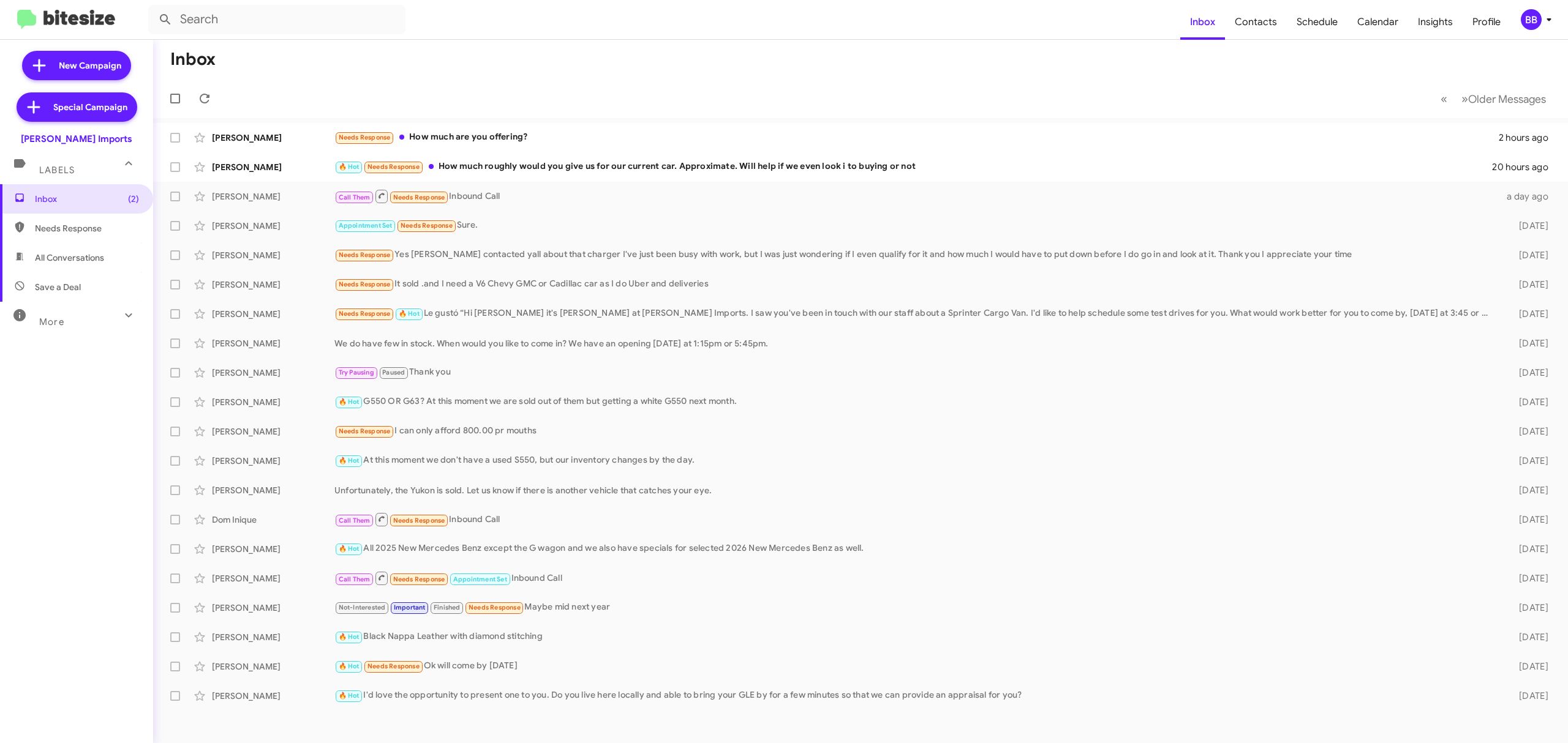
drag, startPoint x: 113, startPoint y: 338, endPoint x: 126, endPoint y: 320, distance: 22.2
click at [126, 320] on div "Inbox (2) Needs Response All Conversations Save a Deal More Important 🔥 Hot App…" at bounding box center [76, 407] width 153 height 446
click at [126, 320] on mat-expansion-panel-header "More" at bounding box center [76, 317] width 153 height 29
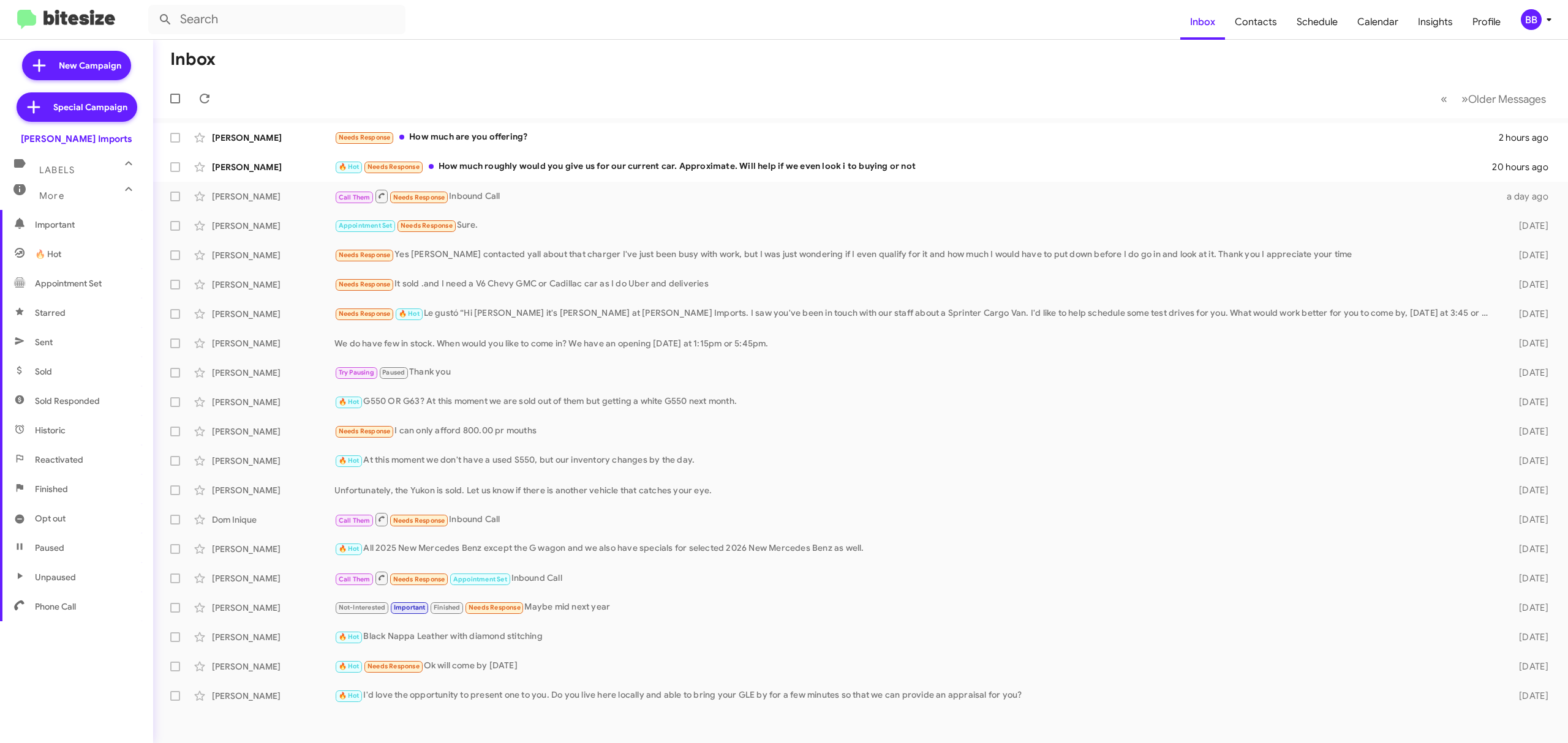
click at [47, 525] on span "Opt out" at bounding box center [76, 519] width 153 height 29
type input "in:opt-out"
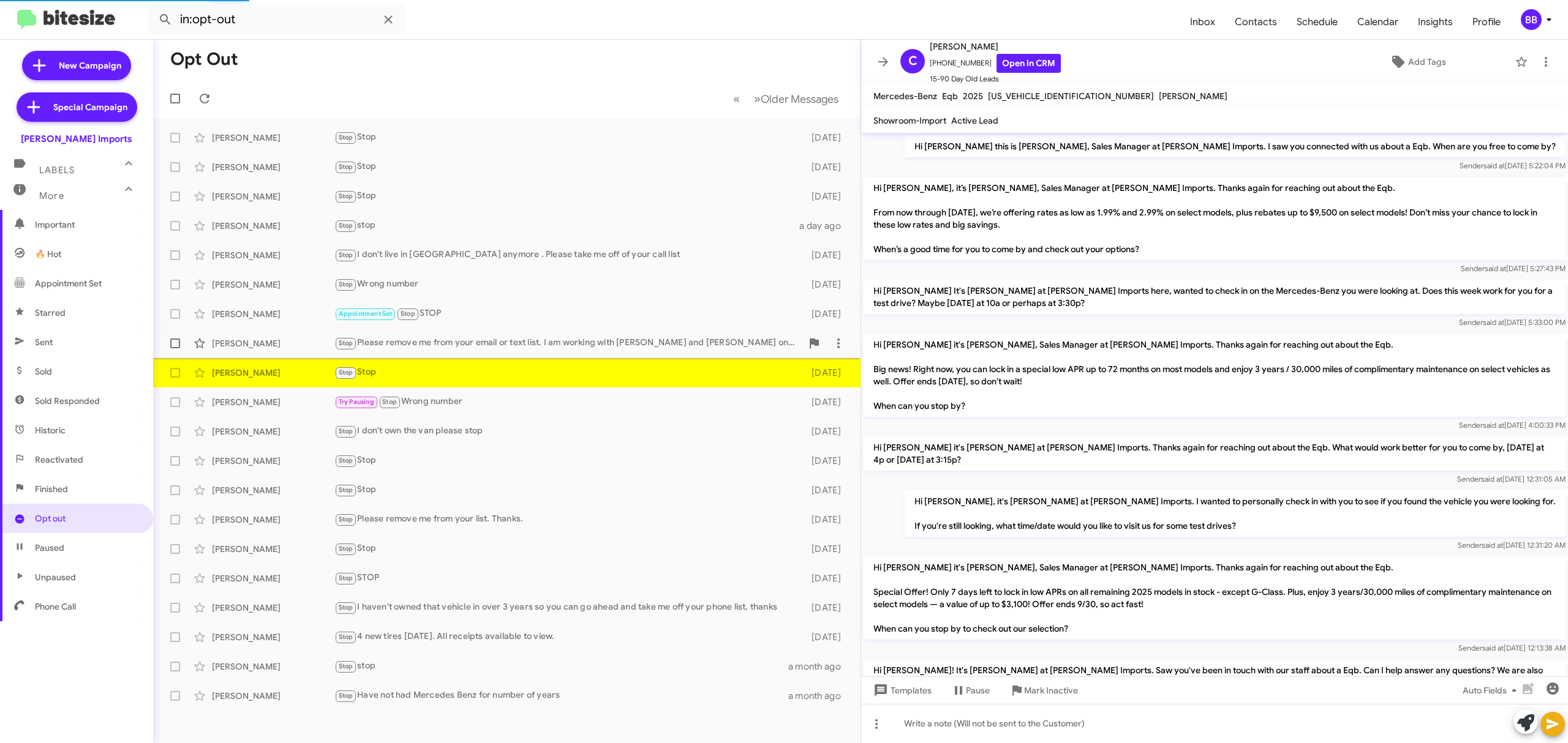
scroll to position [160, 0]
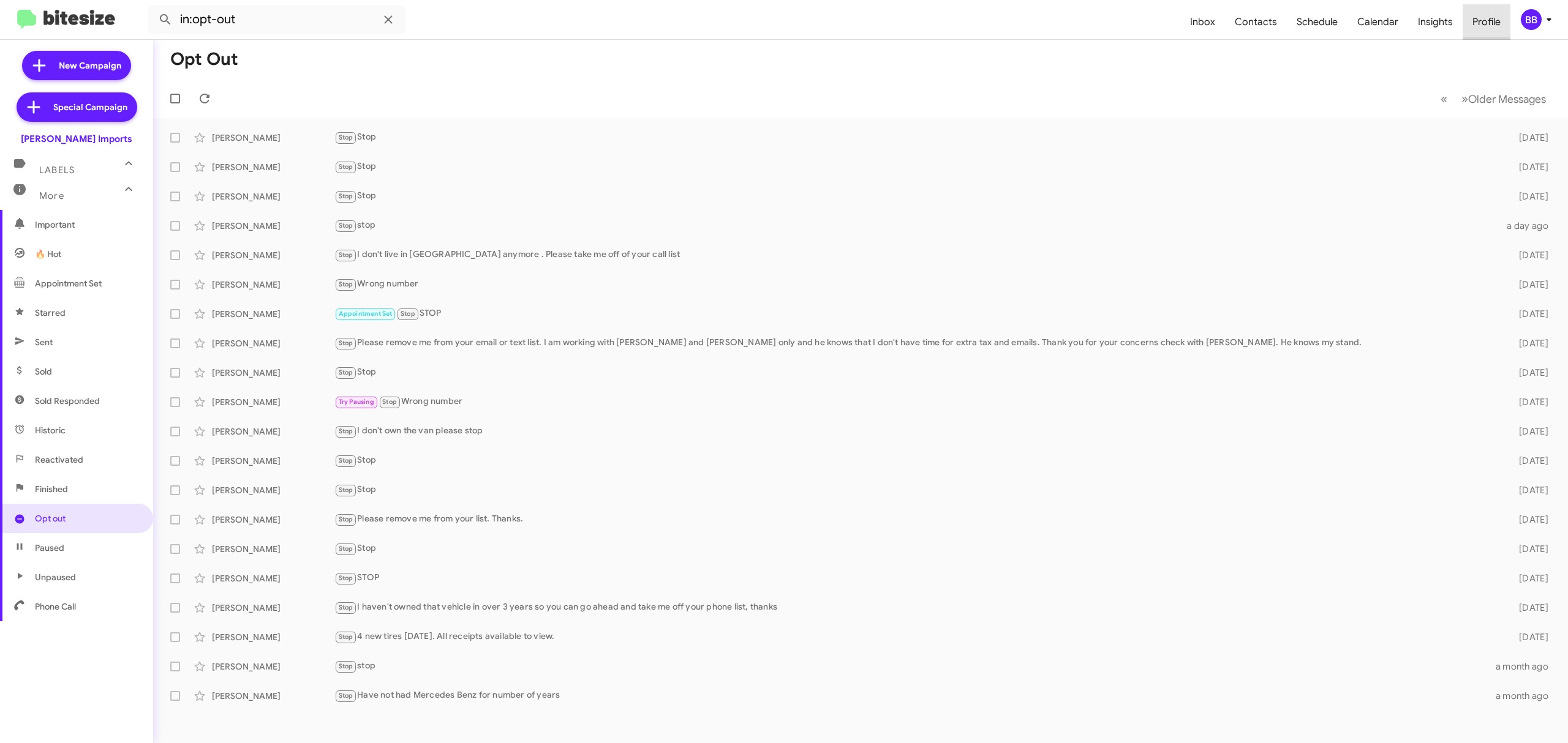
click at [1496, 33] on span "Profile" at bounding box center [1487, 22] width 48 height 36
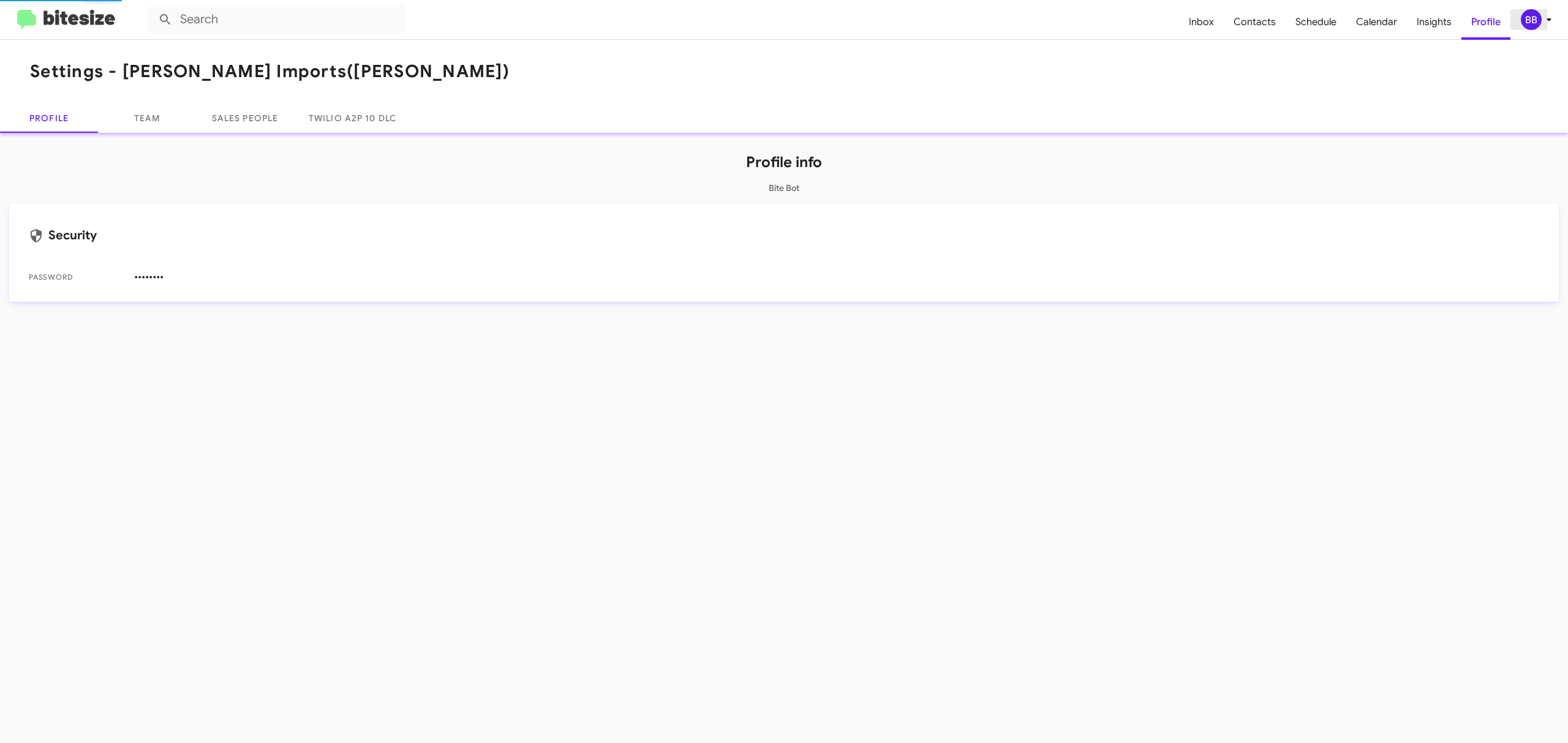
click at [1537, 12] on div "BB" at bounding box center [1532, 19] width 21 height 21
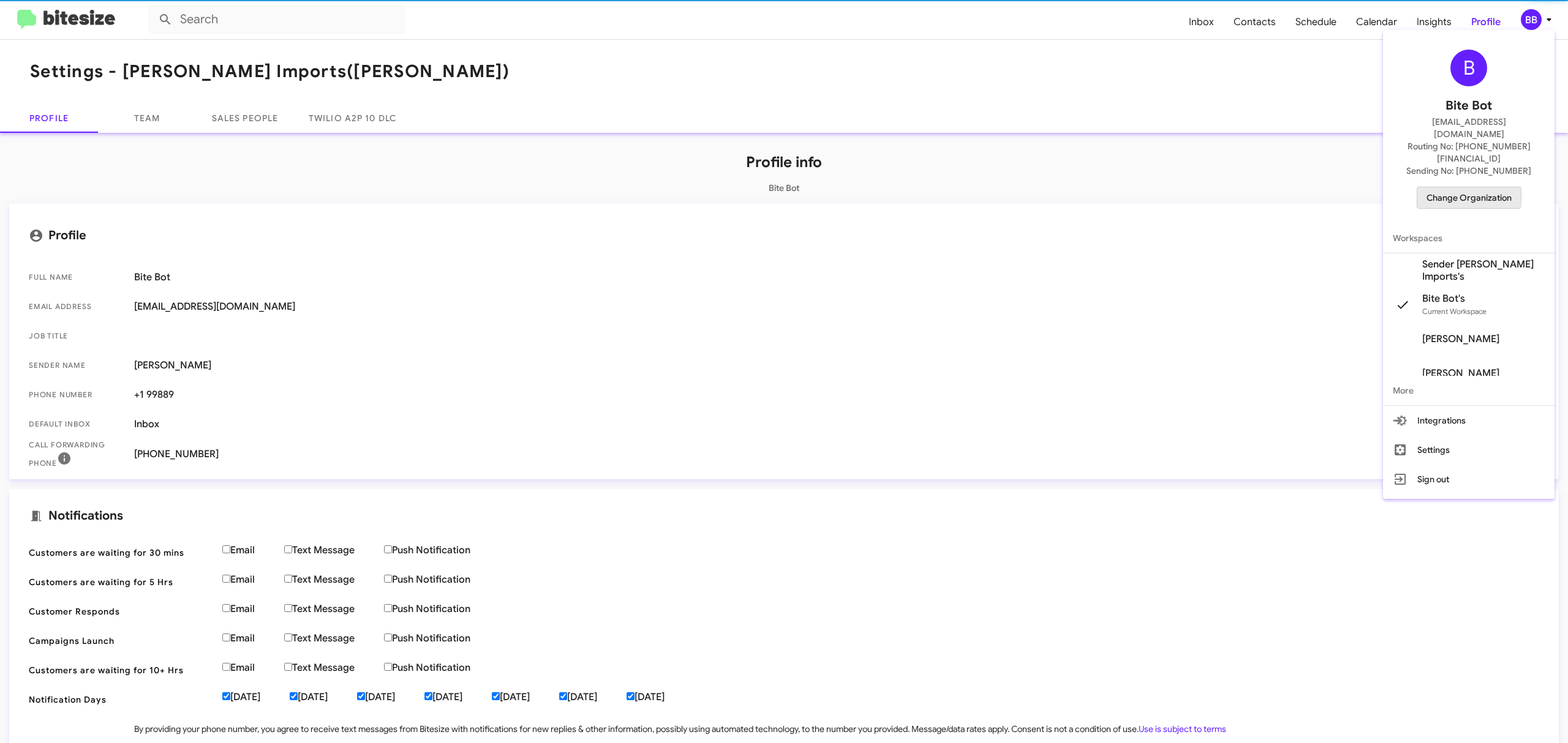
click at [1427, 187] on span "Change Organization" at bounding box center [1469, 198] width 85 height 21
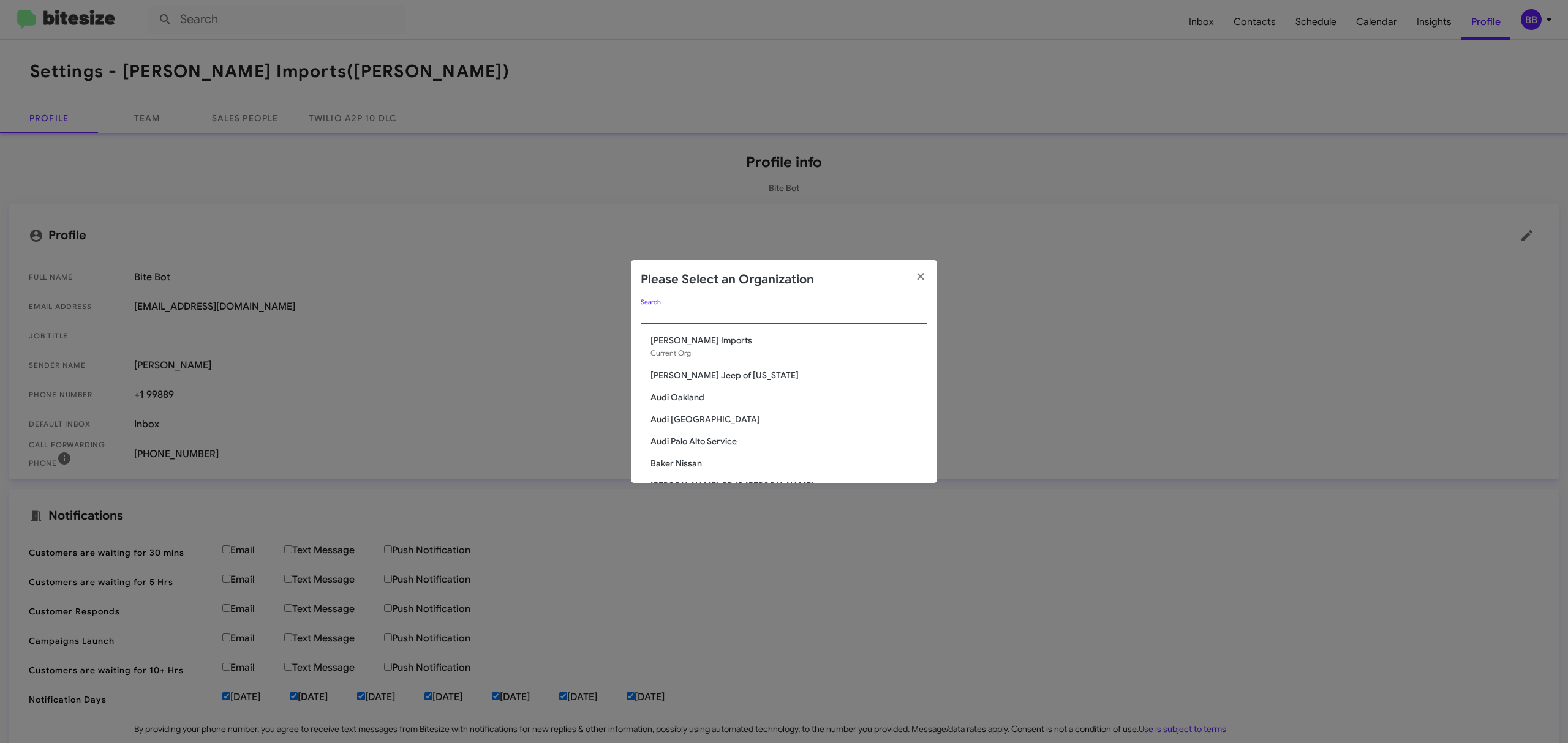
click at [885, 315] on input "Search" at bounding box center [784, 315] width 287 height 10
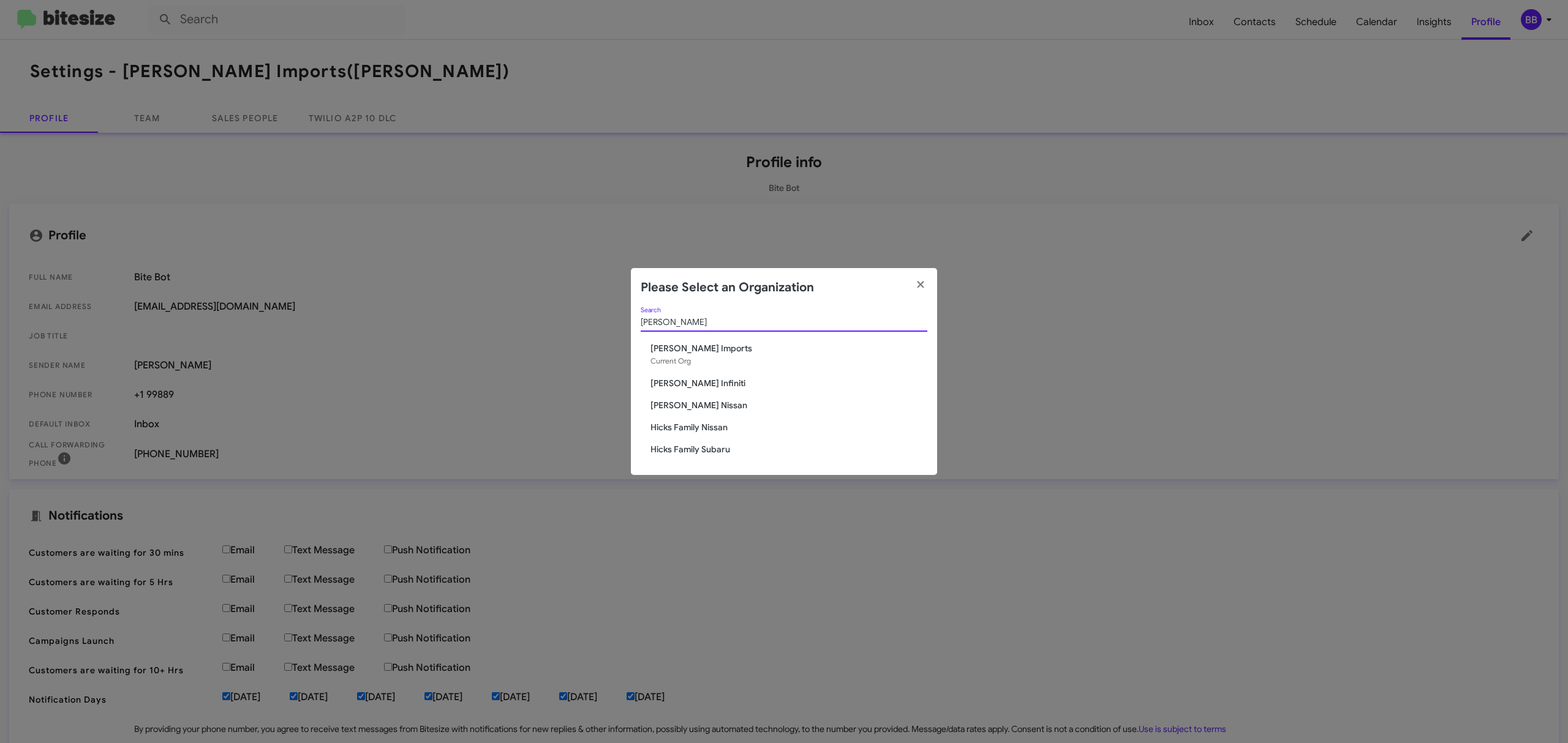
type input "hicks"
click at [703, 436] on div "hicks Search Ed Hicks Imports Current Org Ed Hicks Infiniti Ed Hicks Nissan Hic…" at bounding box center [784, 391] width 306 height 168
click at [716, 426] on span "Hicks Family Nissan" at bounding box center [789, 427] width 277 height 12
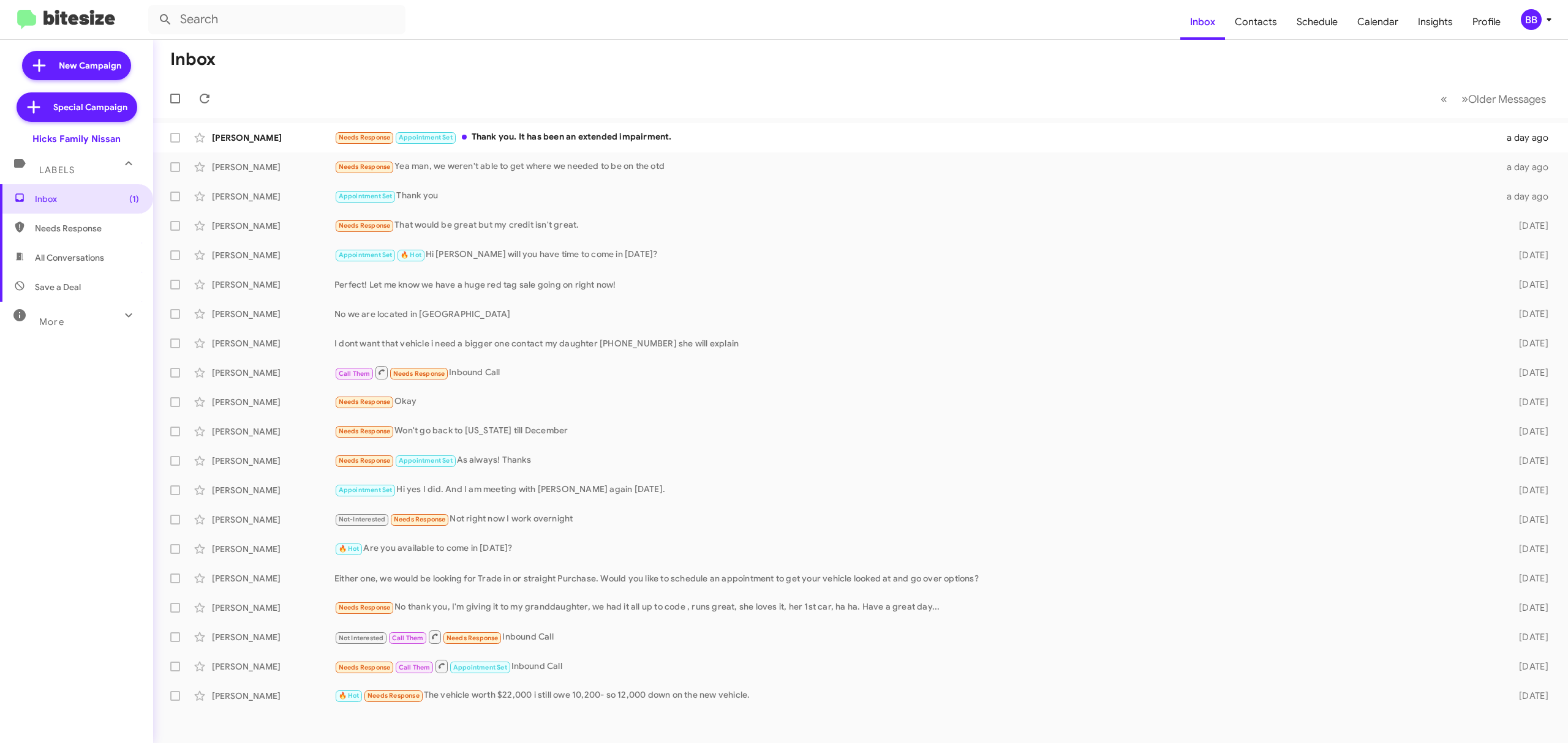
click at [125, 317] on mat-icon at bounding box center [129, 315] width 20 height 20
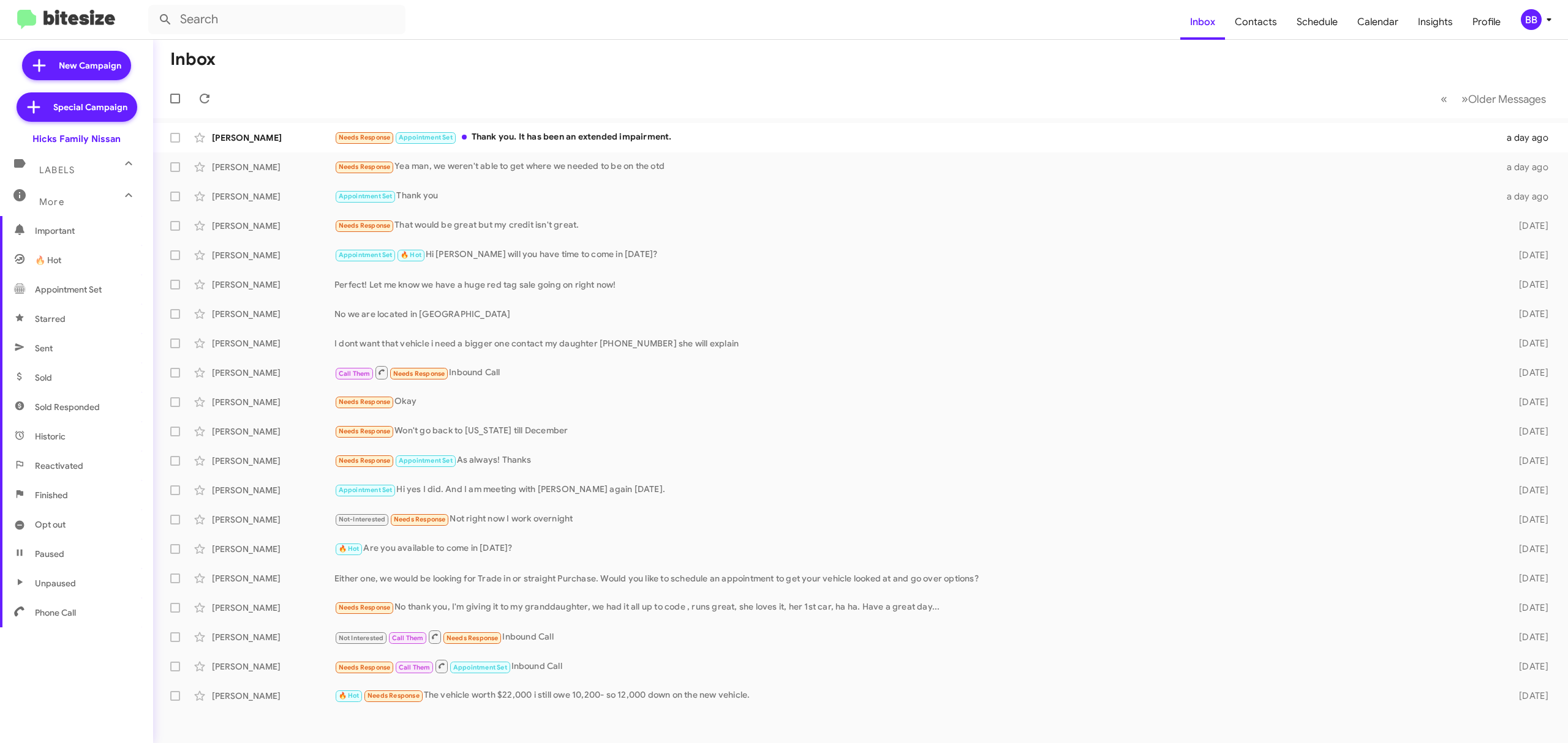
scroll to position [131, 0]
click at [94, 520] on span "Opt out" at bounding box center [76, 519] width 153 height 29
type input "in:opt-out"
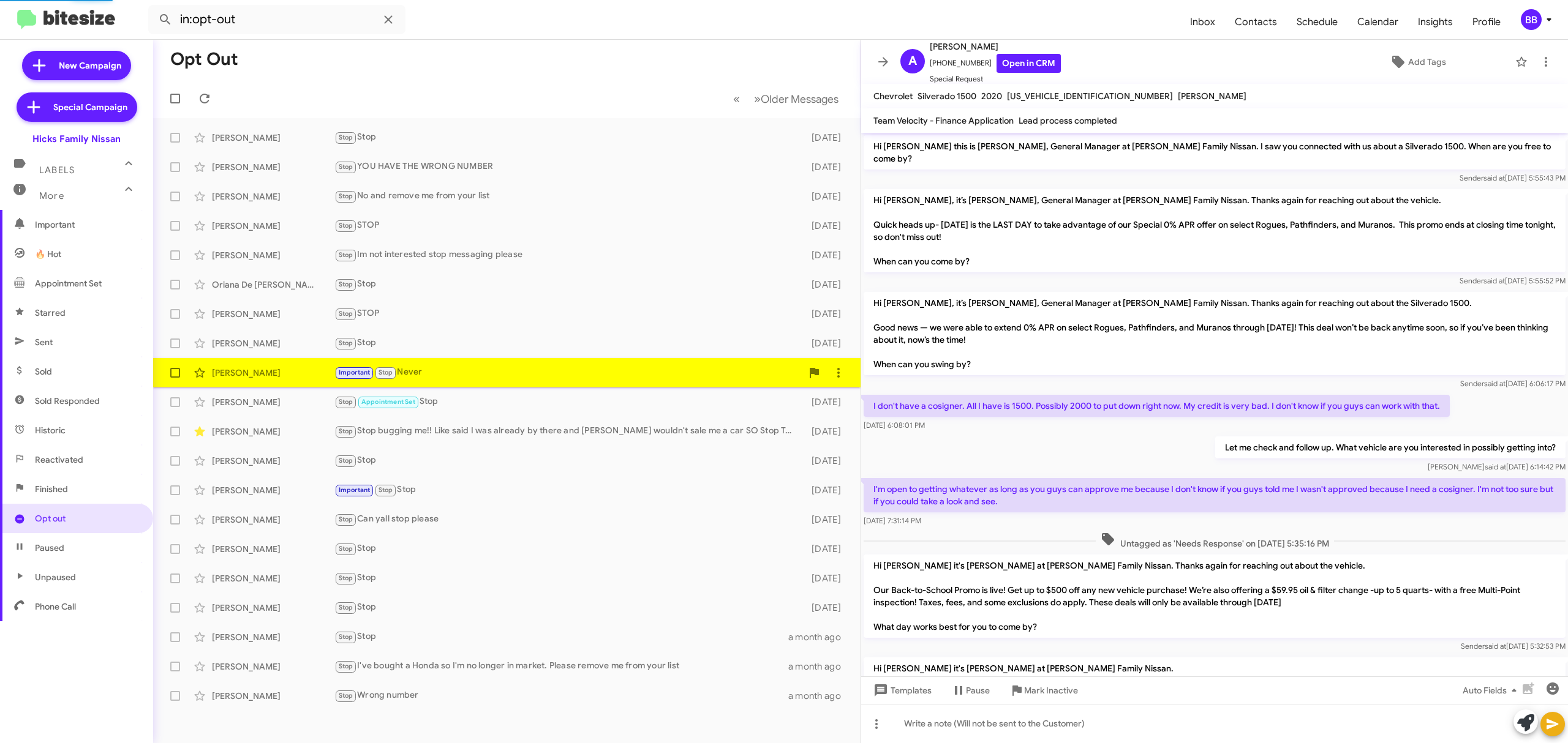
scroll to position [280, 0]
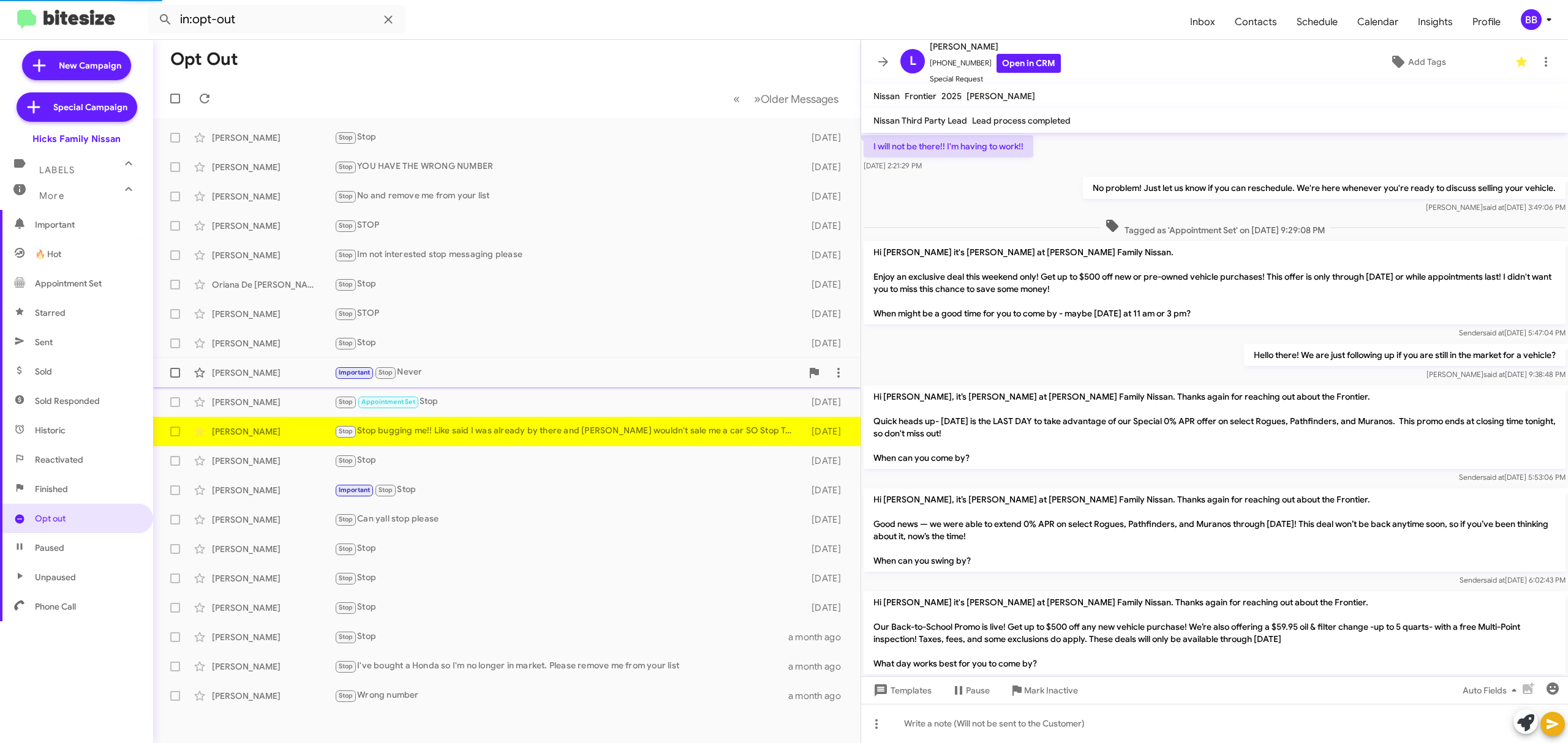
scroll to position [635, 0]
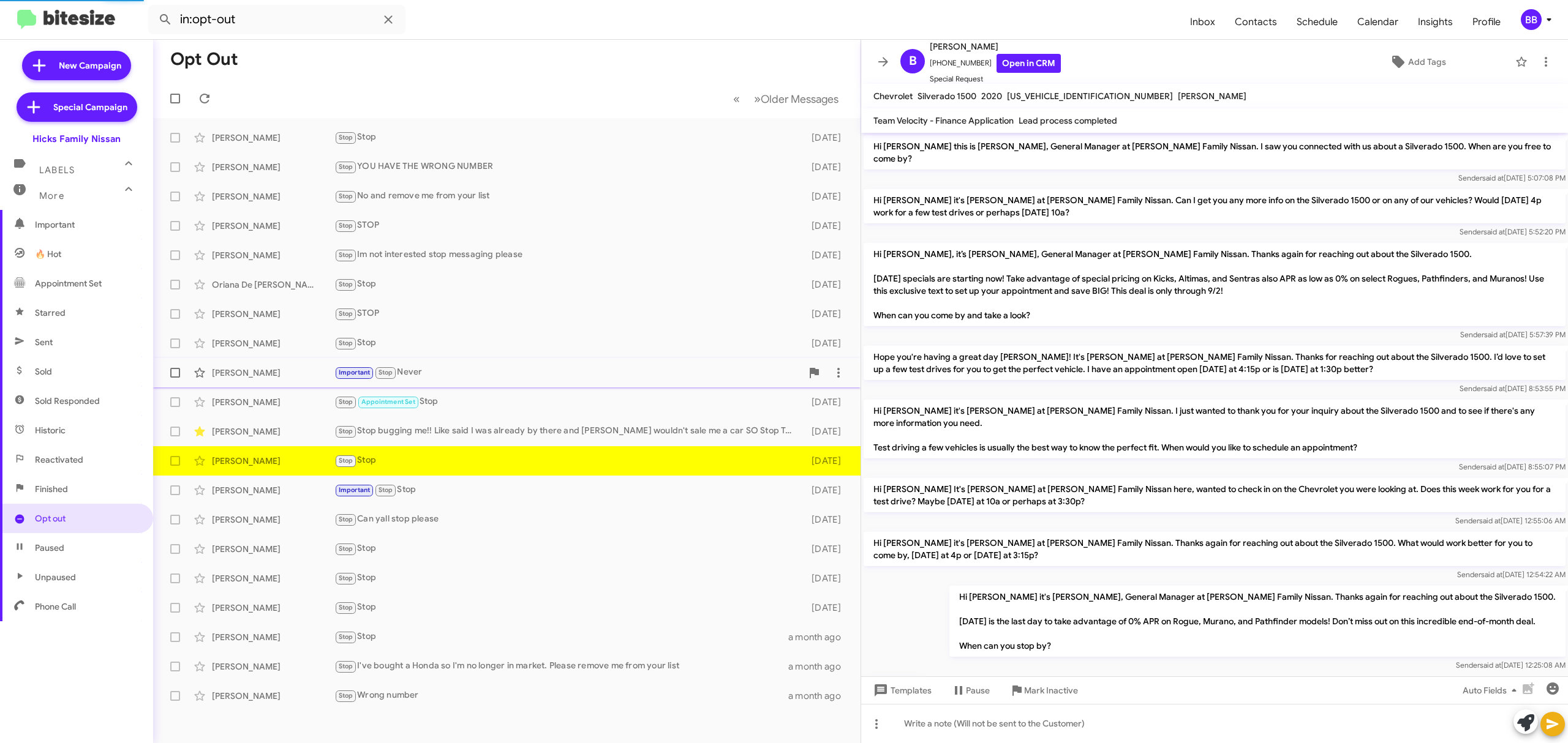
scroll to position [42, 0]
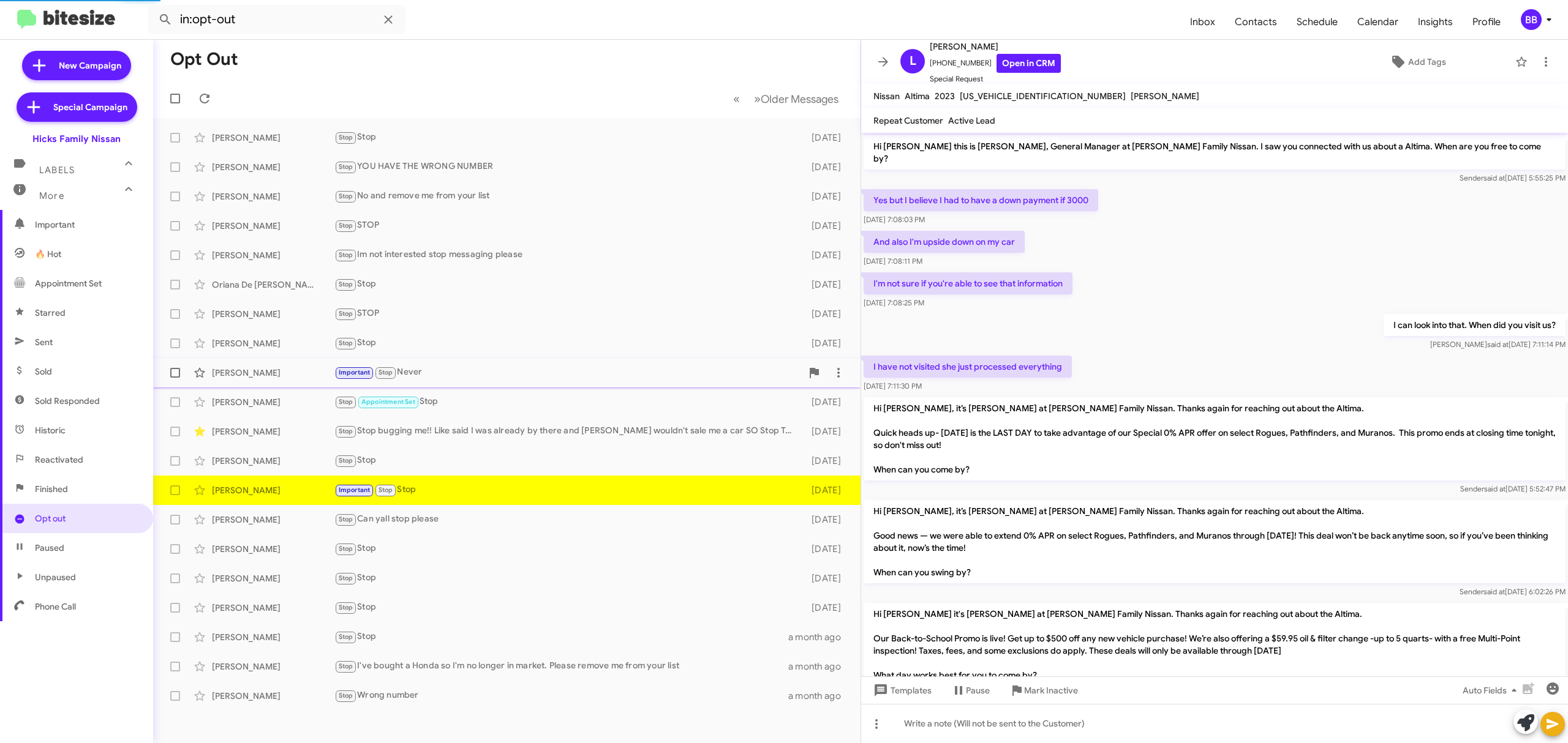
scroll to position [180, 0]
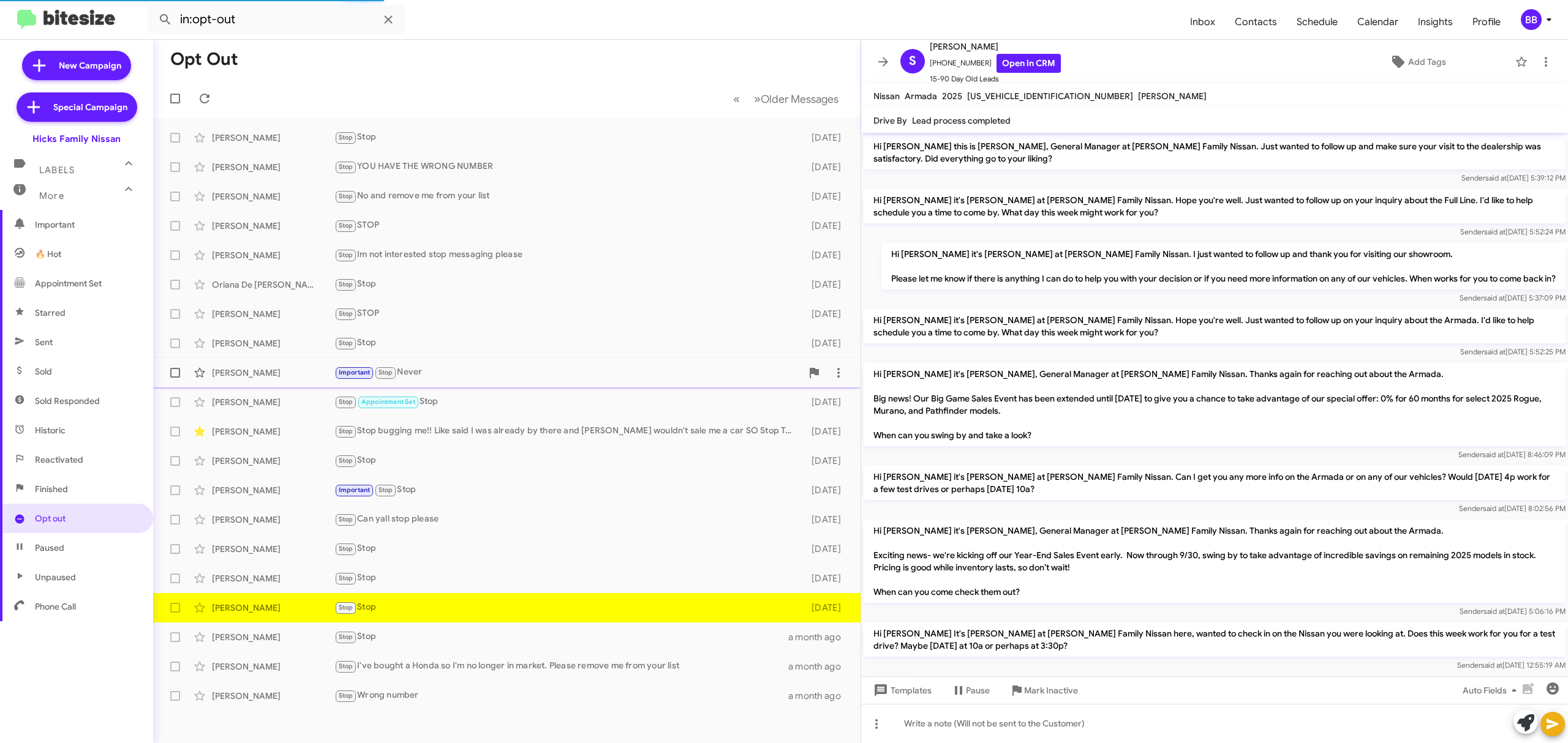
scroll to position [79, 0]
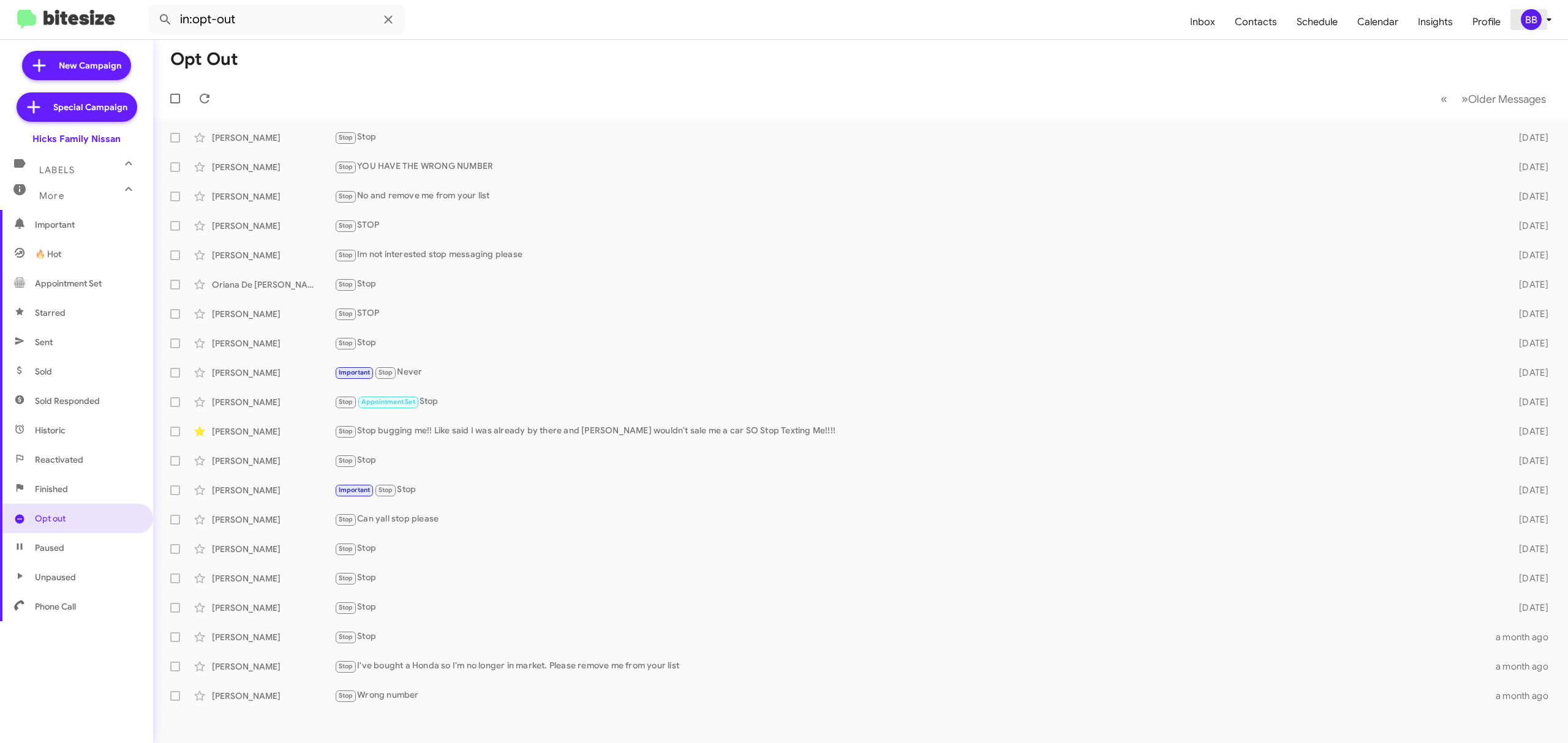
click at [1532, 26] on div "BB" at bounding box center [1532, 19] width 21 height 21
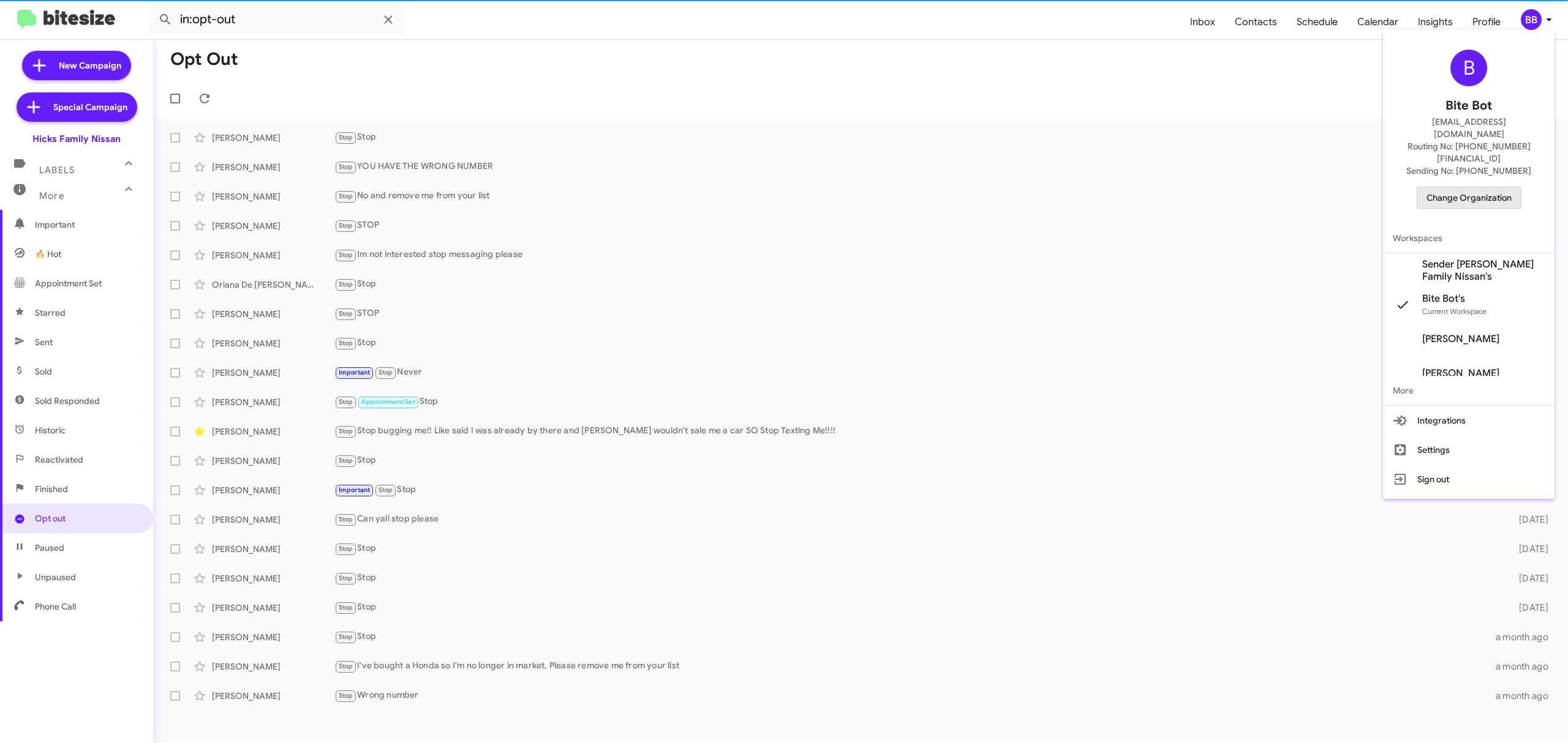
click at [1454, 187] on span "Change Organization" at bounding box center [1469, 198] width 85 height 21
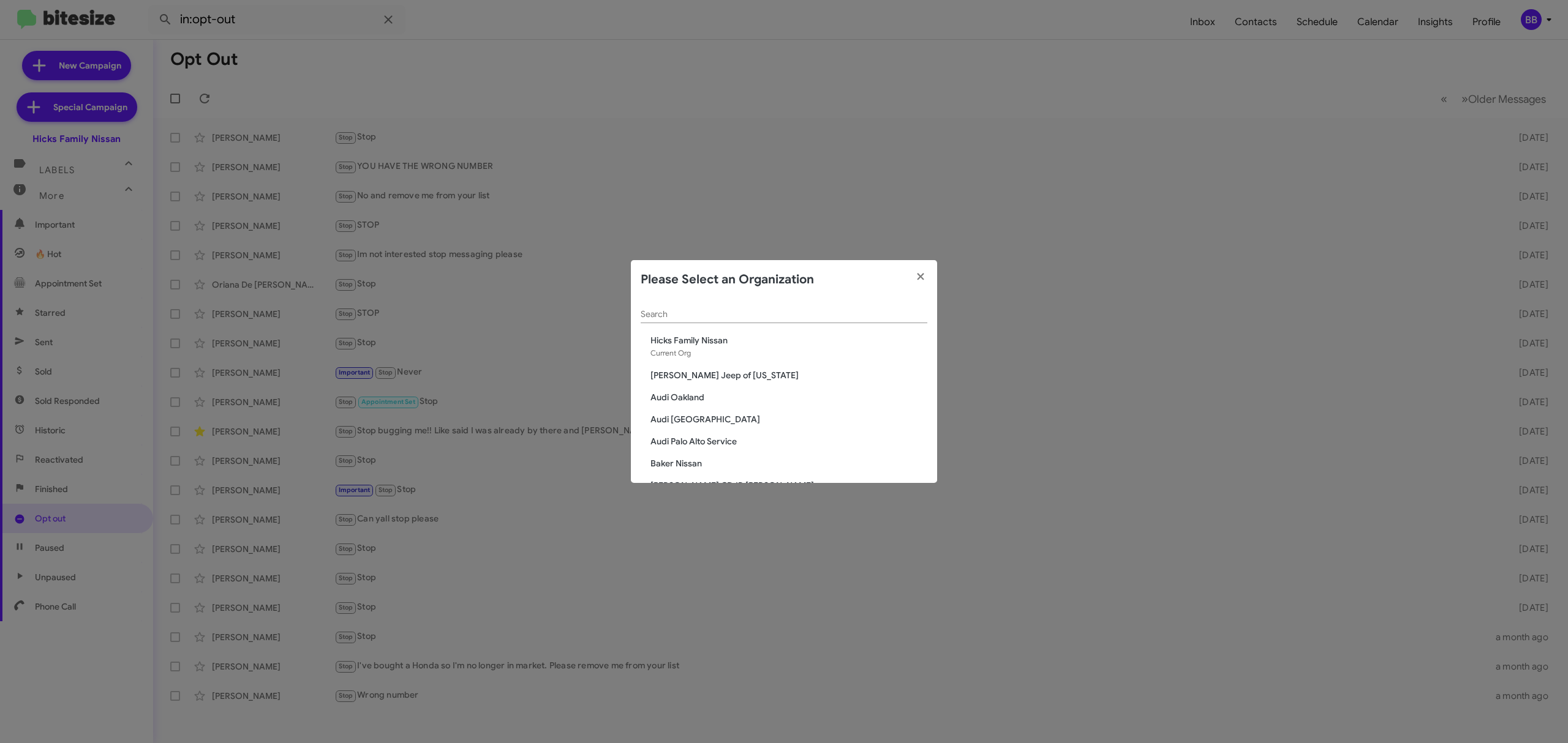
click at [805, 308] on div "Search" at bounding box center [784, 311] width 287 height 24
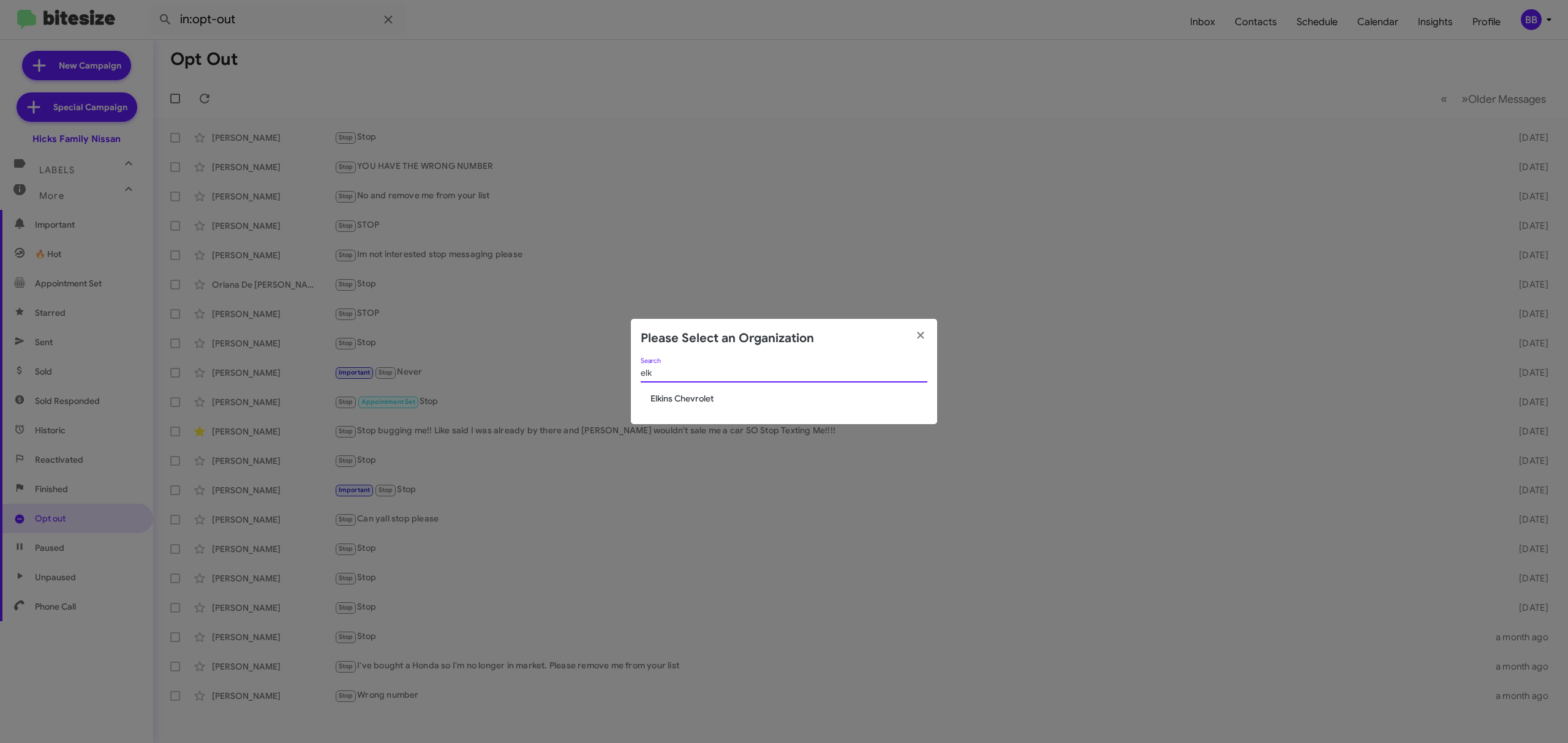
type input "elk"
click at [682, 403] on span "Elkins Chevrolet" at bounding box center [789, 398] width 277 height 12
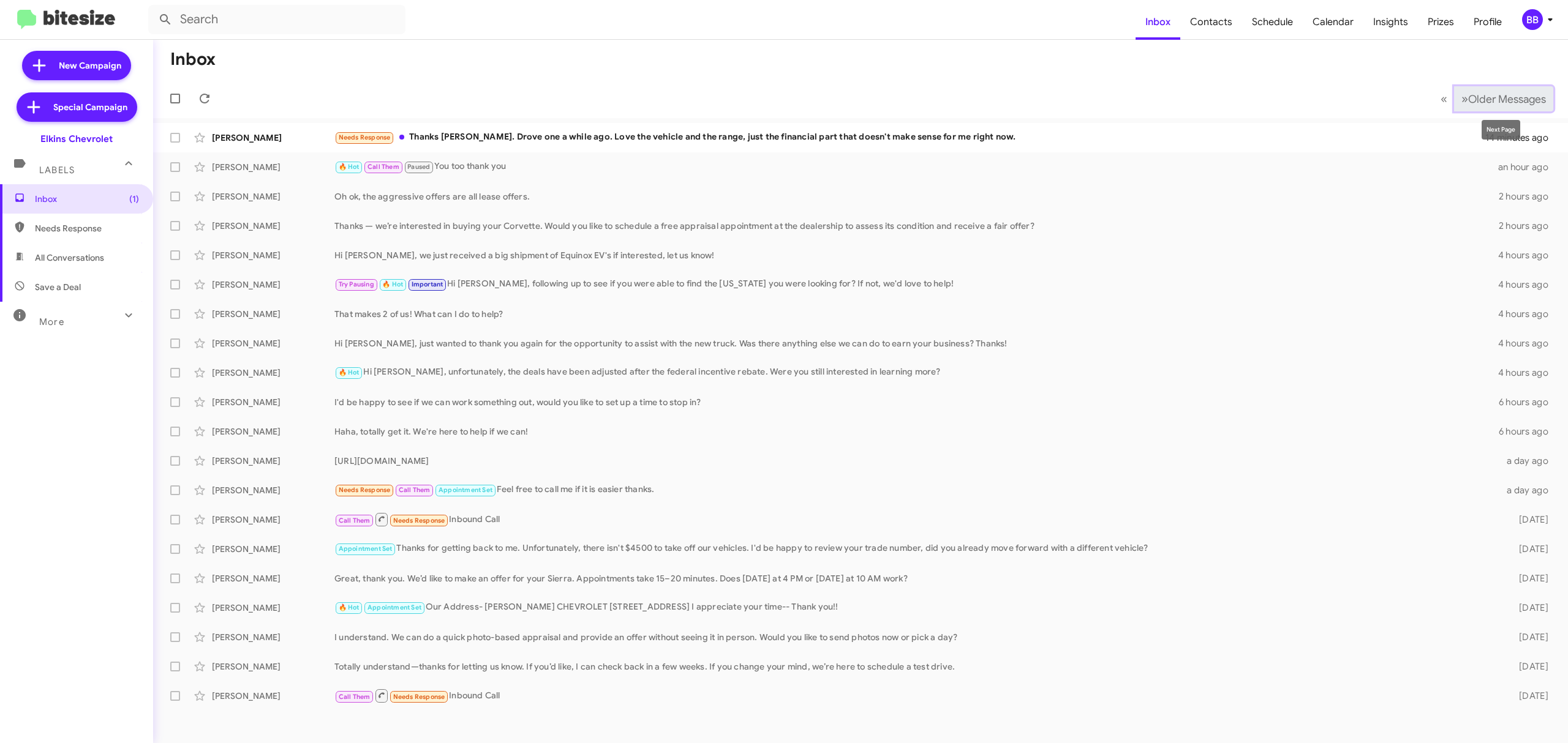
click at [1483, 98] on span "Older Messages" at bounding box center [1507, 99] width 78 height 13
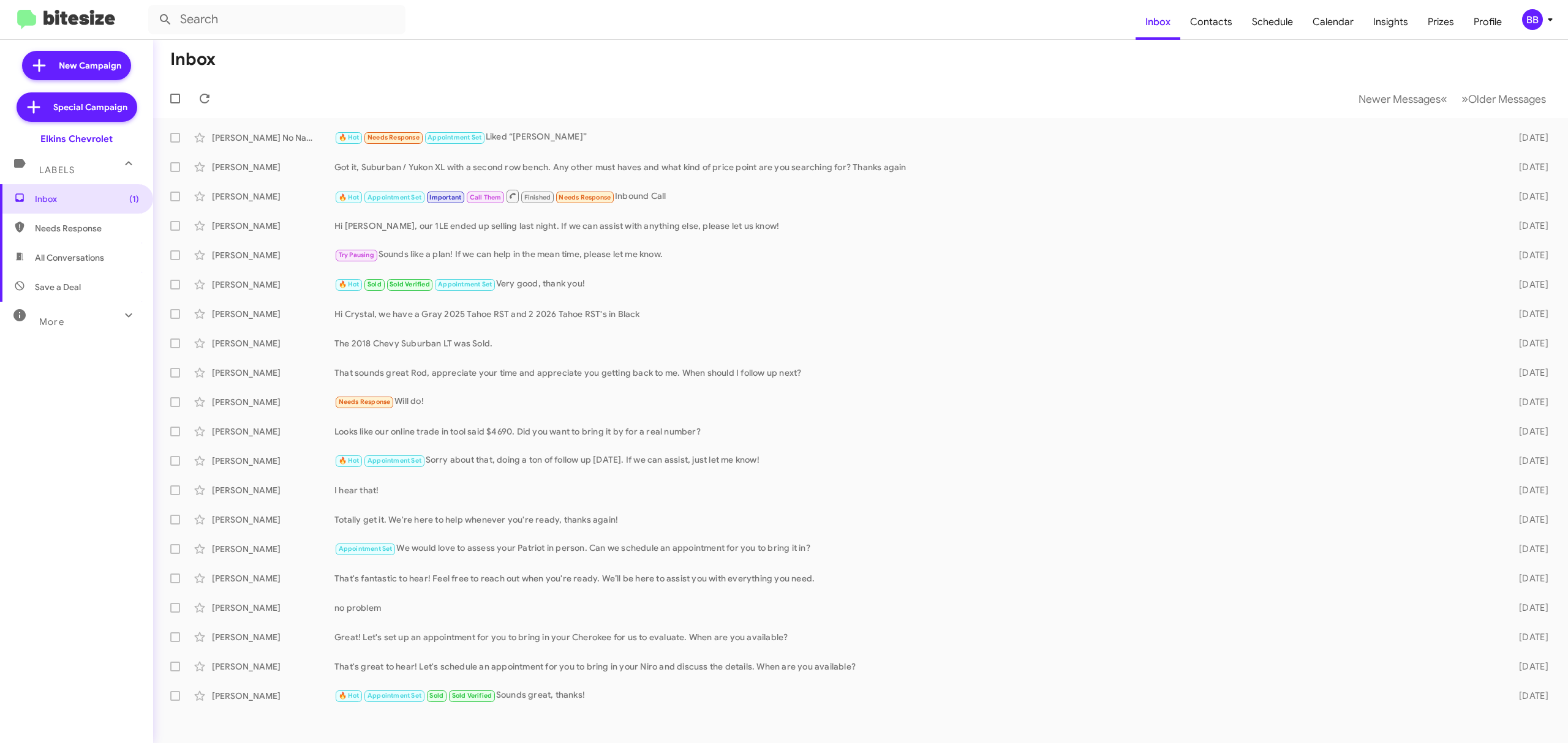
click at [82, 312] on div "More" at bounding box center [64, 317] width 109 height 22
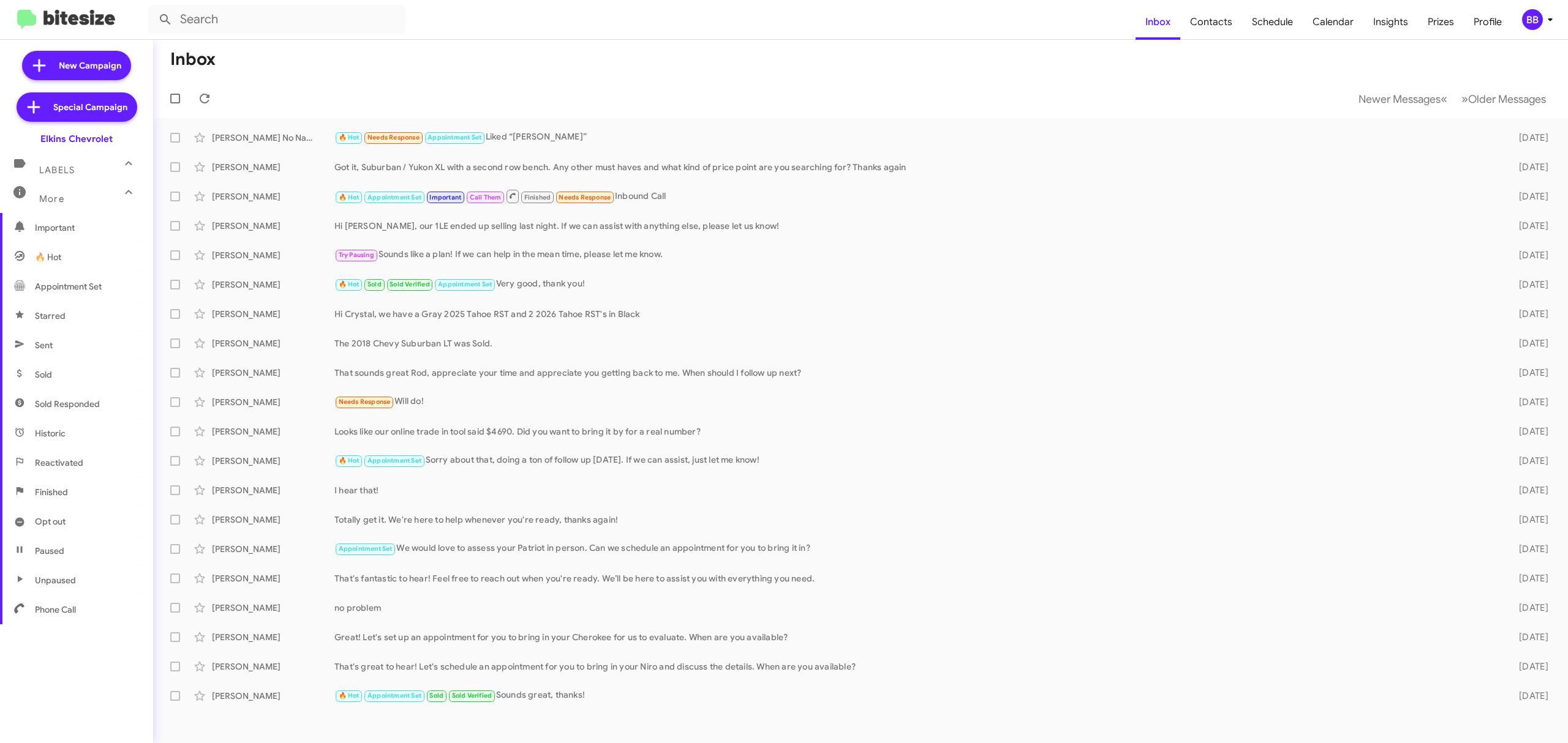
scroll to position [131, 0]
click at [69, 523] on span "Opt out" at bounding box center [76, 519] width 153 height 29
type input "in:opt-out"
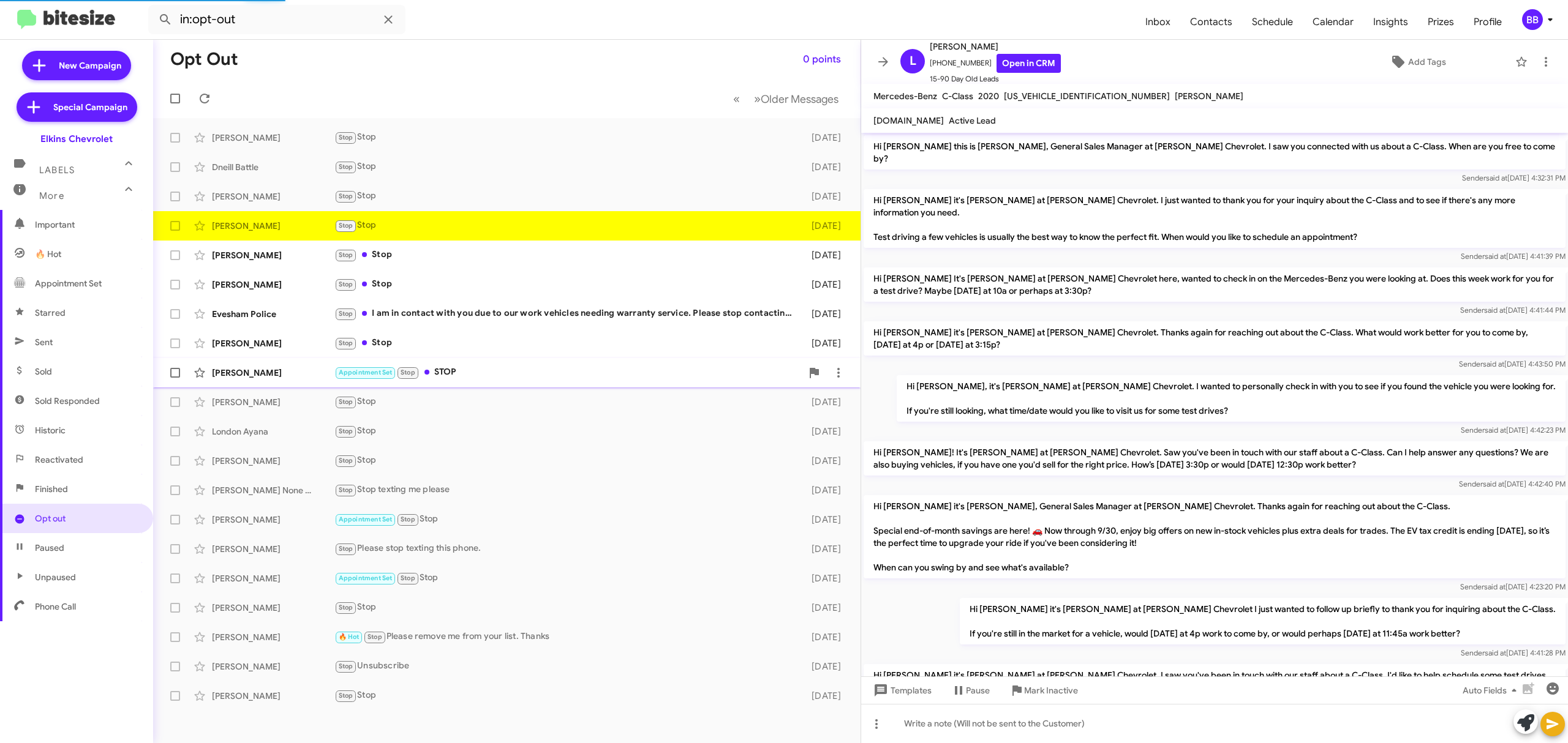
scroll to position [87, 0]
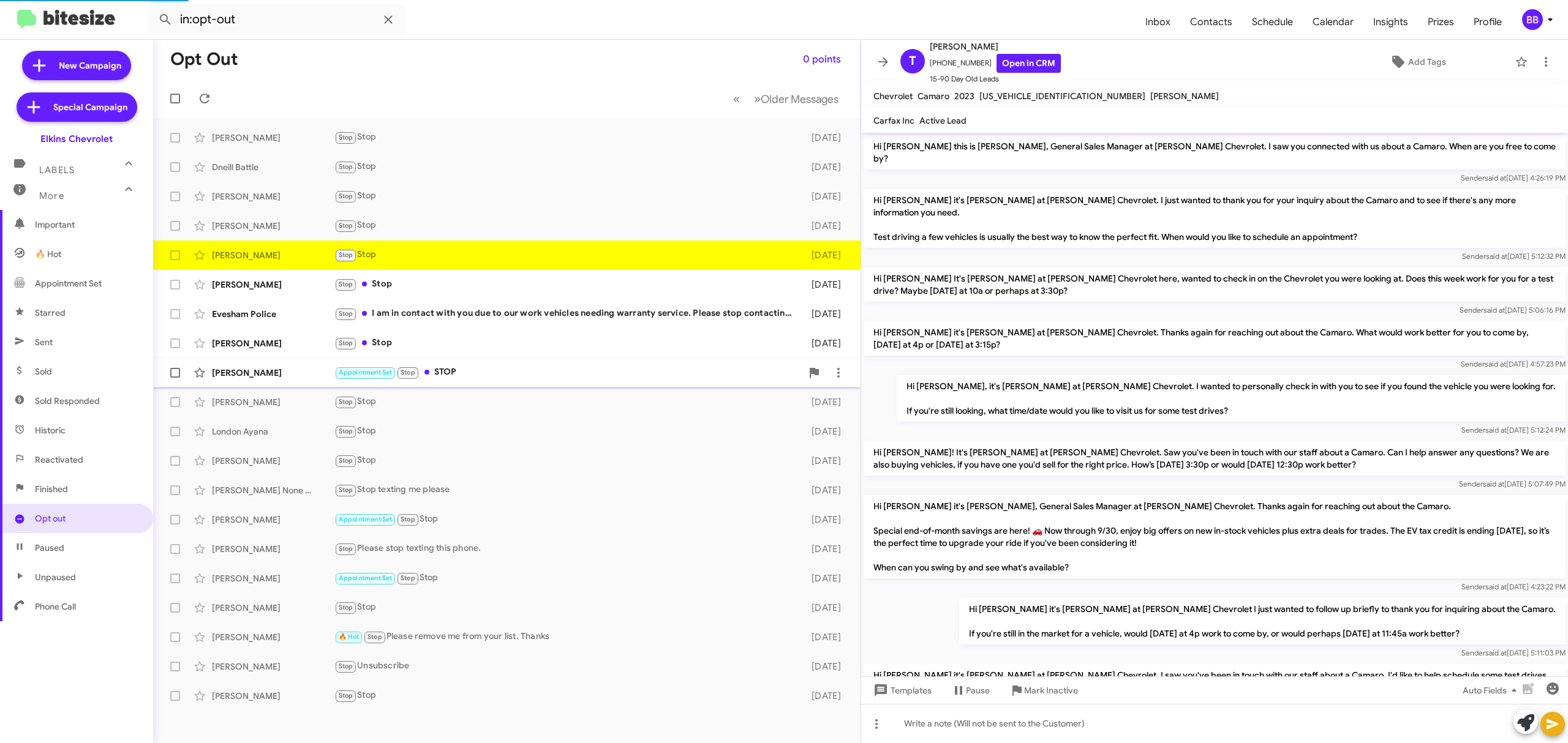
scroll to position [87, 0]
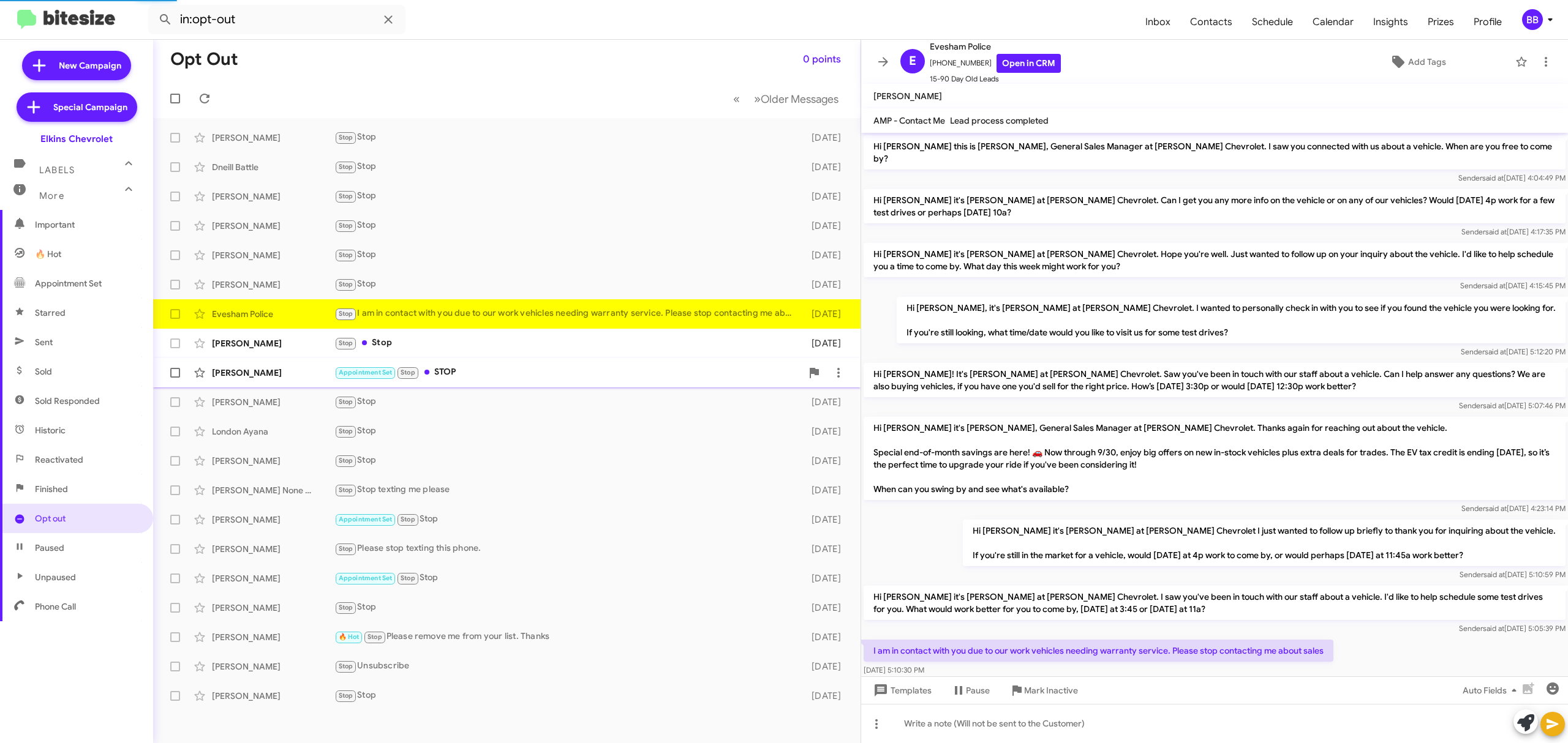
scroll to position [18, 0]
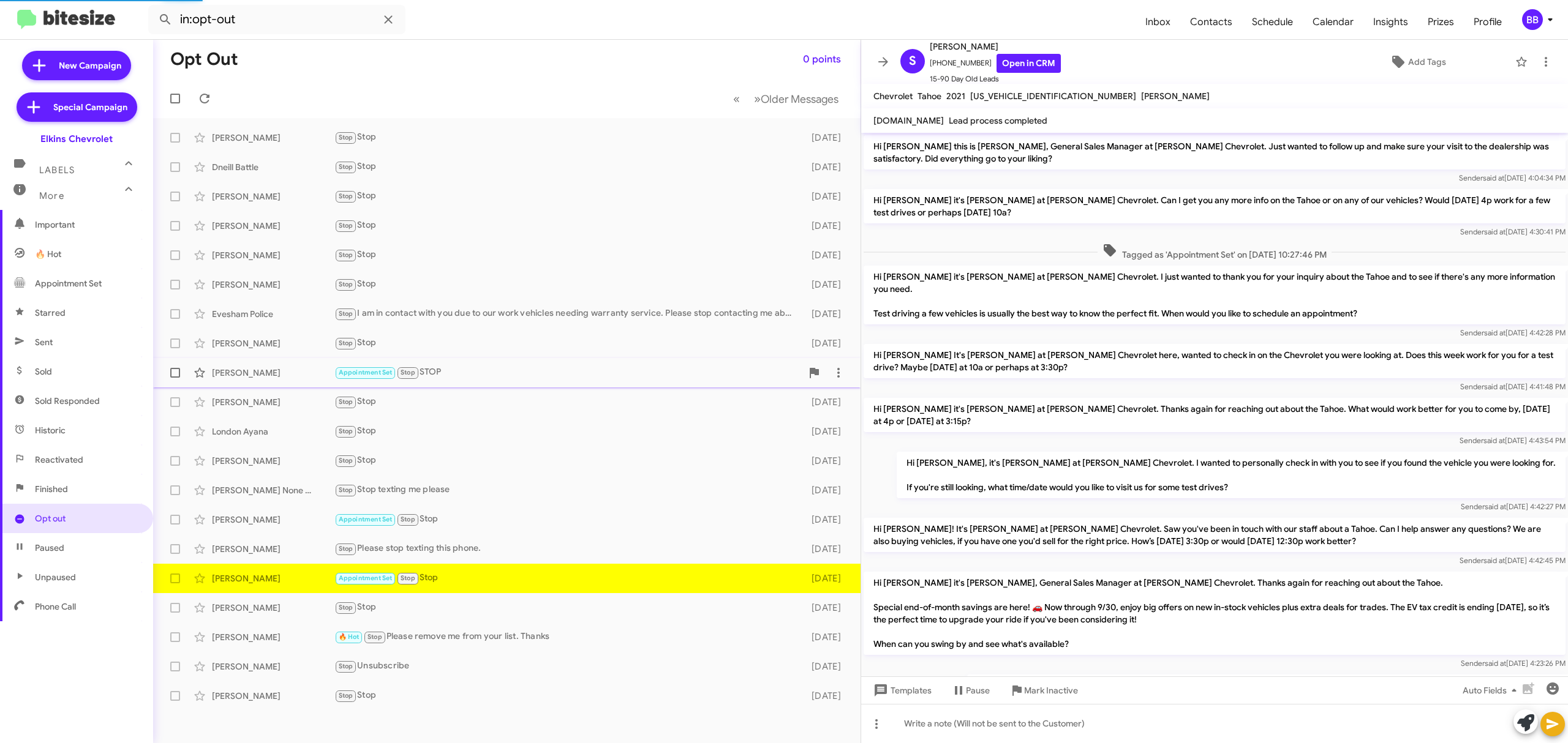
scroll to position [125, 0]
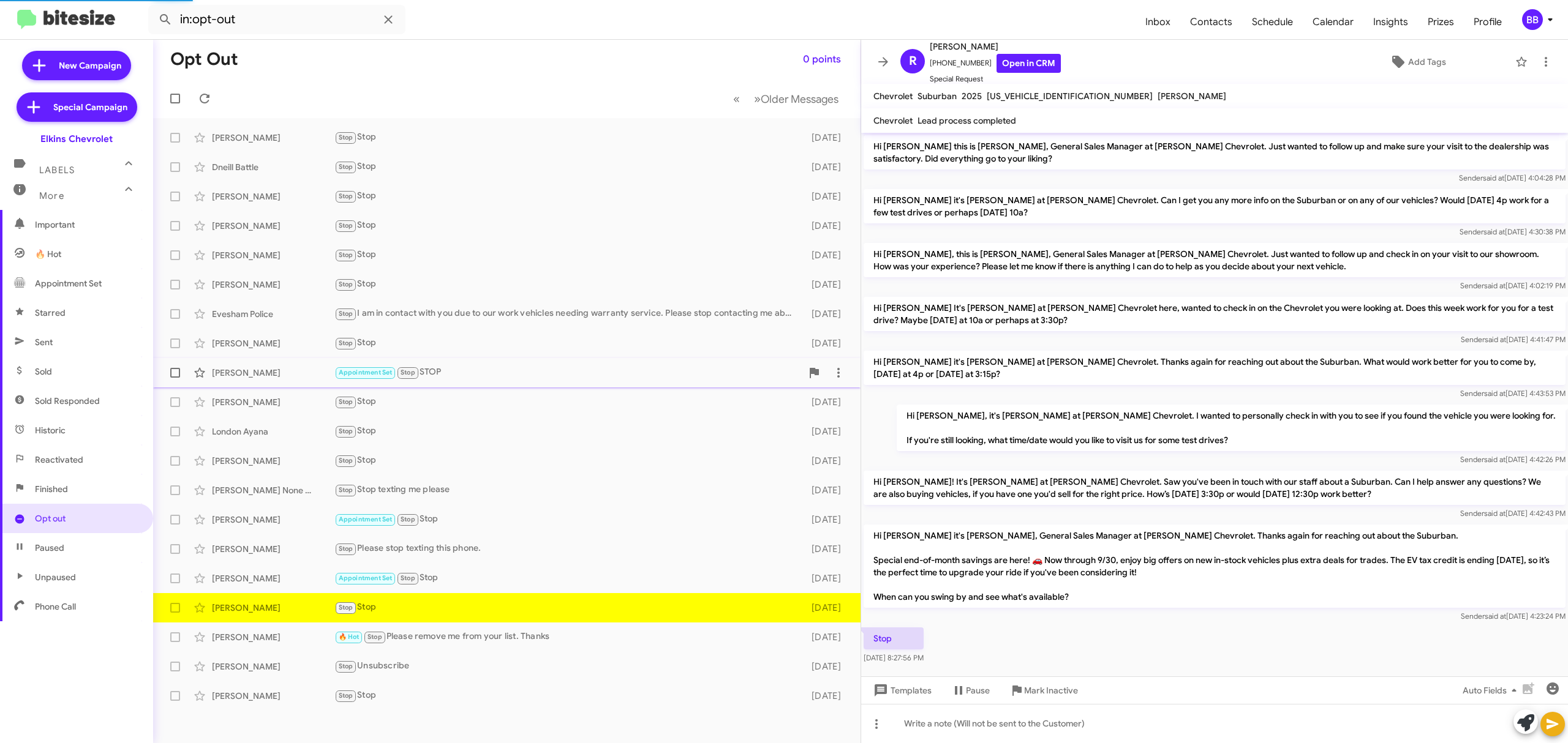
scroll to position [18, 0]
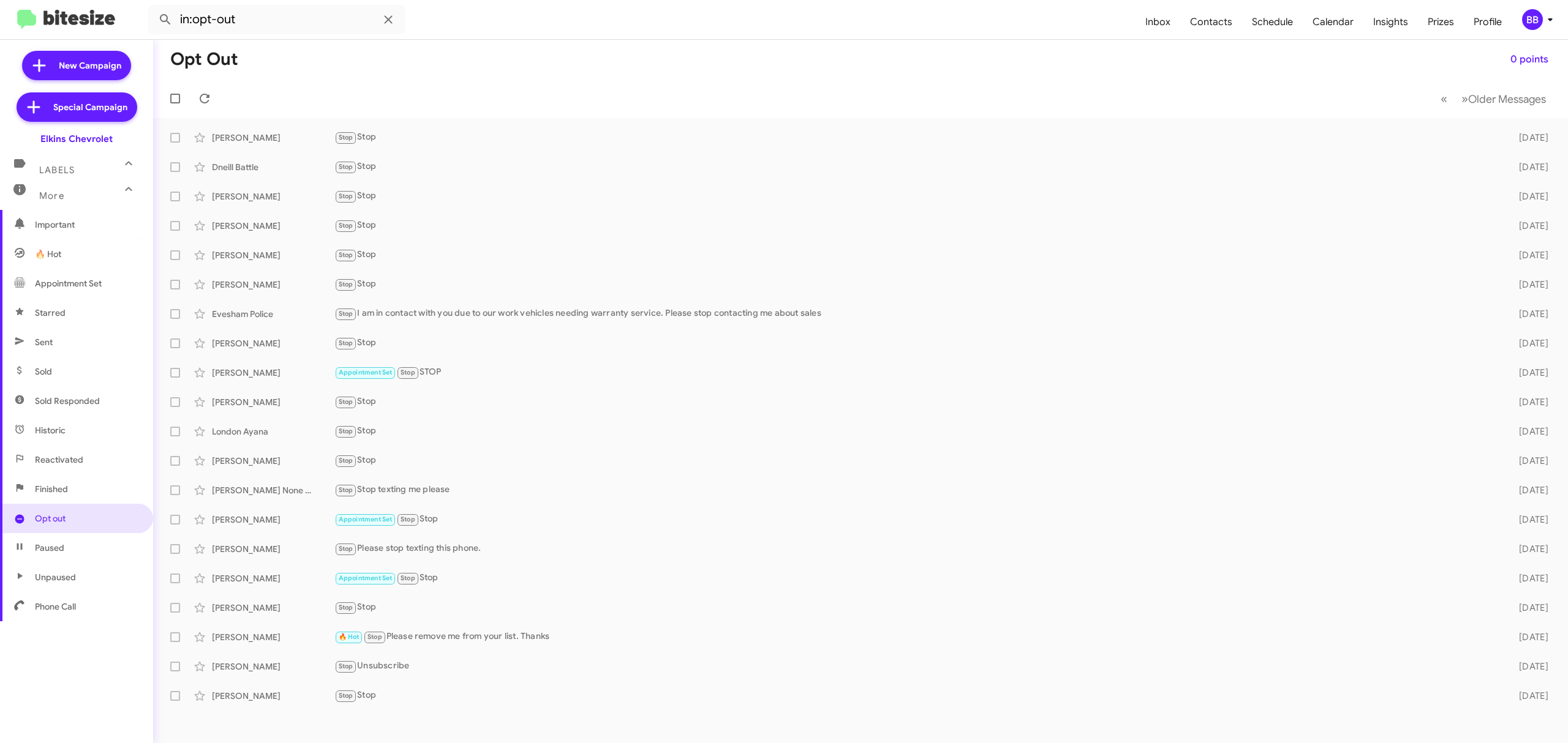
click at [1522, 31] on mat-toolbar "in:opt-out Inbox Contacts Schedule Calendar Insights Prizes Profile BB" at bounding box center [784, 19] width 1568 height 39
click at [1535, 19] on div "BB" at bounding box center [1532, 19] width 21 height 21
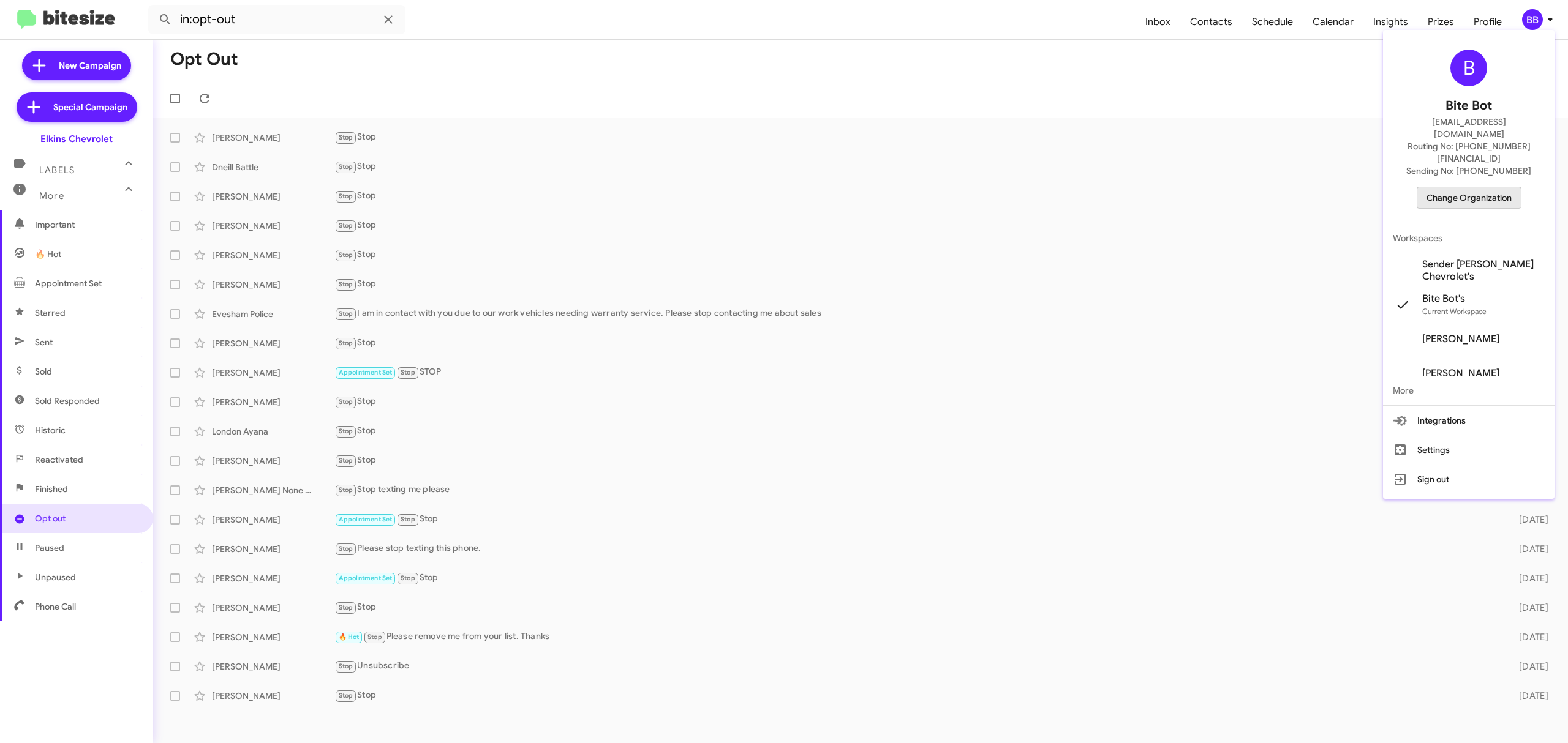
click at [1438, 187] on span "Change Organization" at bounding box center [1469, 198] width 85 height 21
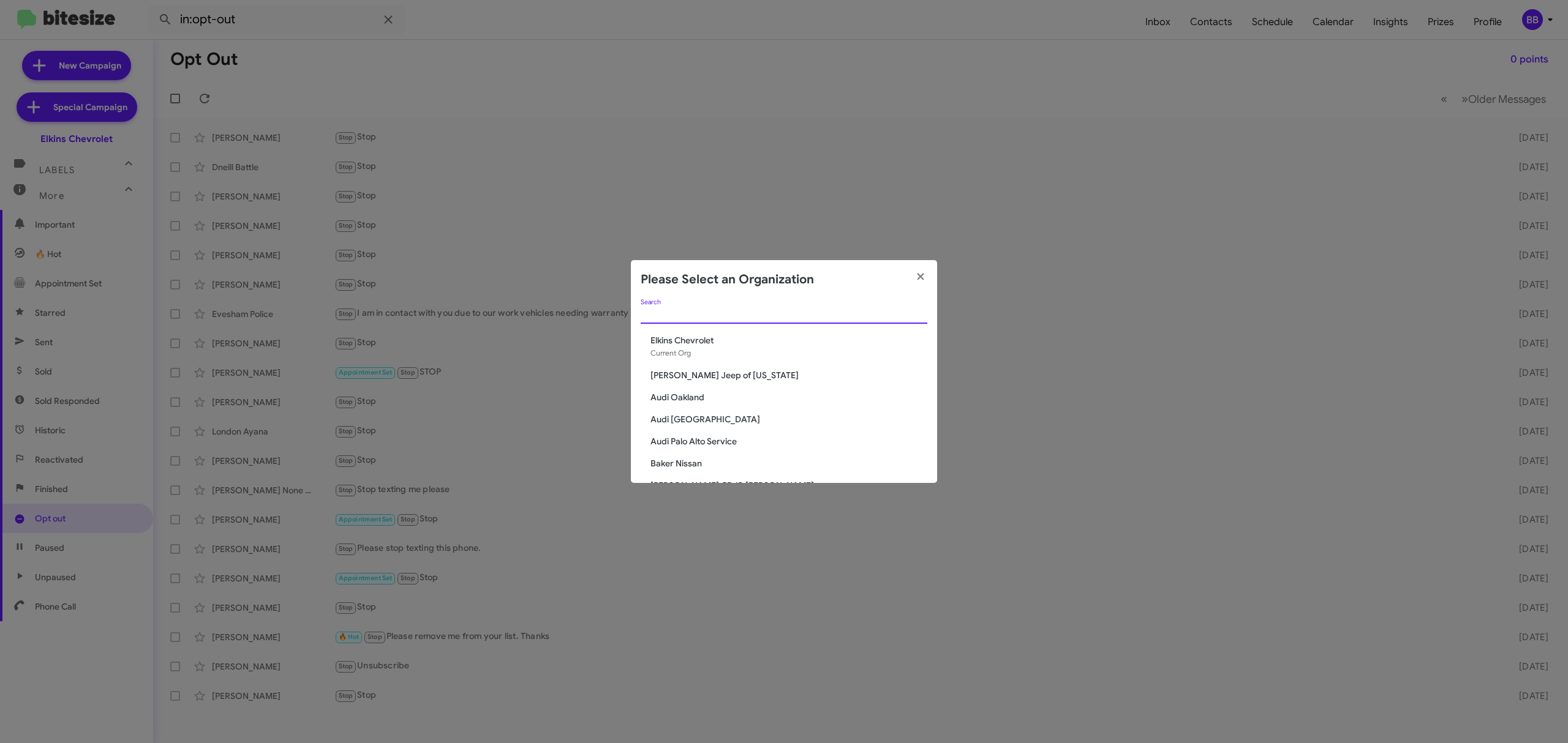
click at [880, 317] on input "Search" at bounding box center [784, 315] width 287 height 10
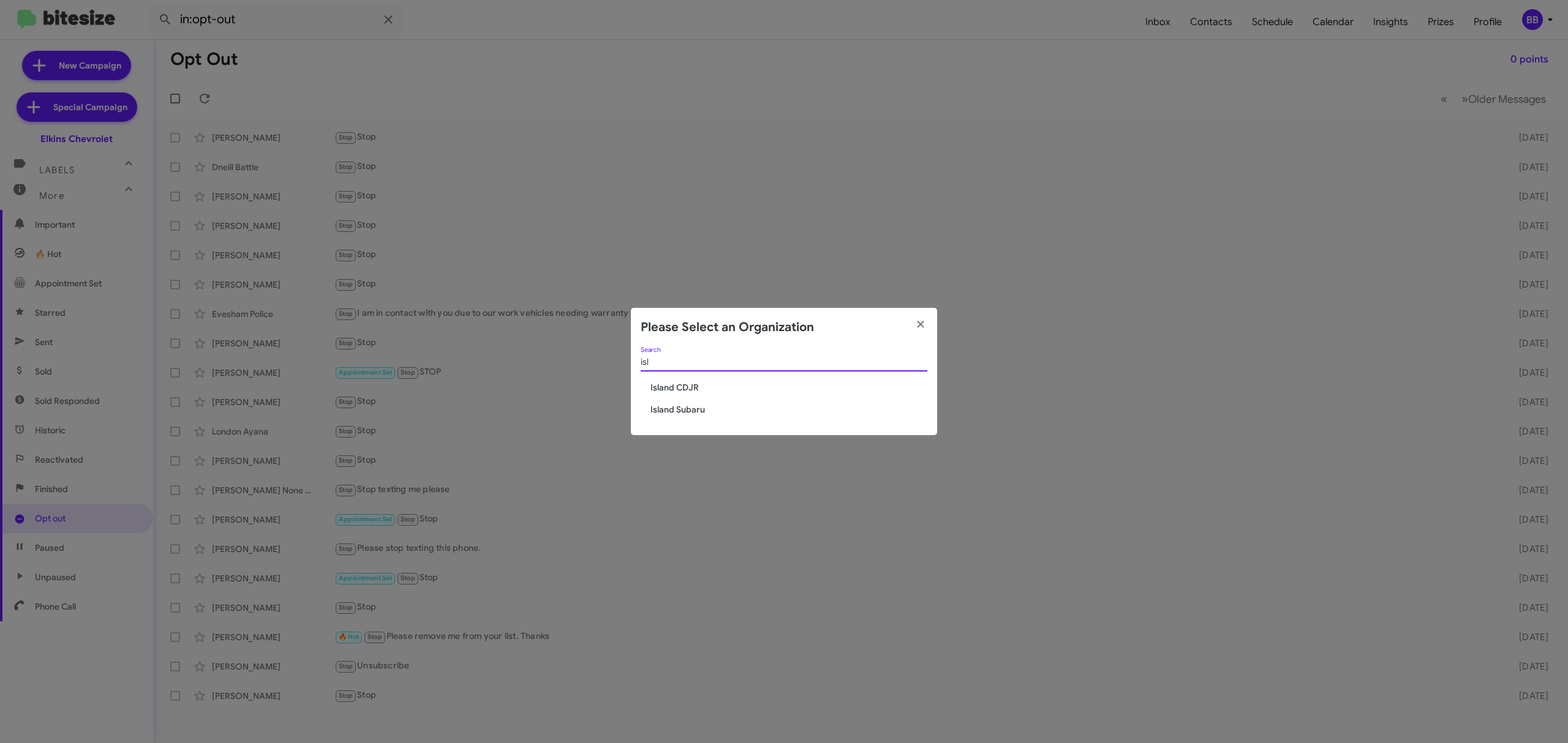
type input "isl"
click at [674, 387] on span "Island CDJR" at bounding box center [789, 387] width 277 height 12
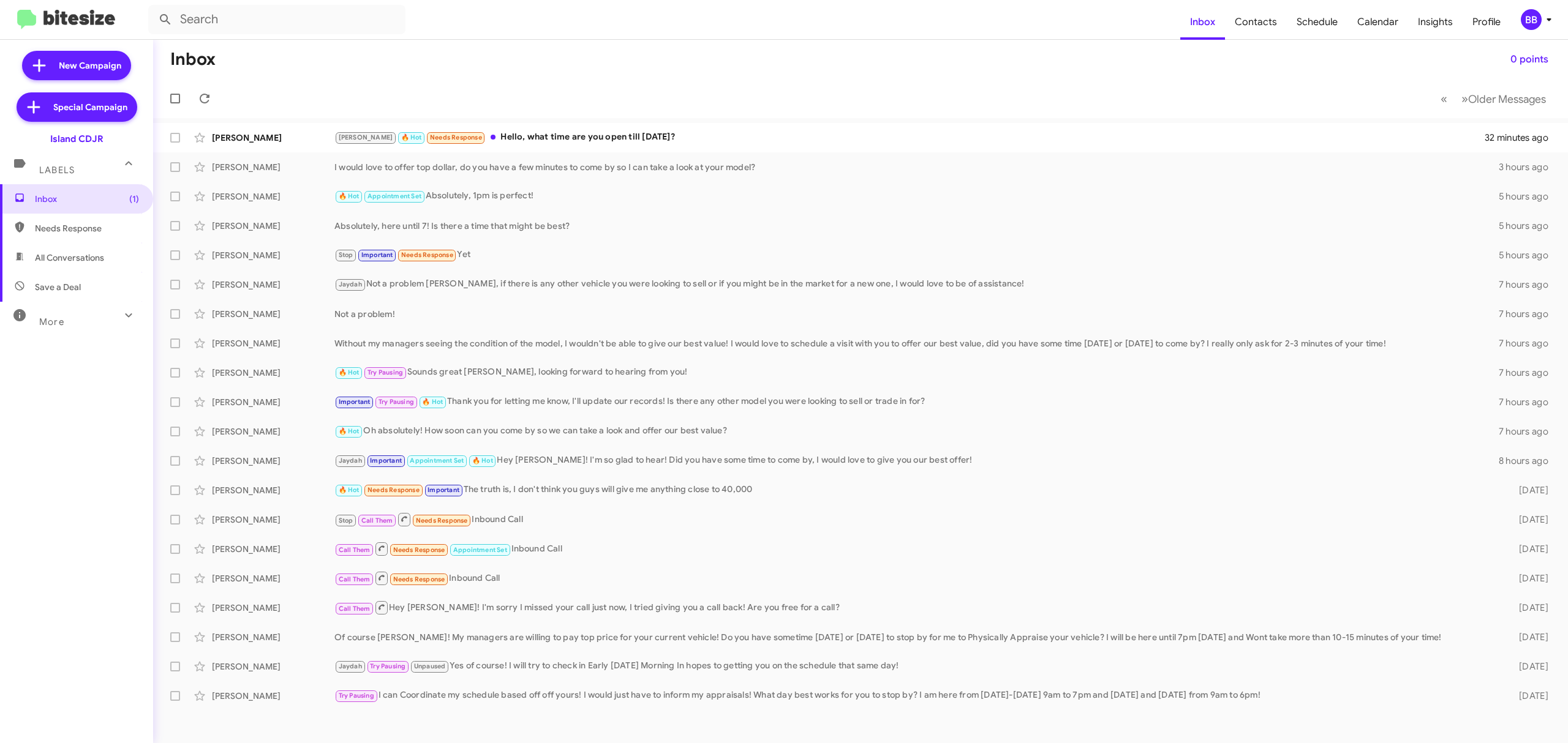
click at [101, 317] on div "More" at bounding box center [64, 317] width 109 height 22
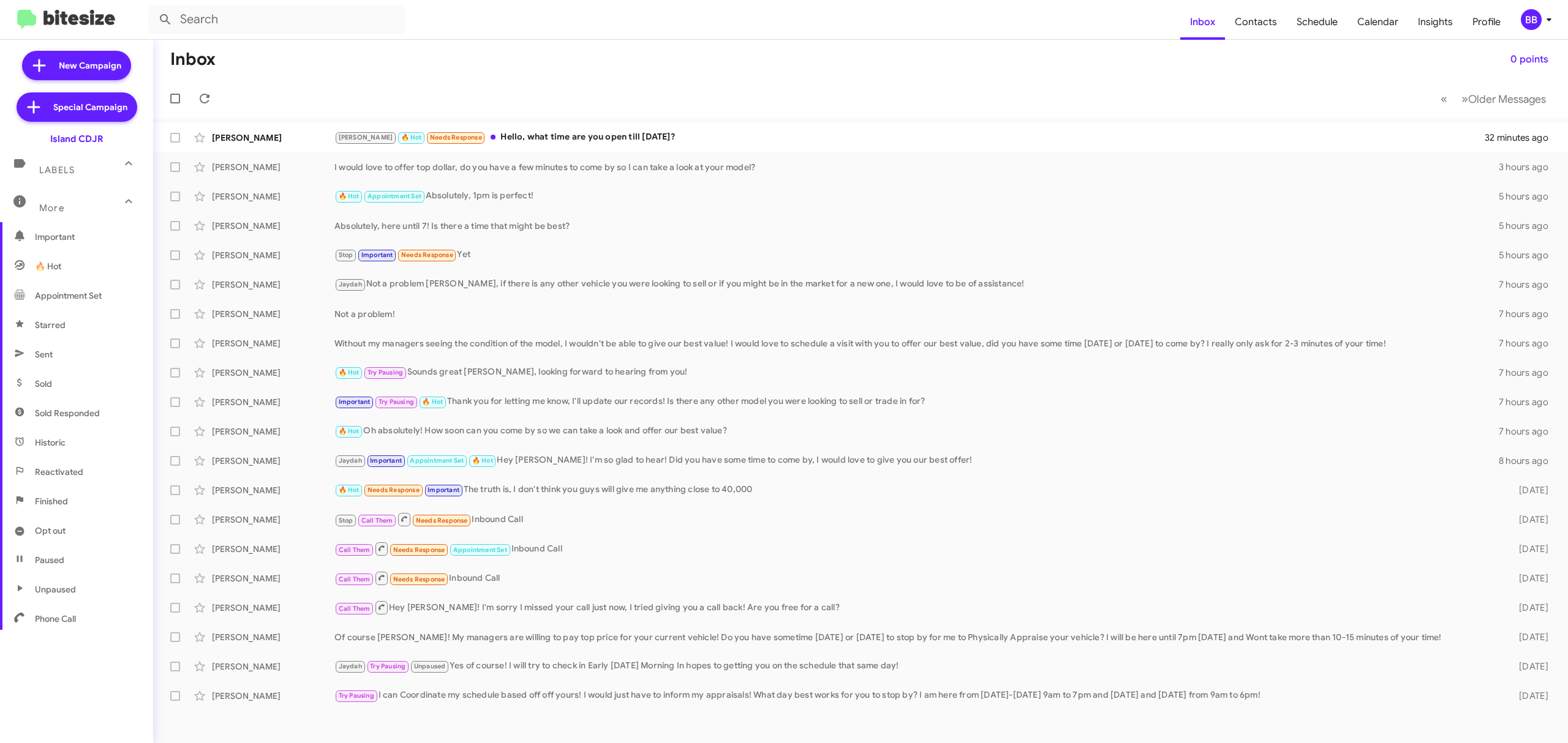
scroll to position [131, 0]
click at [54, 519] on span "Opt out" at bounding box center [51, 518] width 31 height 12
type input "in:opt-out"
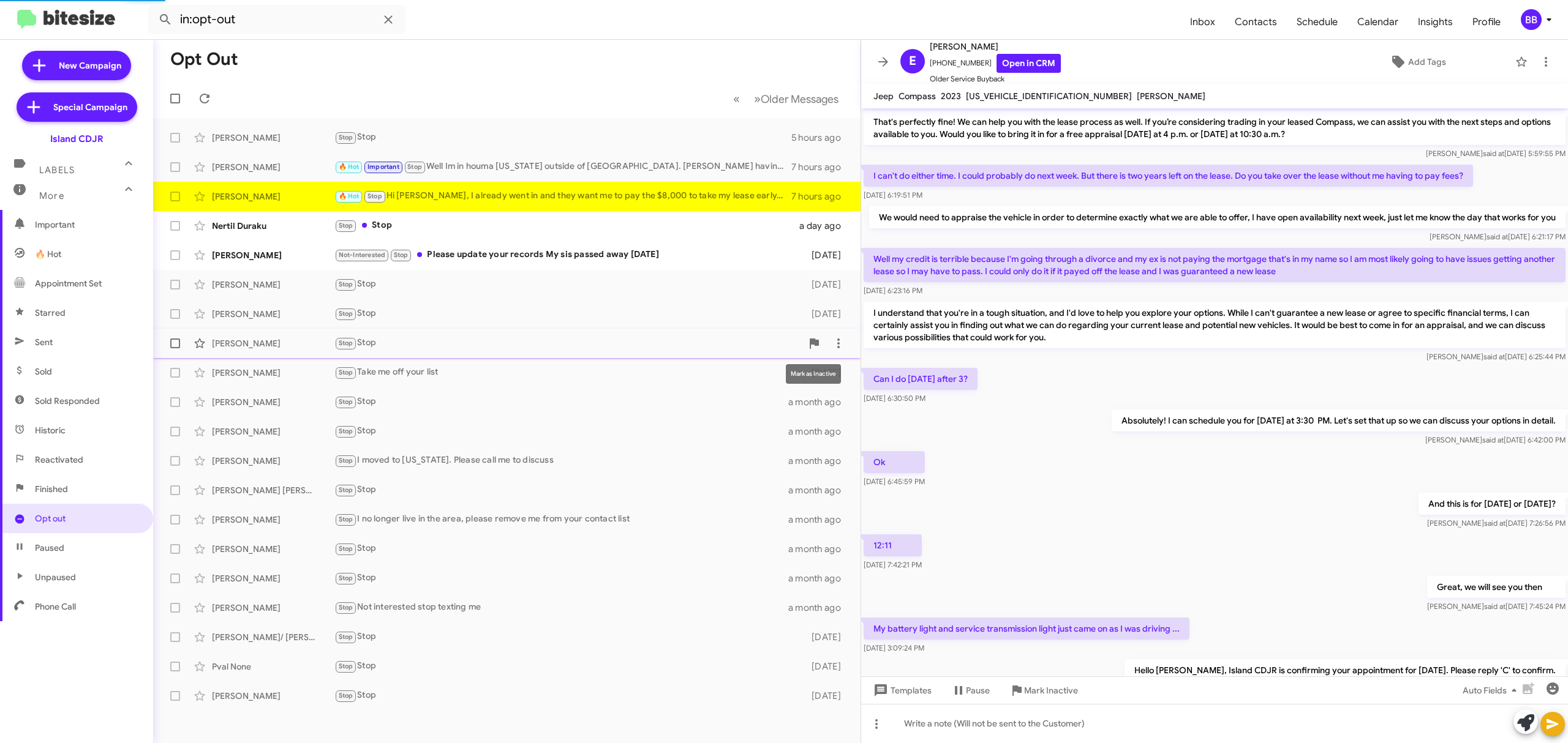
scroll to position [411, 0]
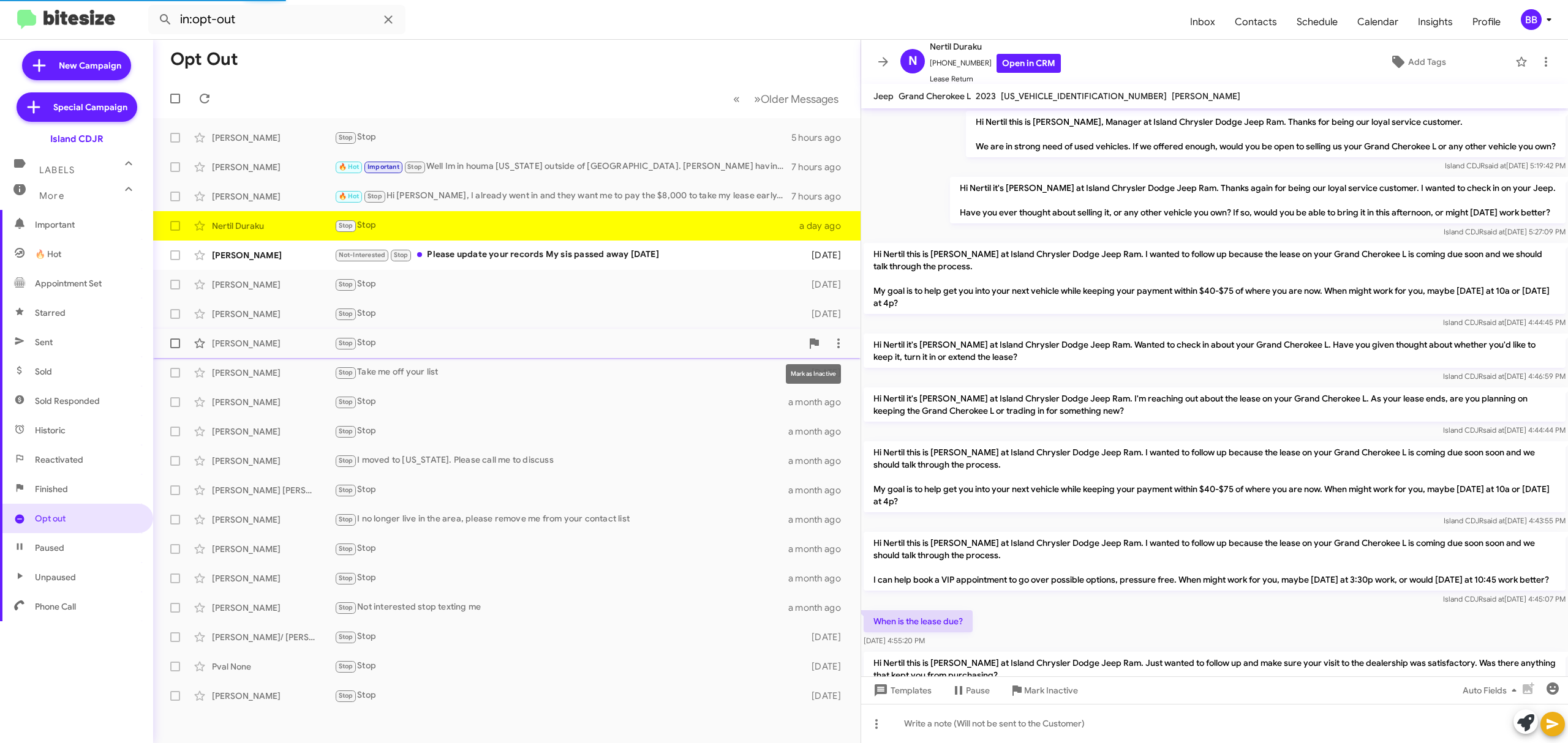
scroll to position [290, 0]
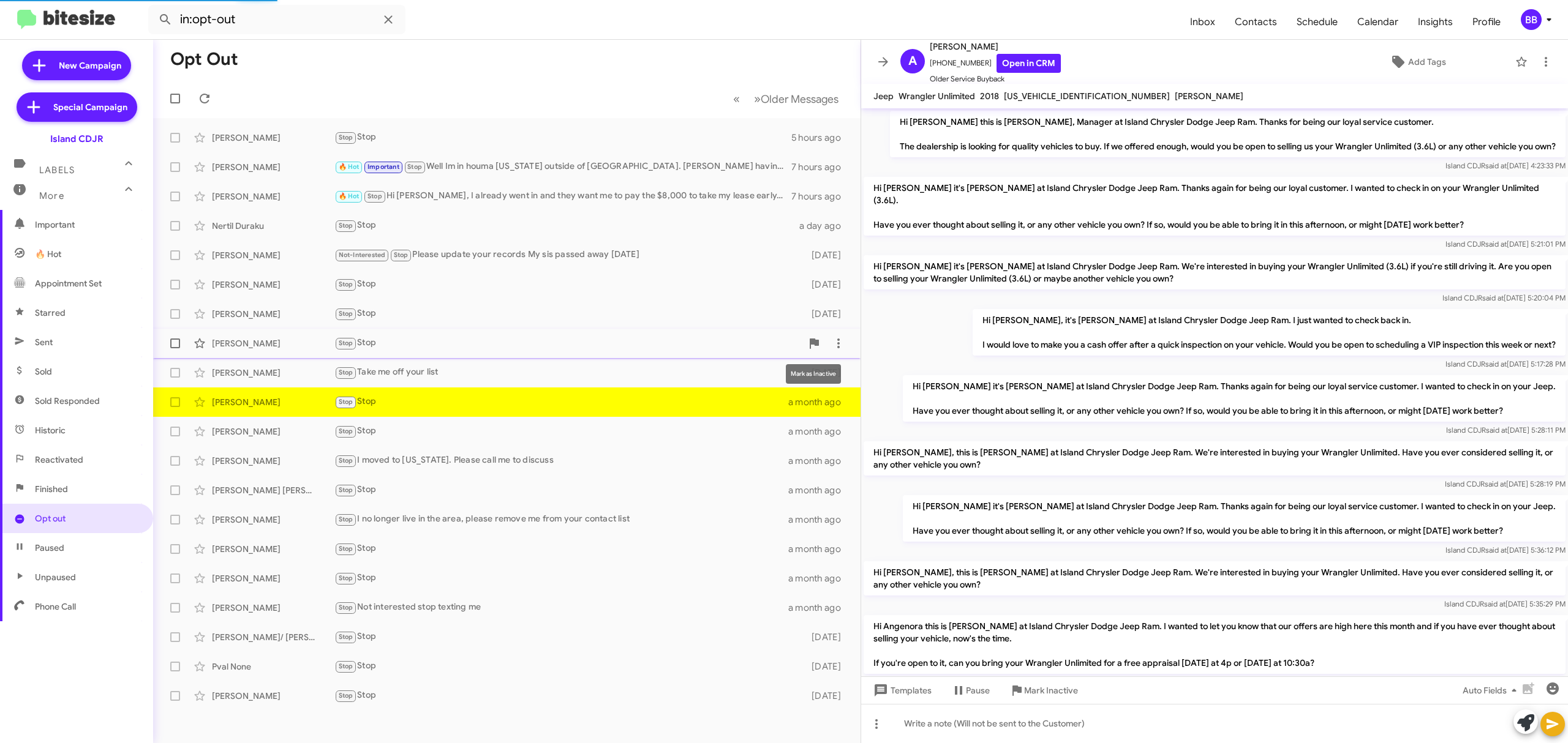
scroll to position [75, 0]
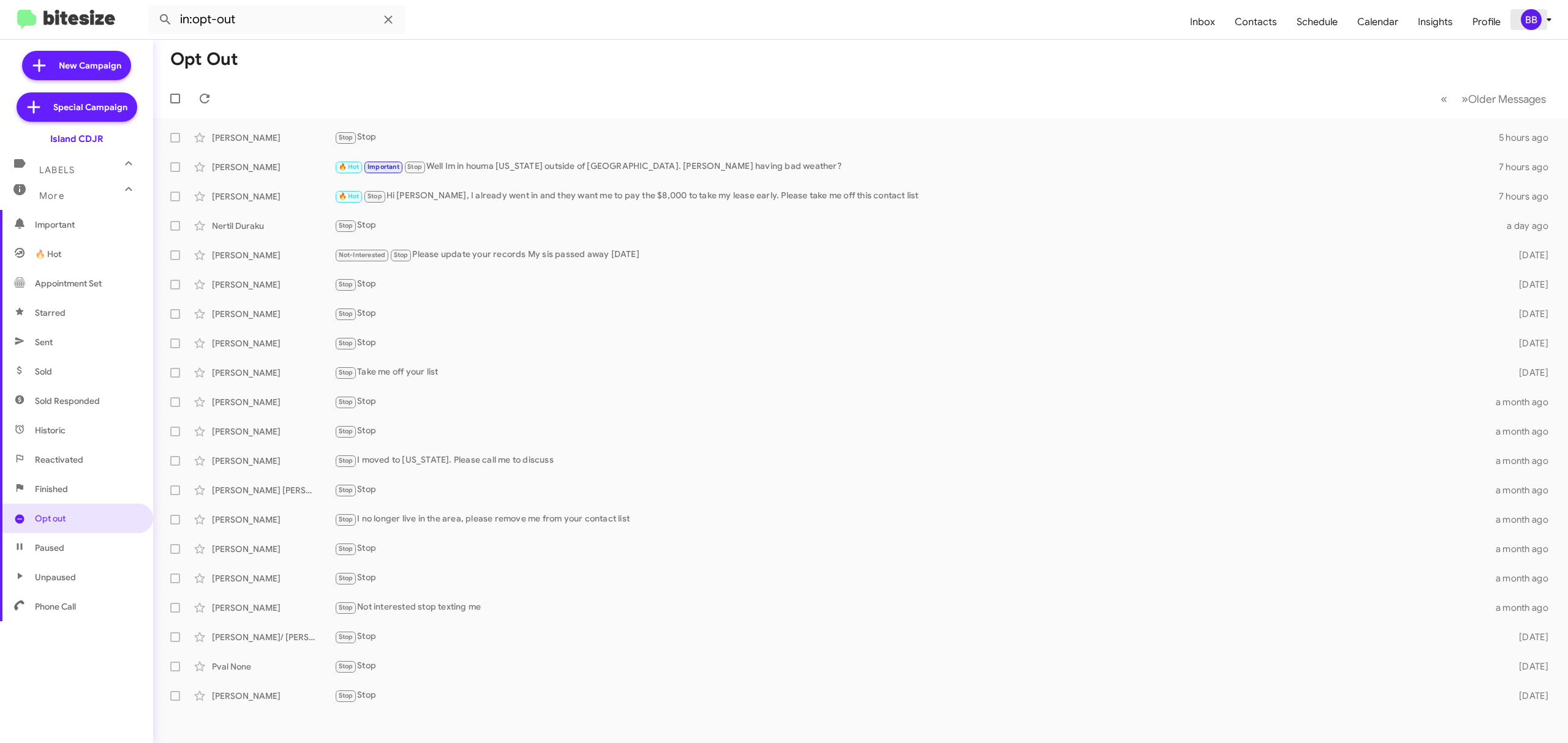
click at [1550, 16] on icon at bounding box center [1549, 19] width 15 height 15
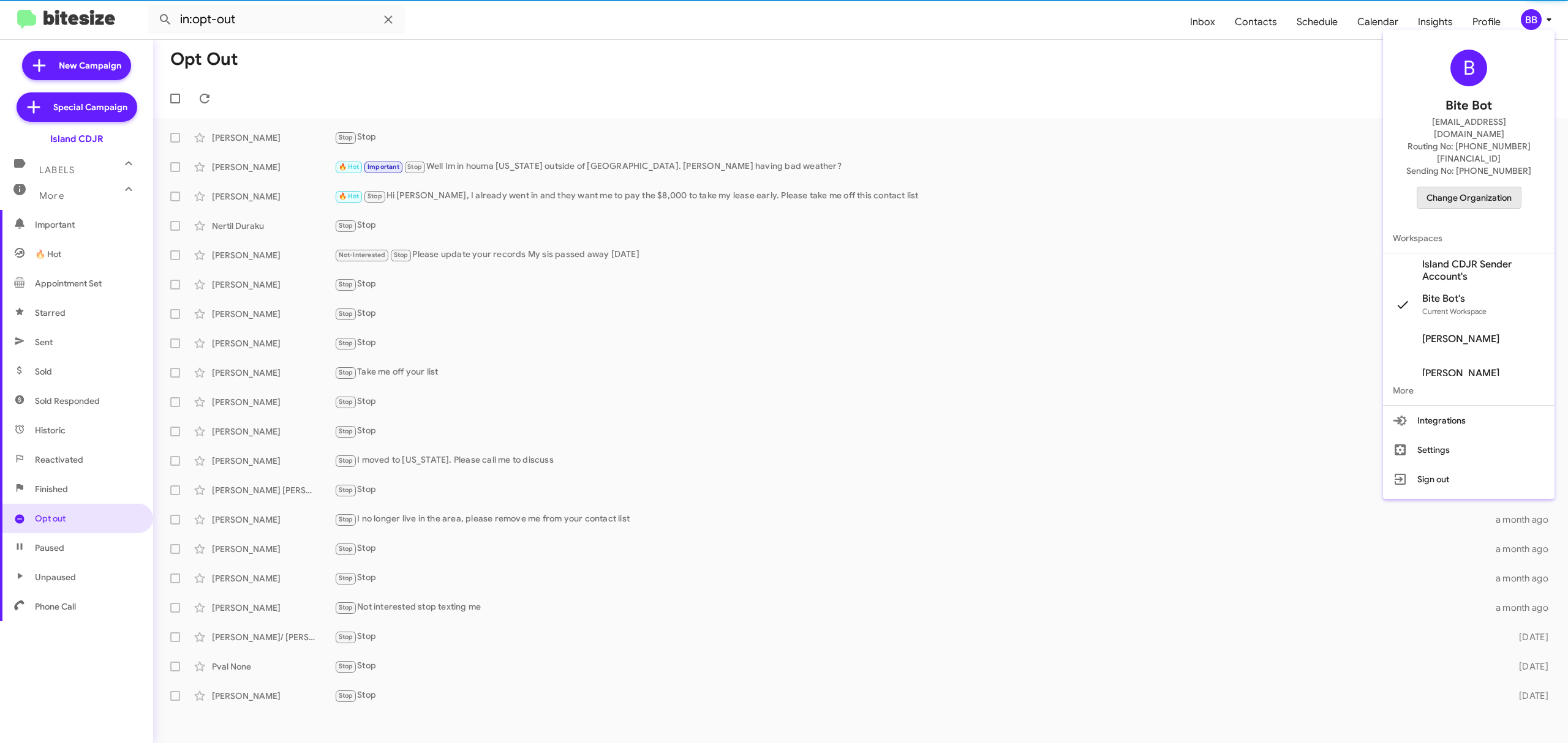
click at [1457, 187] on span "Change Organization" at bounding box center [1469, 198] width 85 height 21
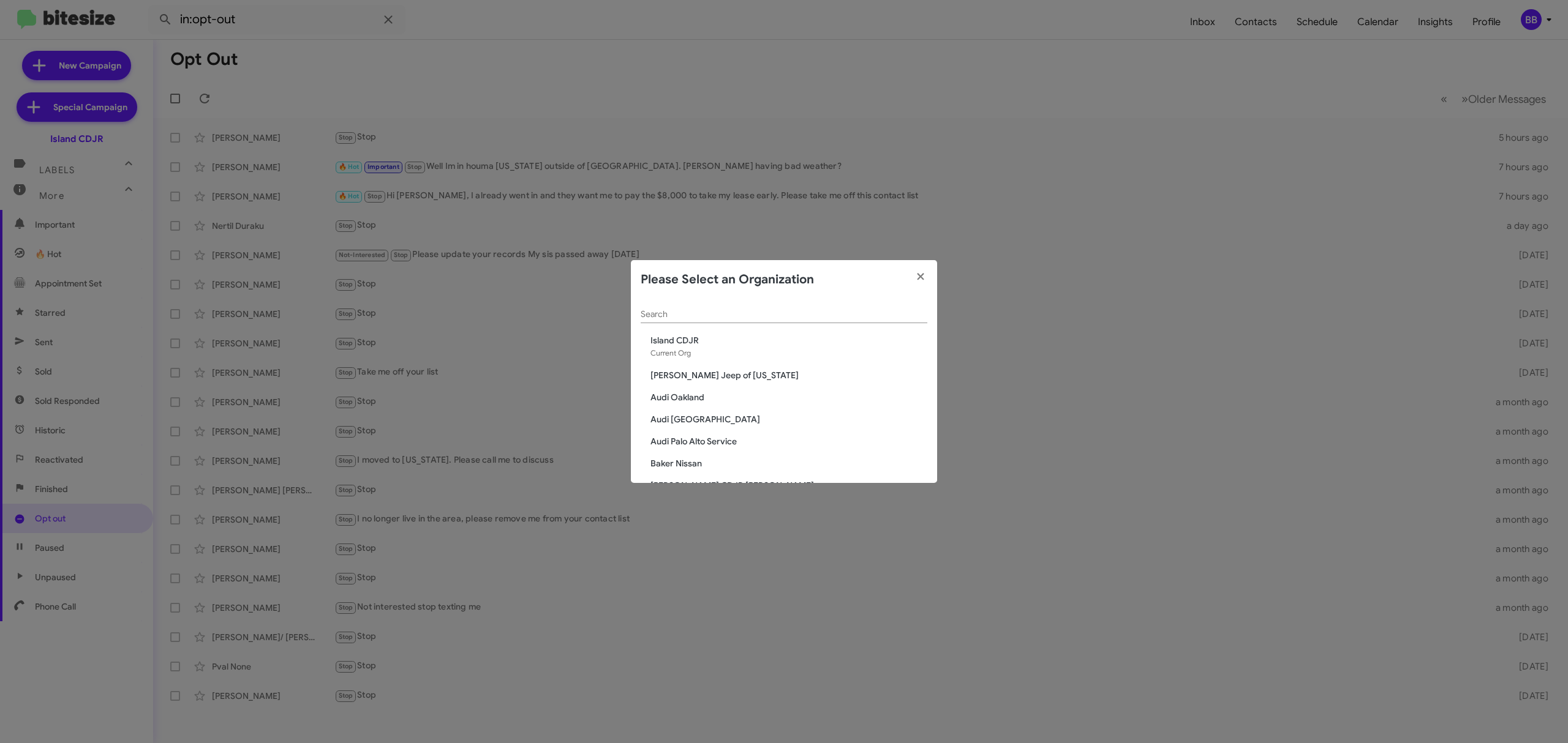
click at [804, 322] on div "Search" at bounding box center [784, 311] width 287 height 24
click at [729, 315] on input "Search" at bounding box center [784, 315] width 287 height 10
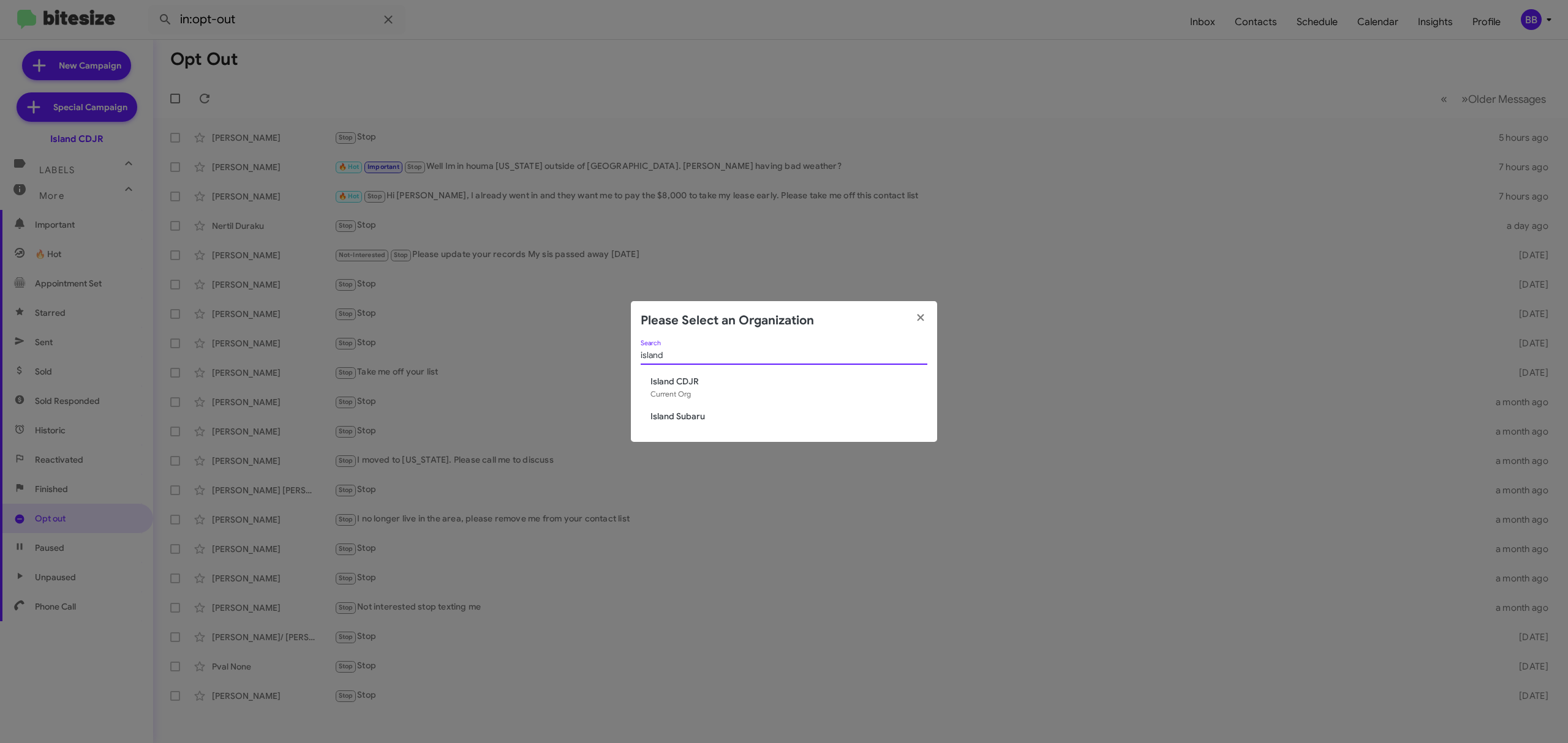
type input "island"
click at [682, 415] on span "Island Subaru" at bounding box center [789, 416] width 277 height 12
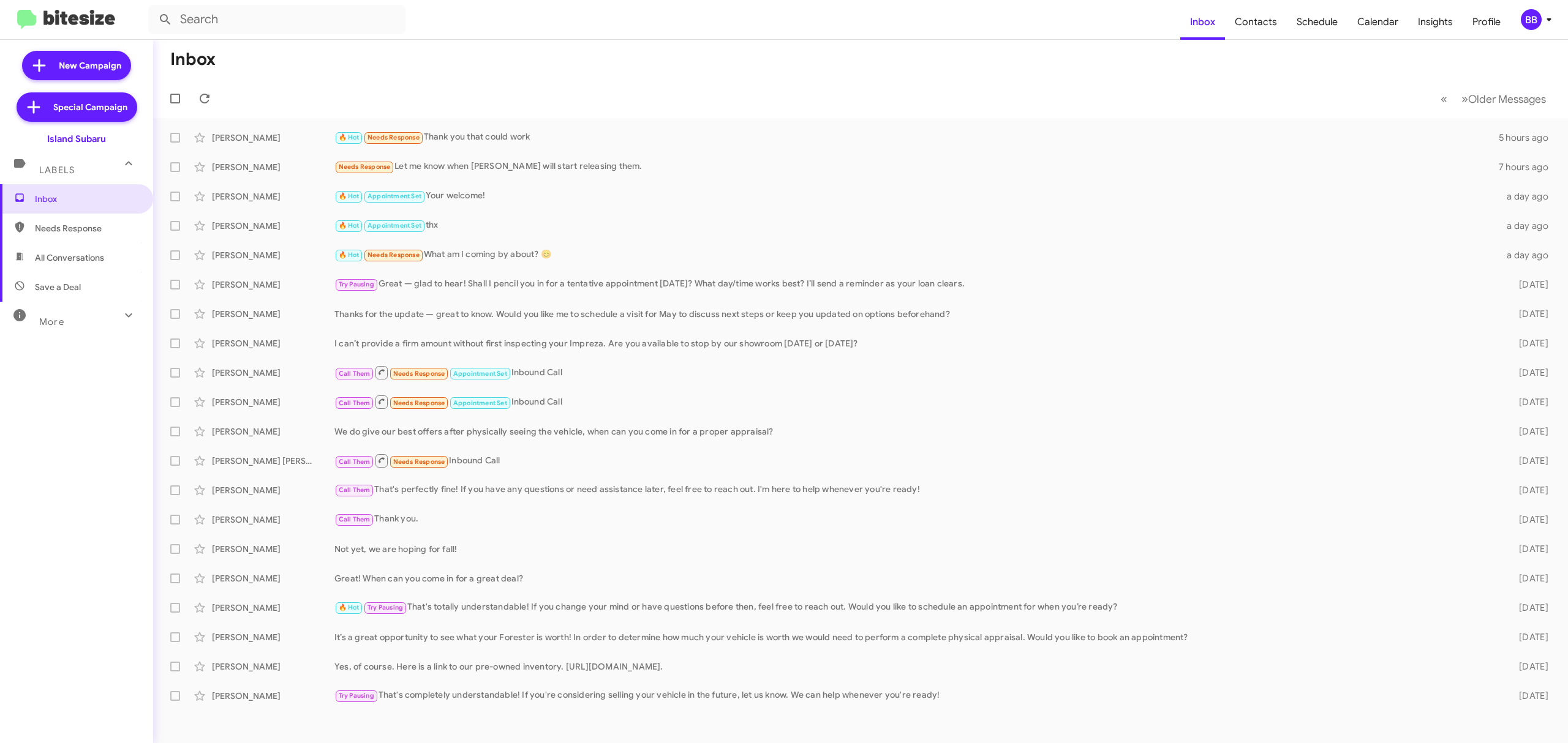
click at [77, 333] on div "Inbox Needs Response All Conversations Save a Deal More Important 🔥 Hot Appoint…" at bounding box center [76, 407] width 153 height 446
click at [90, 328] on mat-expansion-panel-header "More" at bounding box center [76, 317] width 153 height 29
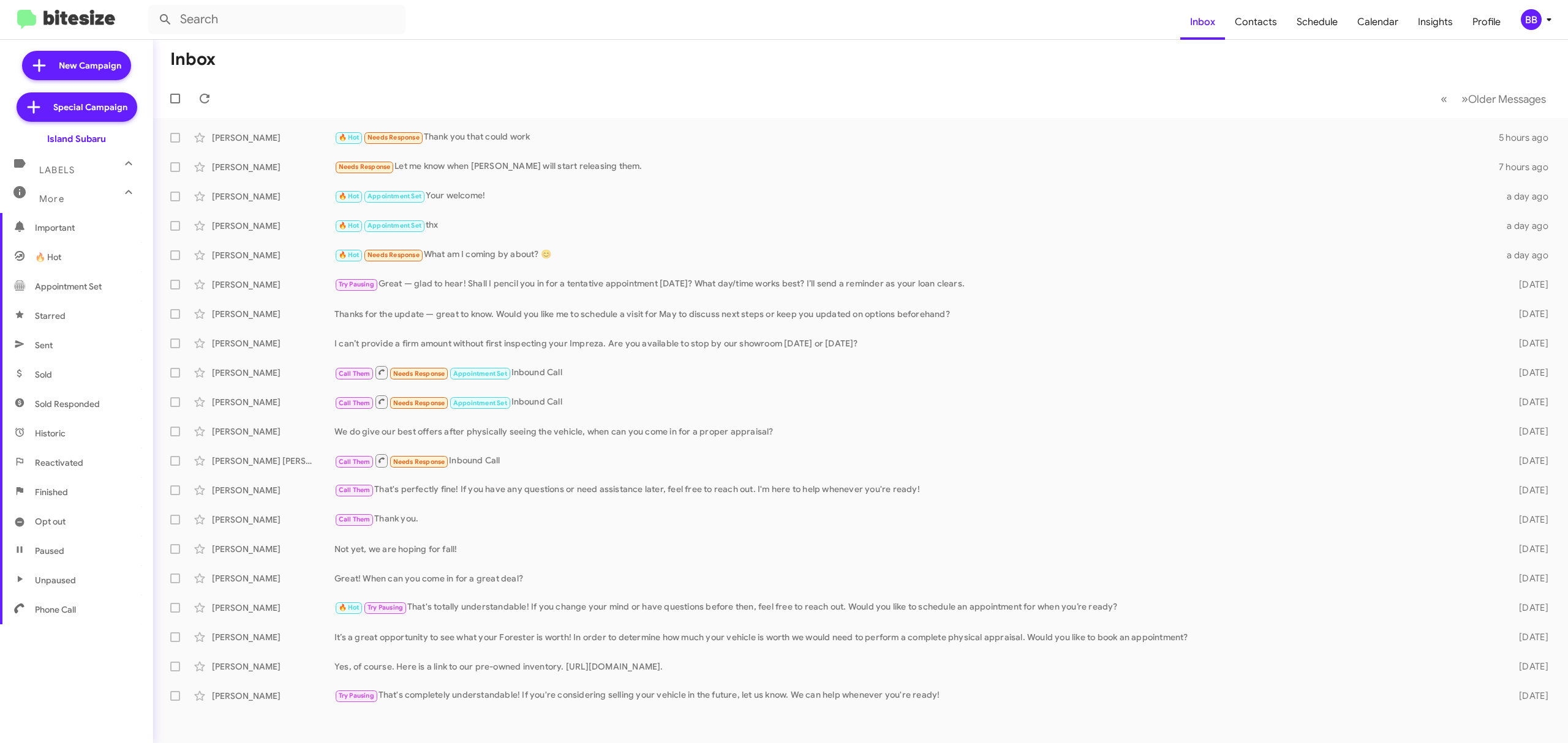
scroll to position [131, 0]
click at [52, 522] on span "Opt out" at bounding box center [51, 518] width 31 height 12
type input "in:opt-out"
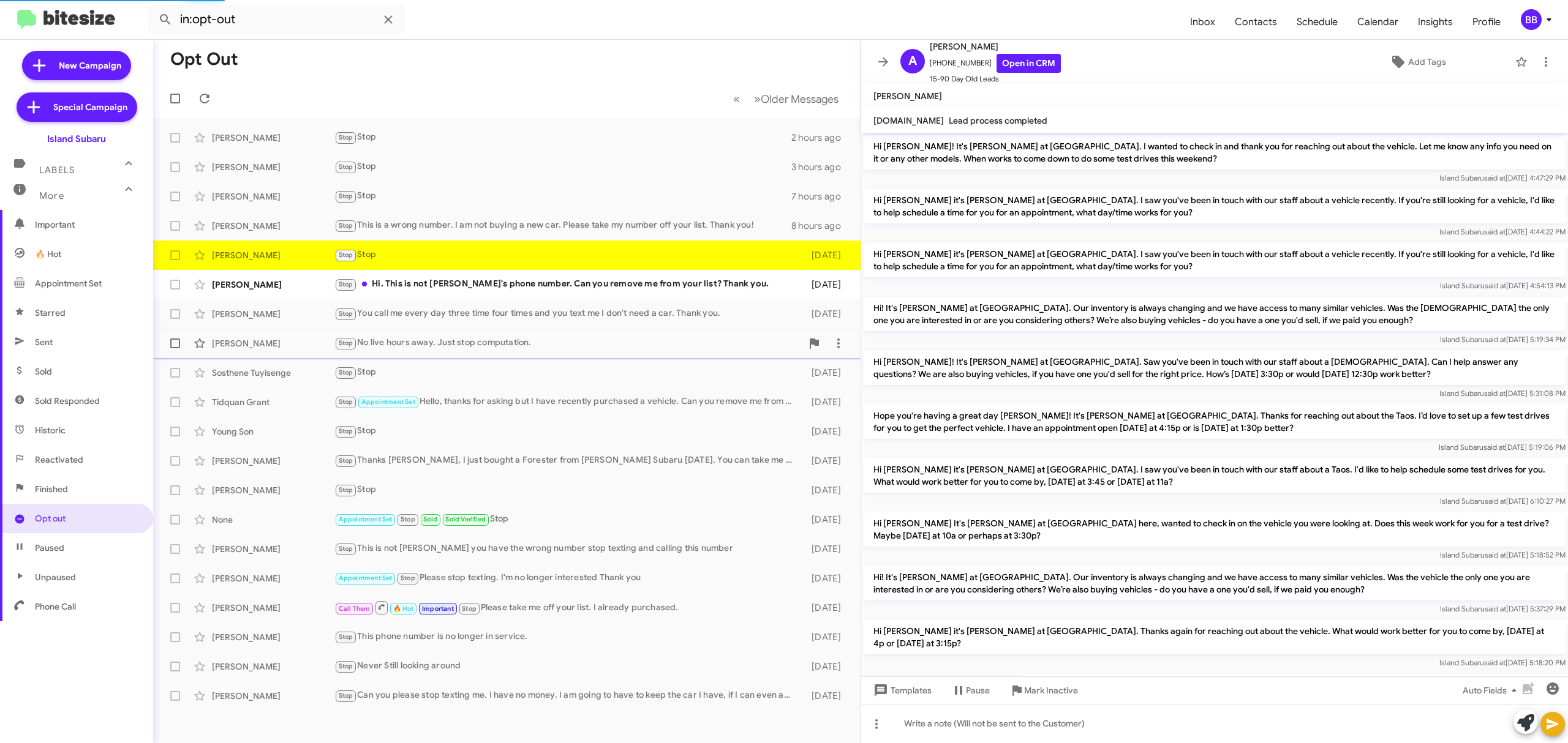
scroll to position [632, 0]
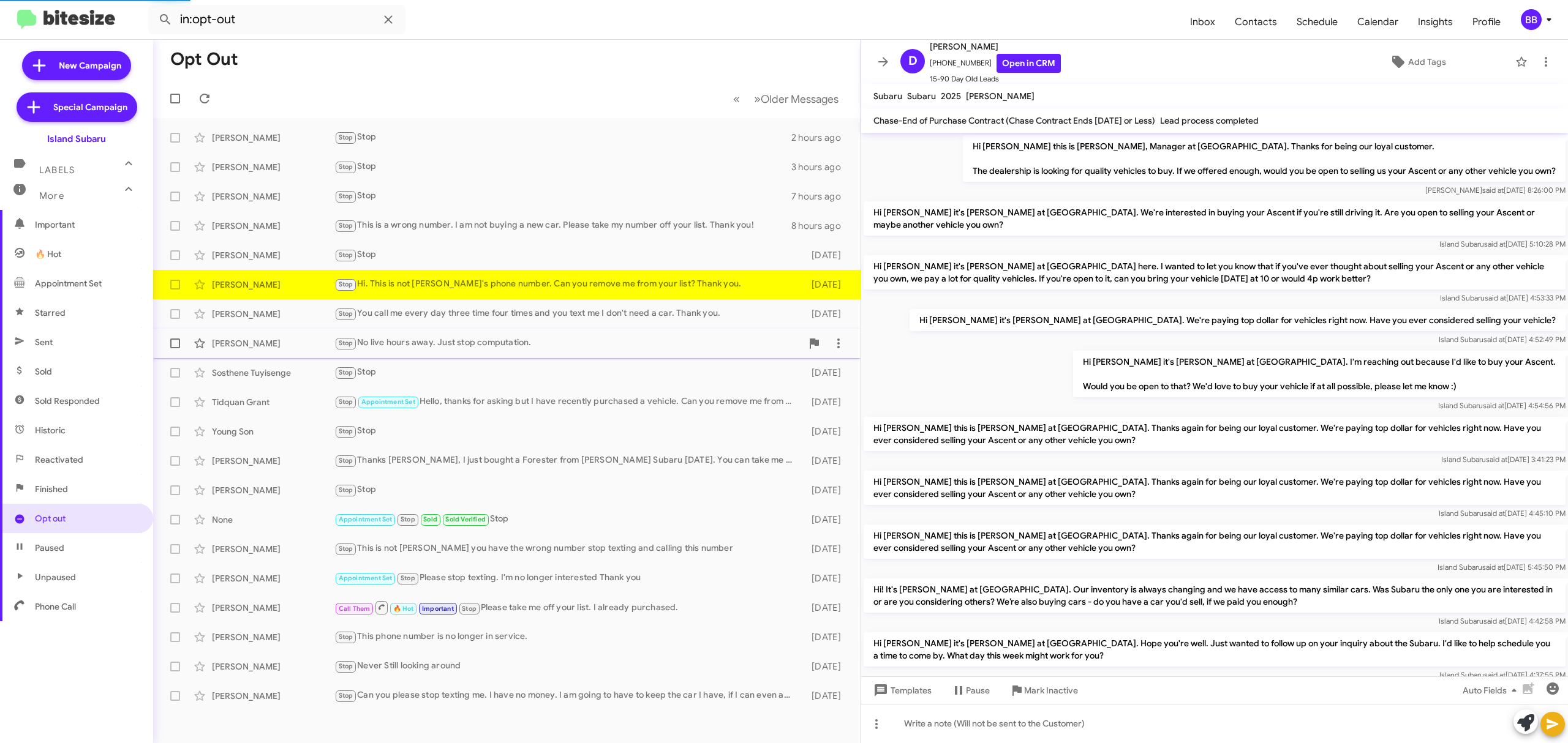
scroll to position [518, 0]
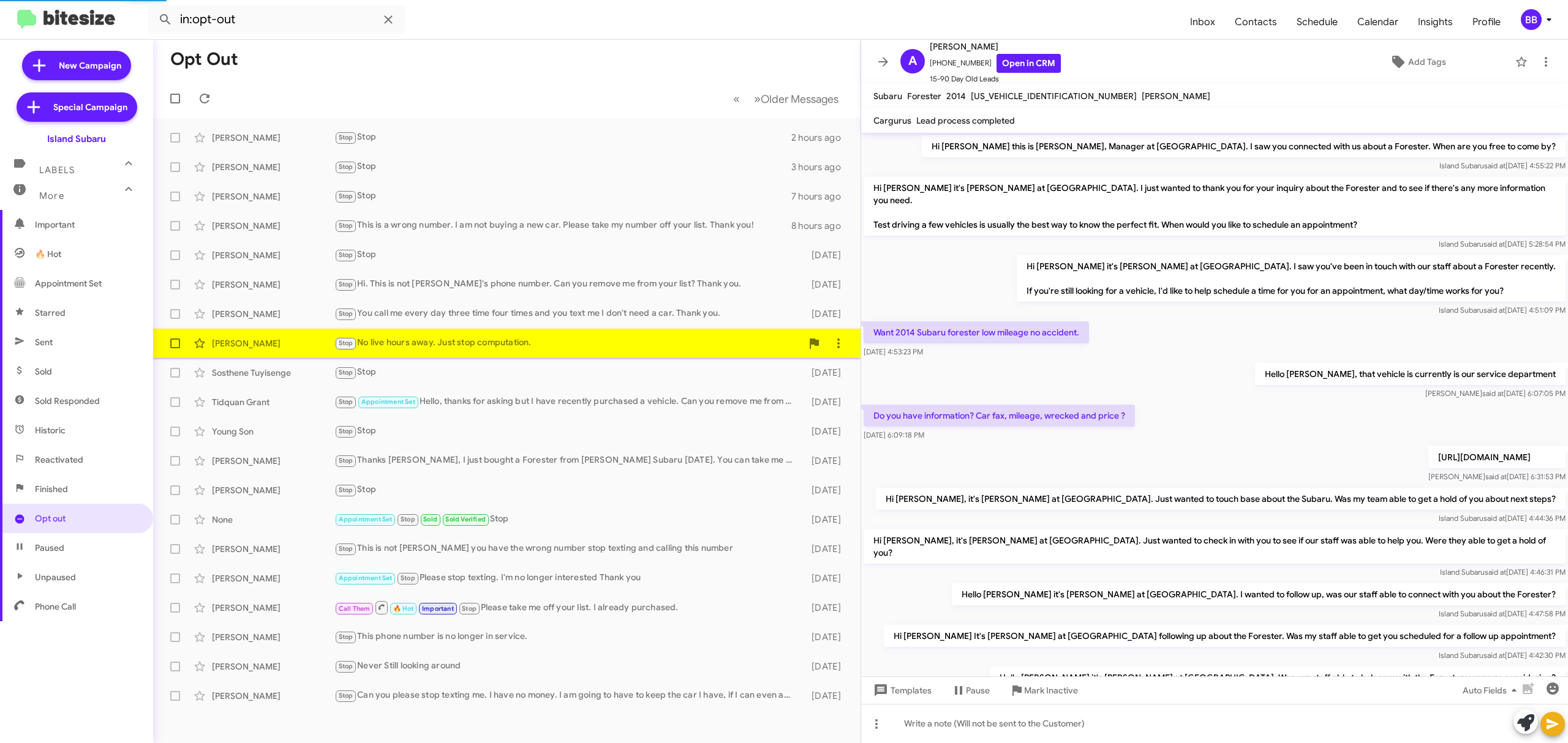
scroll to position [175, 0]
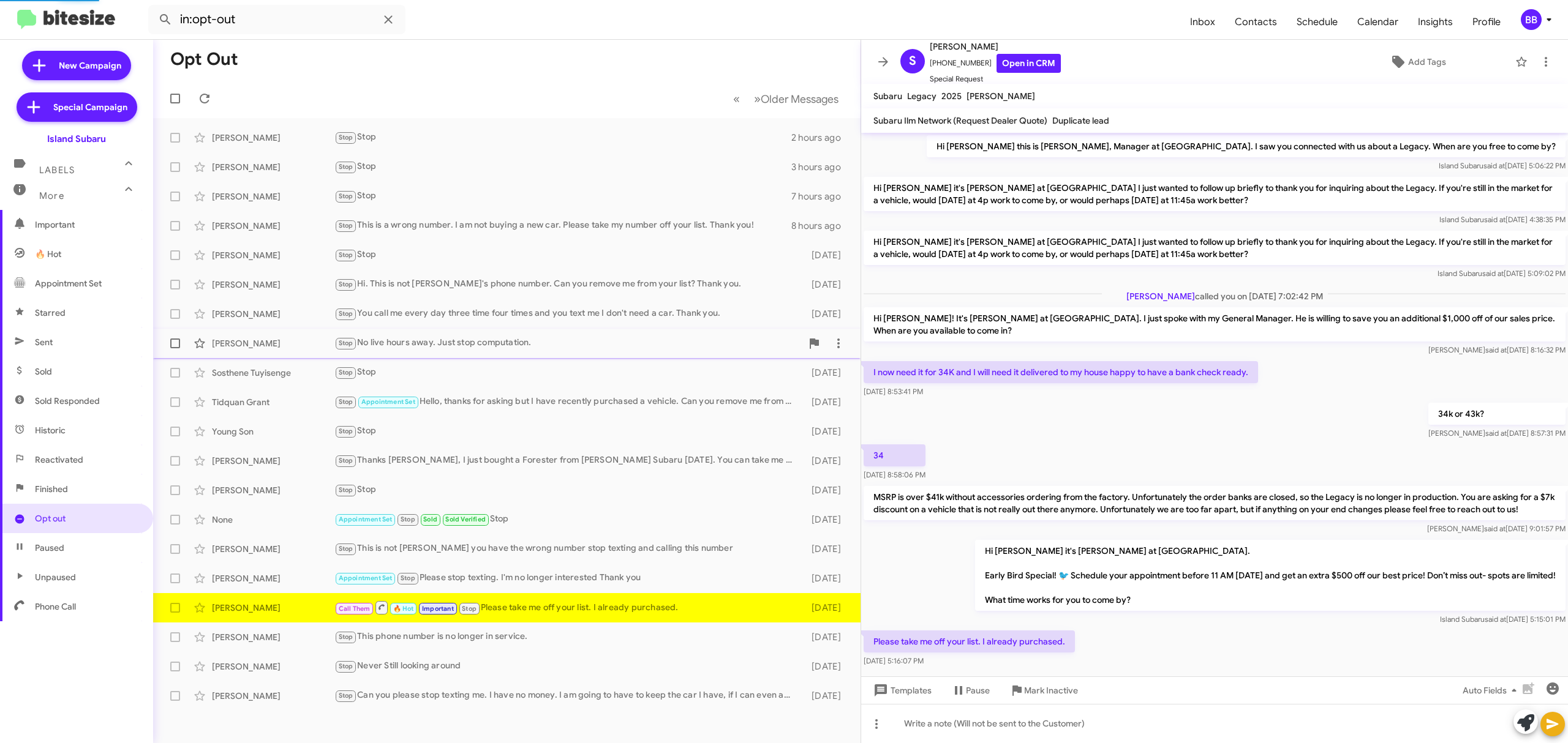
scroll to position [27, 0]
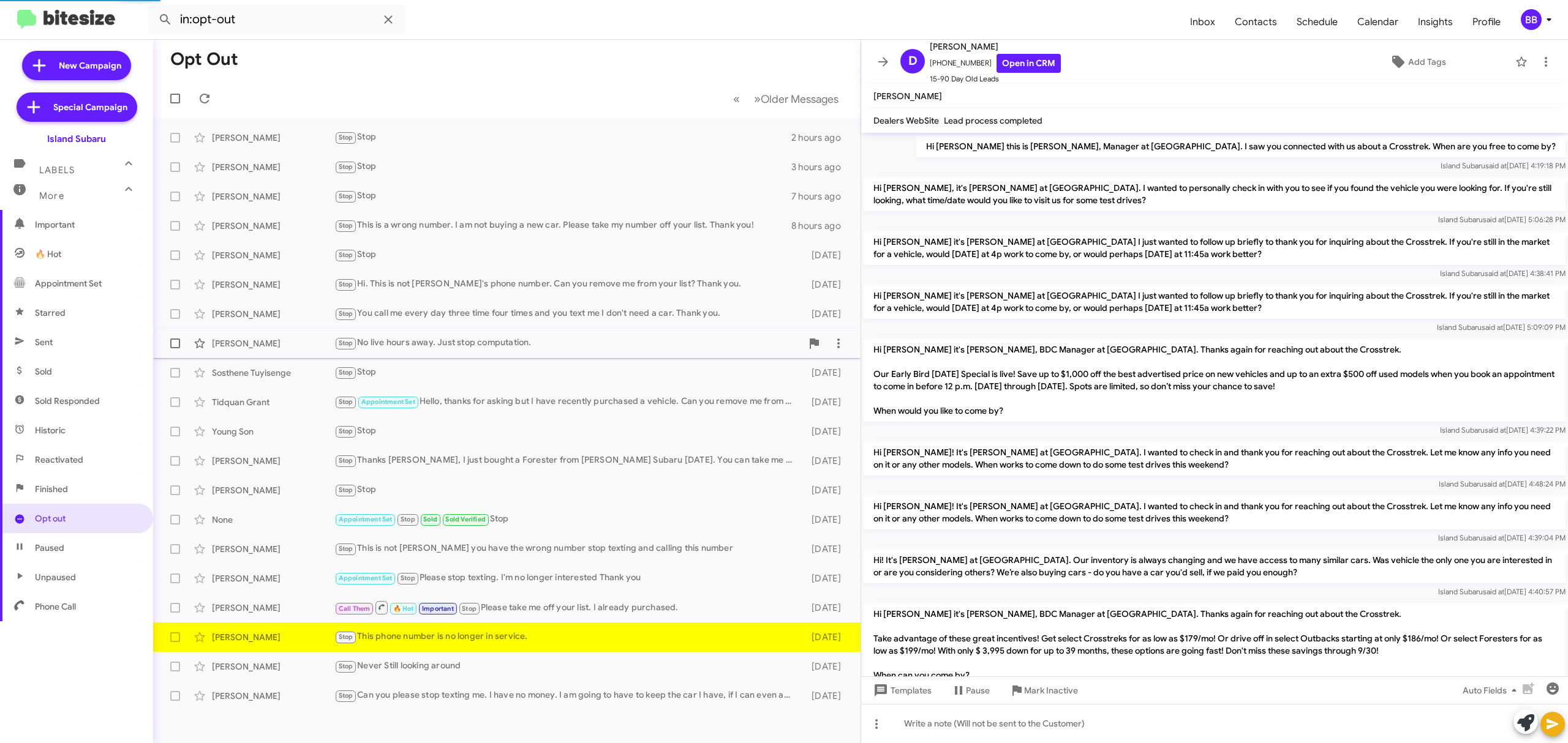
scroll to position [155, 0]
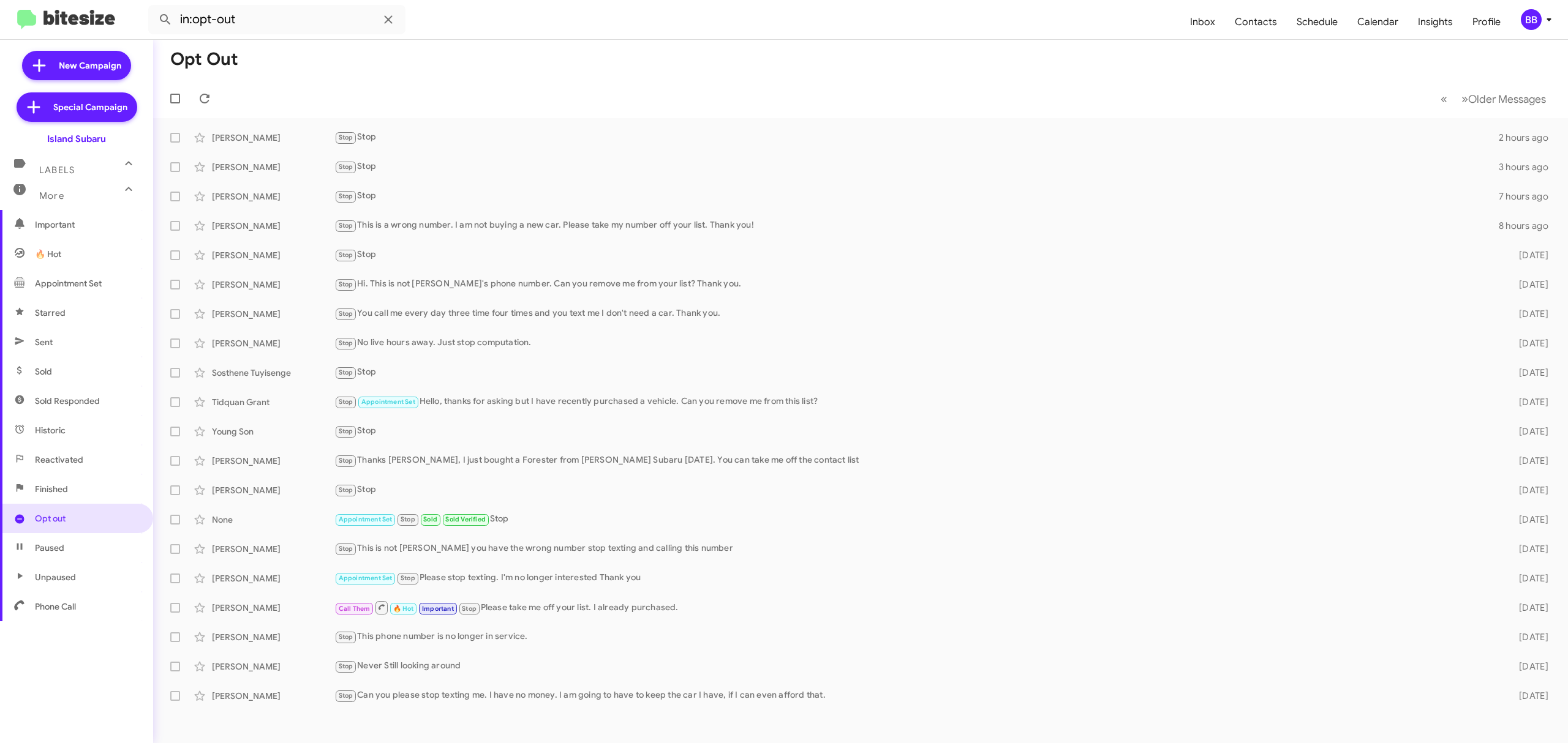
click at [1551, 6] on mat-toolbar "in:opt-out Inbox Contacts Schedule Calendar Insights Profile BB" at bounding box center [784, 19] width 1568 height 39
click at [1533, 17] on div "BB" at bounding box center [1532, 19] width 21 height 21
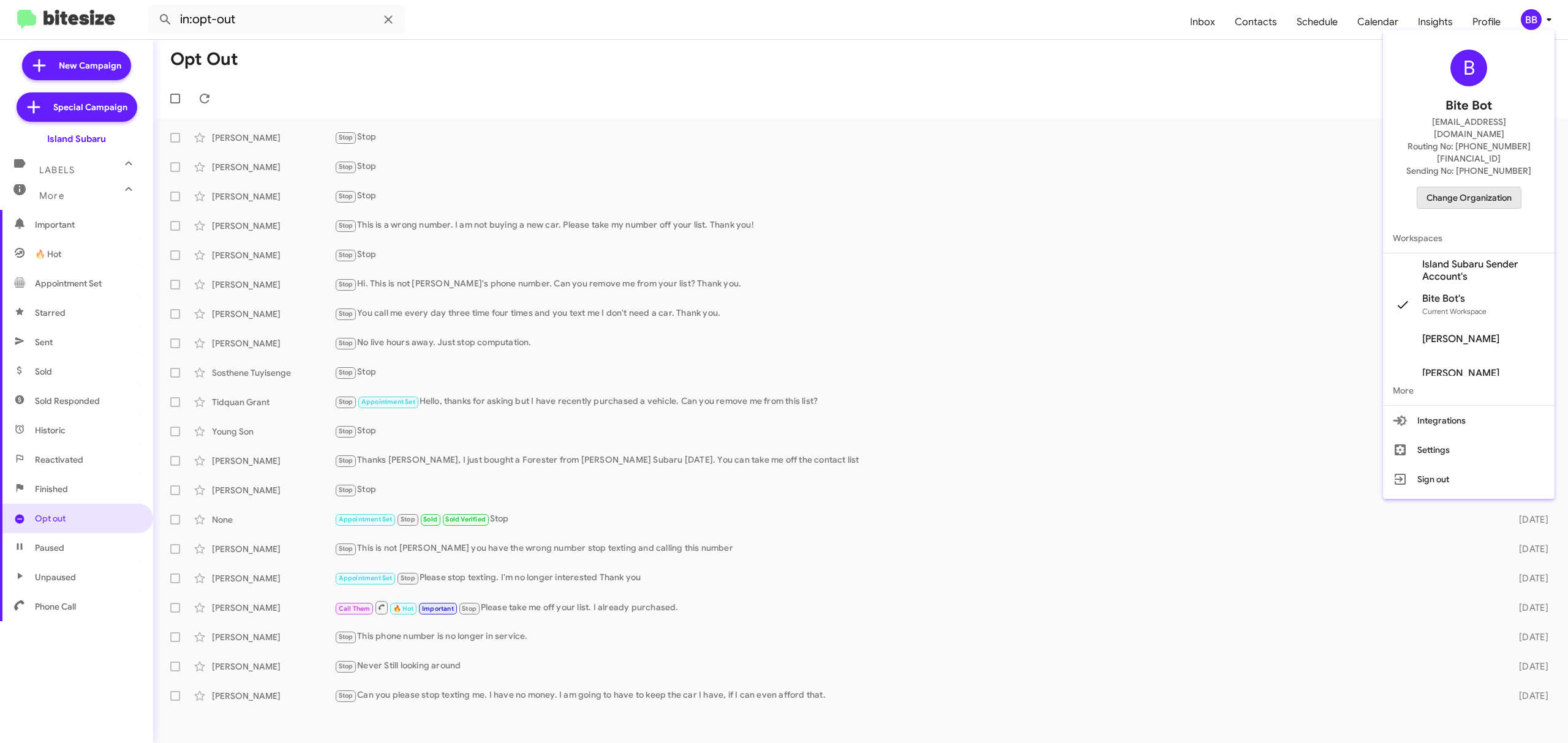
click at [1442, 187] on span "Change Organization" at bounding box center [1469, 198] width 85 height 21
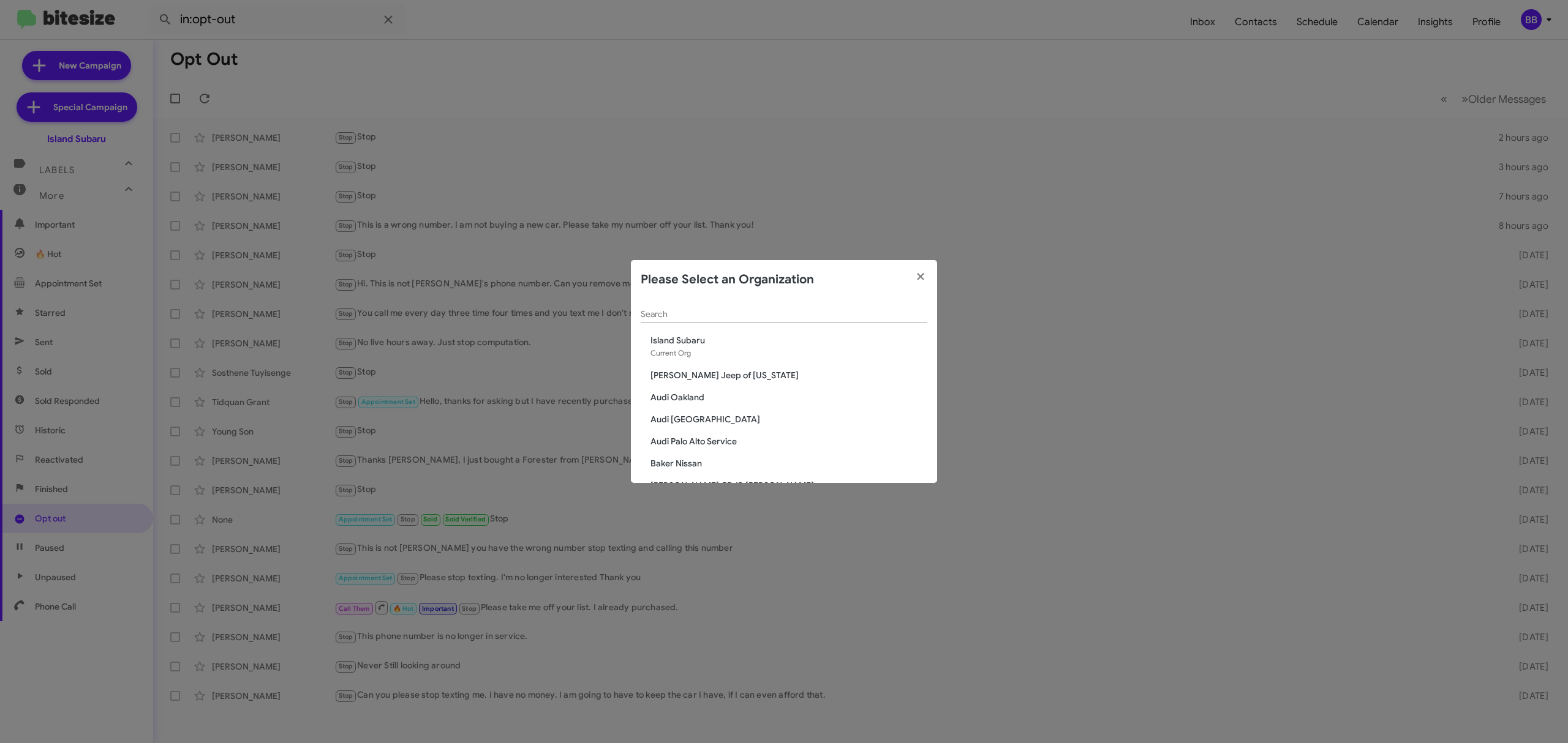
click at [873, 322] on div "Search" at bounding box center [784, 311] width 287 height 24
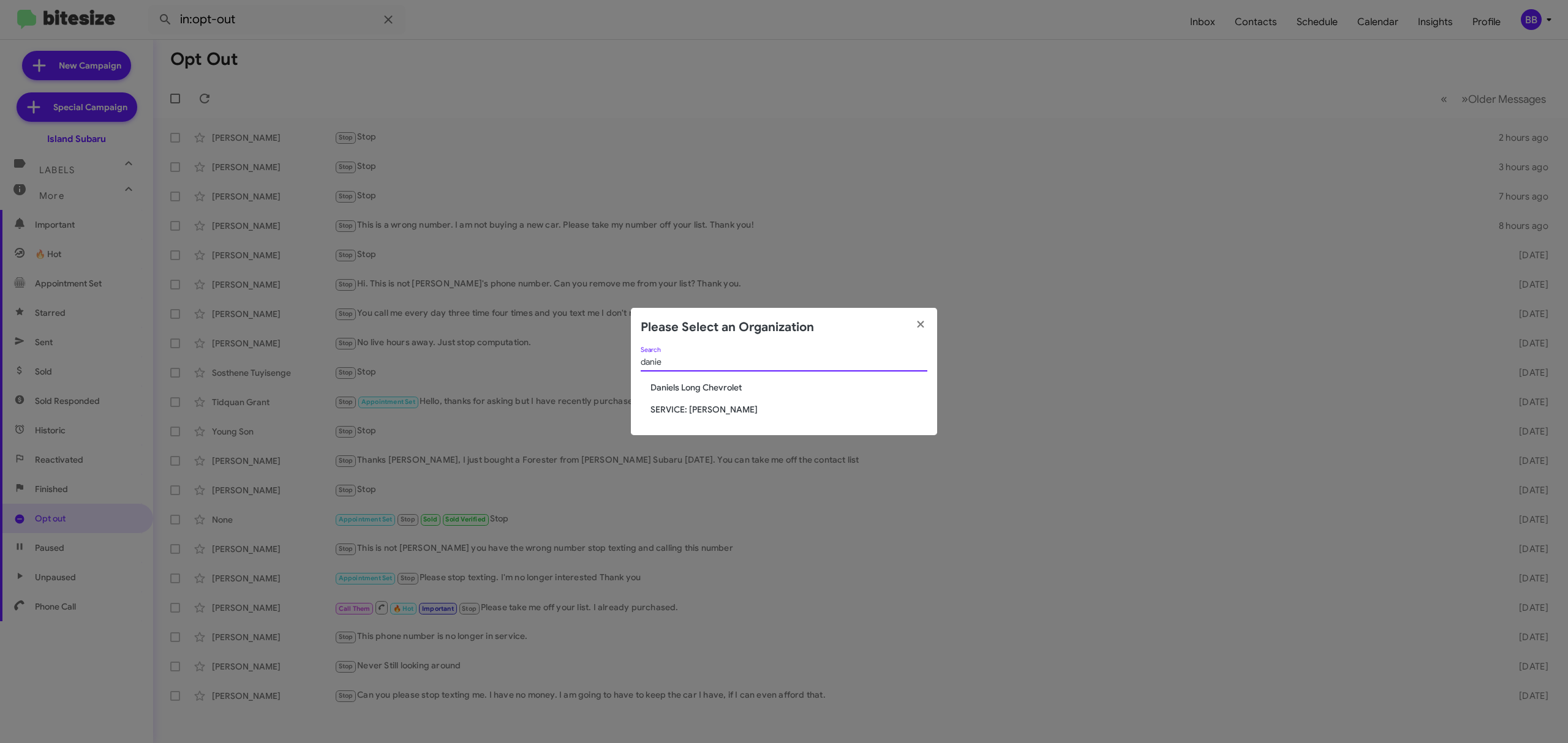
type input "danie"
click at [743, 390] on span "Daniels Long Chevrolet" at bounding box center [789, 387] width 277 height 12
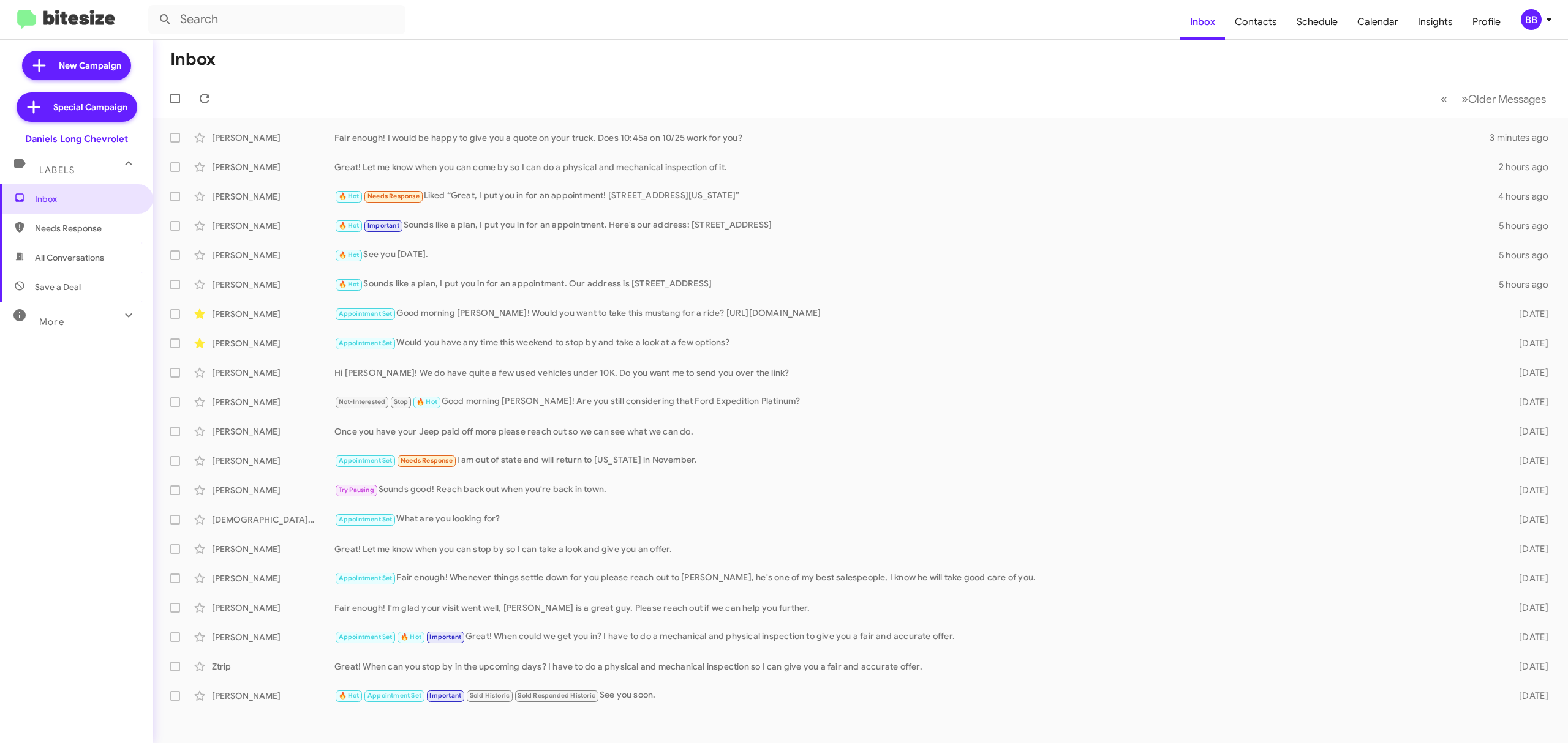
click at [122, 319] on icon at bounding box center [129, 315] width 15 height 15
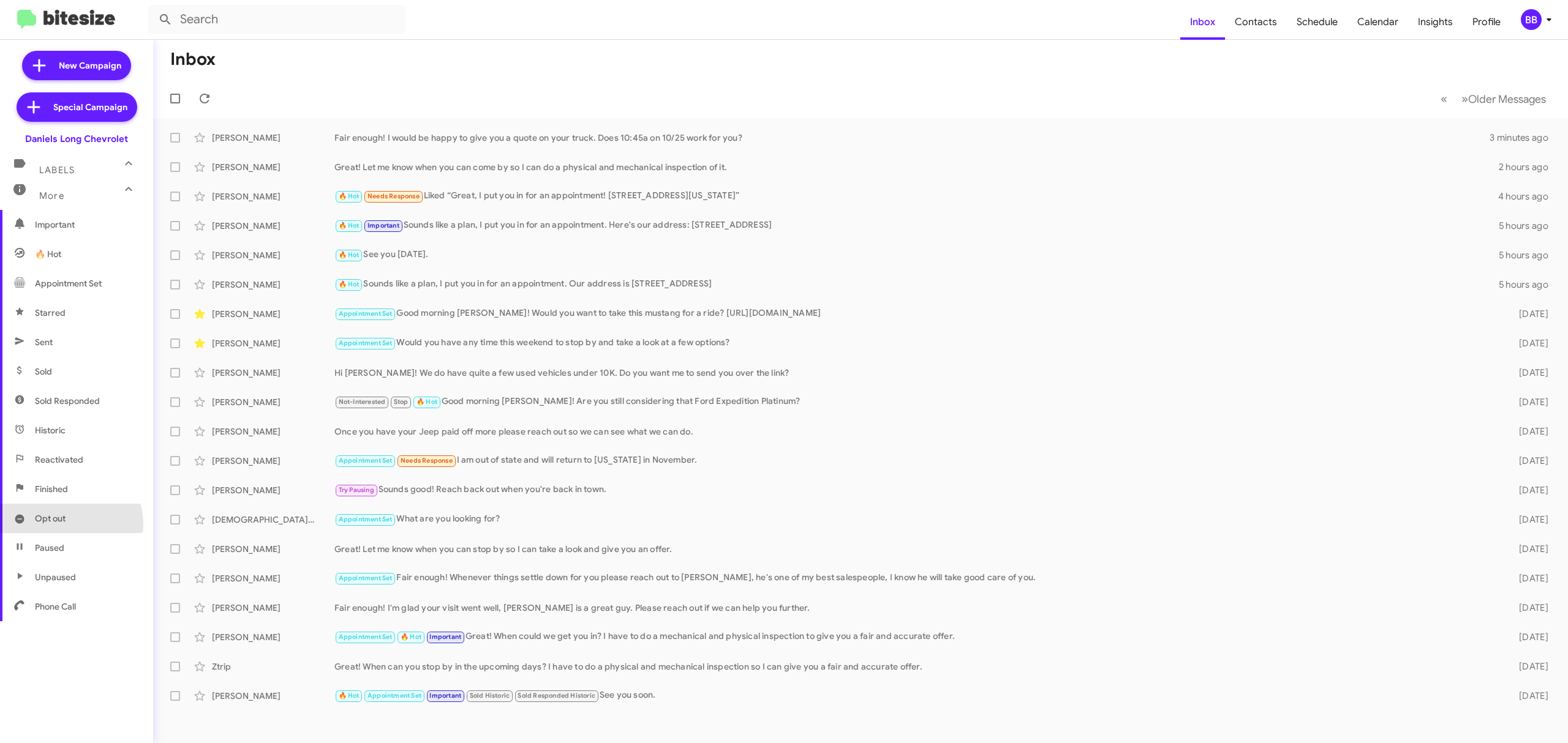
click at [62, 525] on span "Opt out" at bounding box center [76, 519] width 153 height 29
type input "in:opt-out"
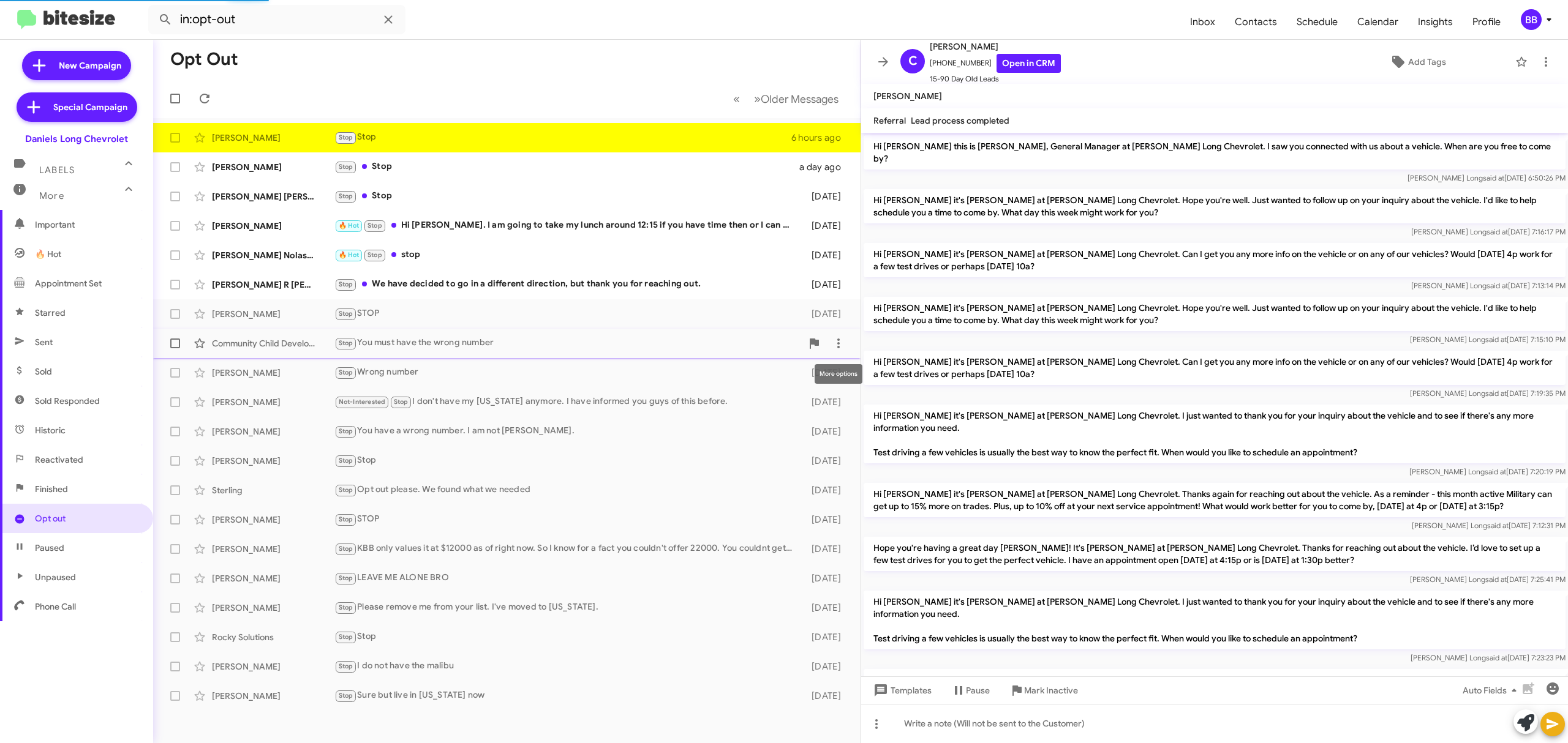
scroll to position [327, 0]
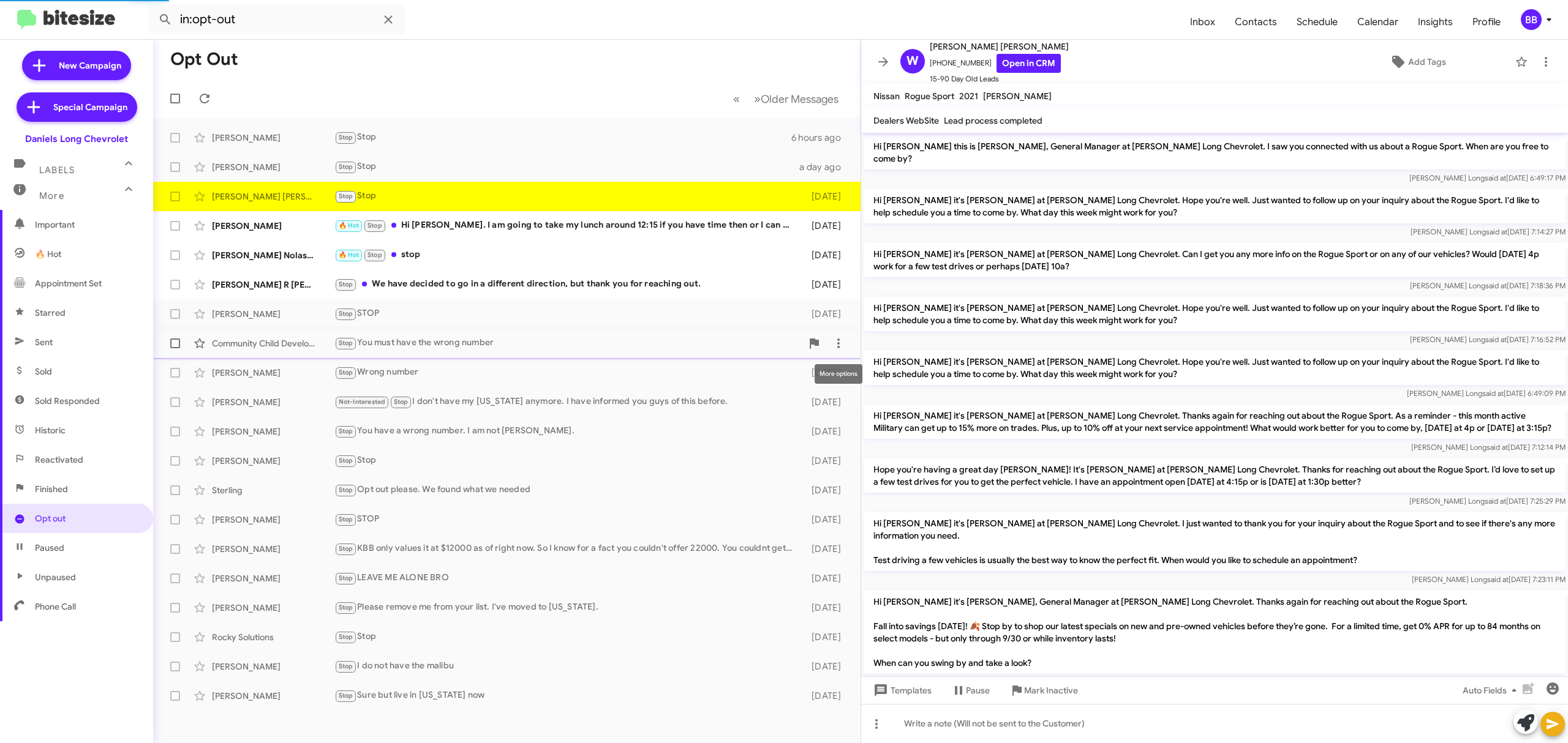
scroll to position [282, 0]
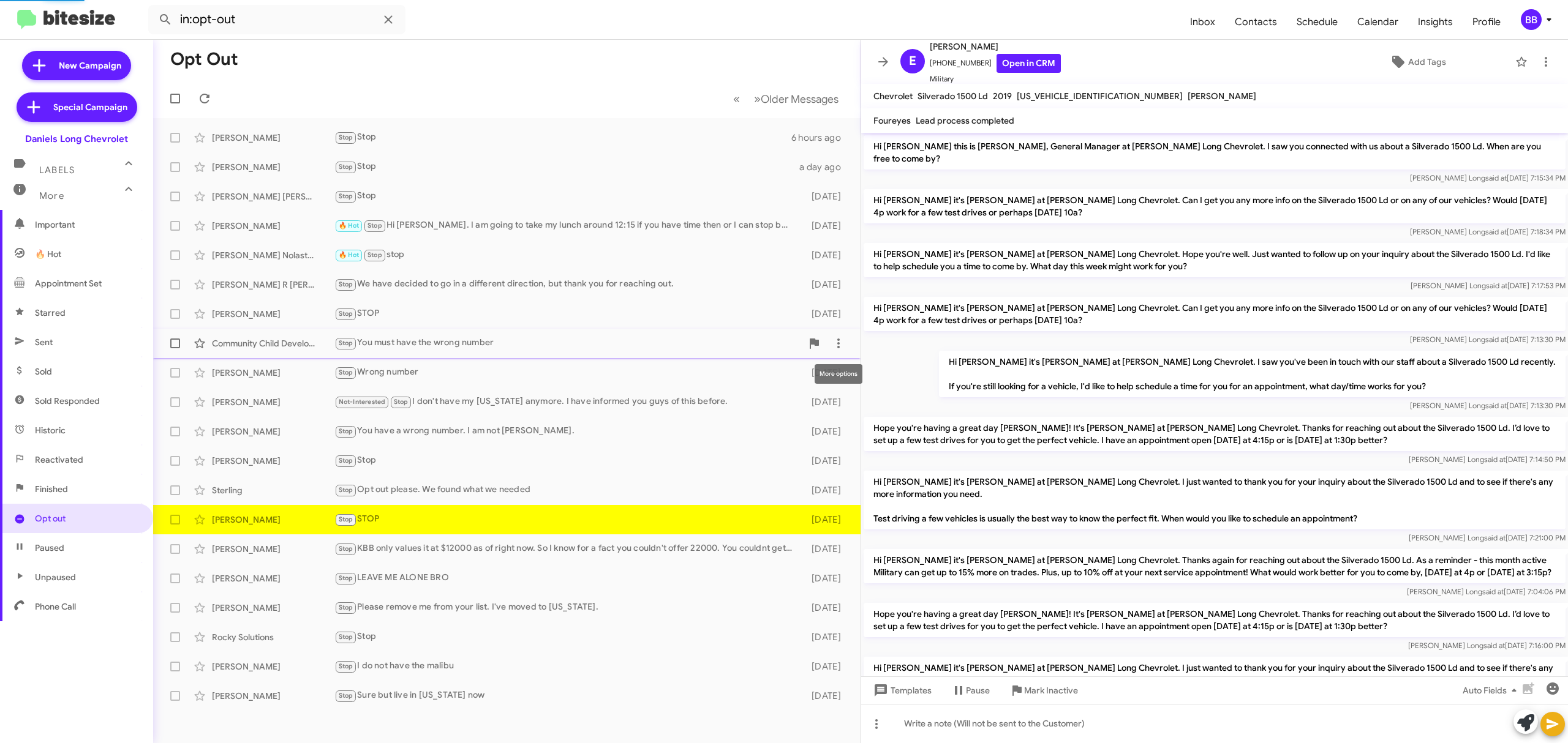
scroll to position [295, 0]
